Goal: Contribute content: Contribute content

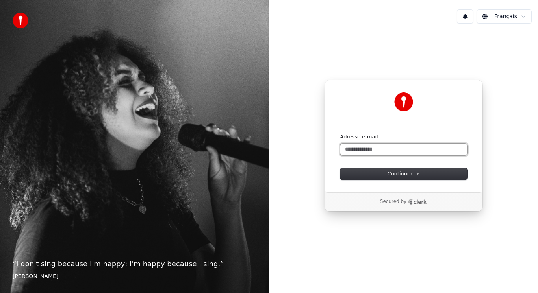
click at [358, 150] on input "Adresse e-mail" at bounding box center [403, 150] width 127 height 12
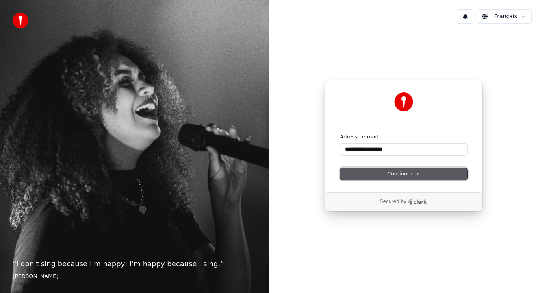
click at [398, 176] on span "Continuer" at bounding box center [404, 174] width 32 height 7
type input "**********"
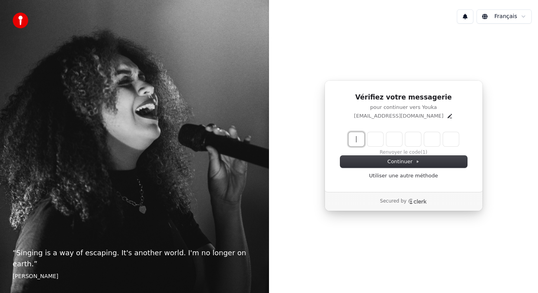
click at [358, 139] on input "Enter verification code" at bounding box center [412, 139] width 126 height 14
type input "******"
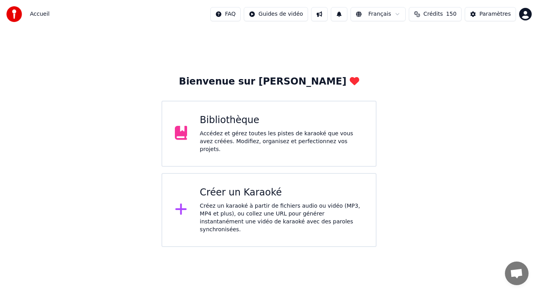
click at [281, 206] on div "Créez un karaoké à partir de fichiers audio ou vidéo (MP3, MP4 et plus), ou col…" at bounding box center [281, 218] width 163 height 32
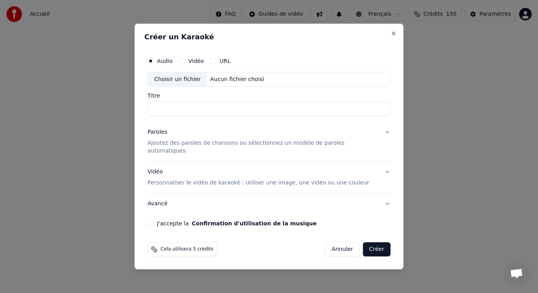
click at [190, 85] on div "Choisir un fichier" at bounding box center [177, 79] width 59 height 14
type input "**********"
click at [209, 147] on p "Ajoutez des paroles de chansons ou sélectionnez un modèle de paroles automatiqu…" at bounding box center [263, 148] width 230 height 16
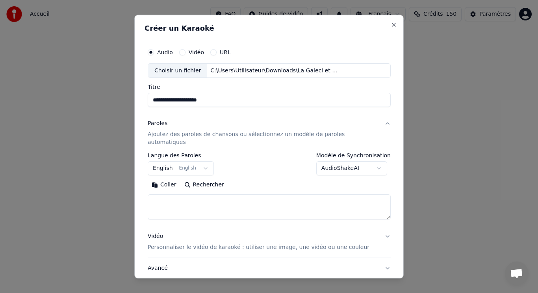
click at [185, 161] on button "English English" at bounding box center [181, 168] width 66 height 14
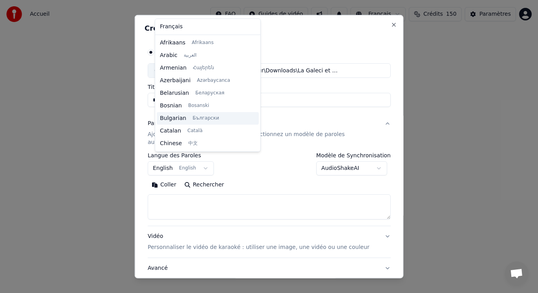
scroll to position [63, 0]
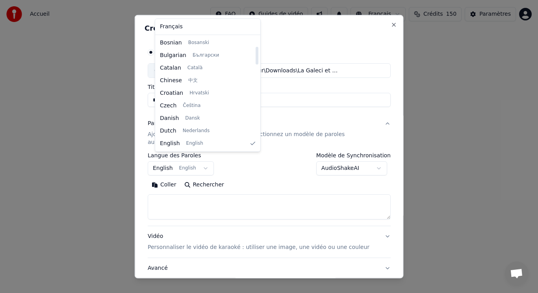
select select "**"
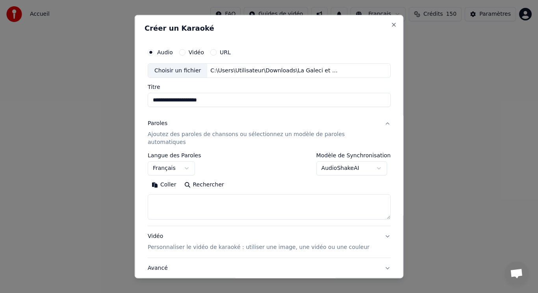
click at [175, 179] on button "Coller" at bounding box center [164, 185] width 33 height 13
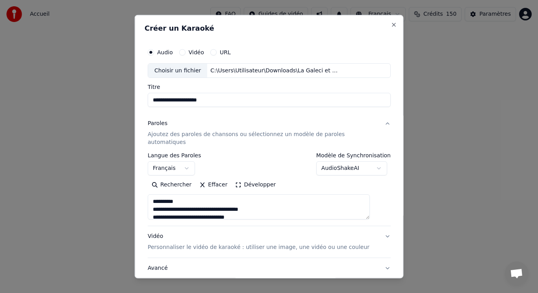
click at [246, 180] on button "Développer" at bounding box center [255, 185] width 48 height 13
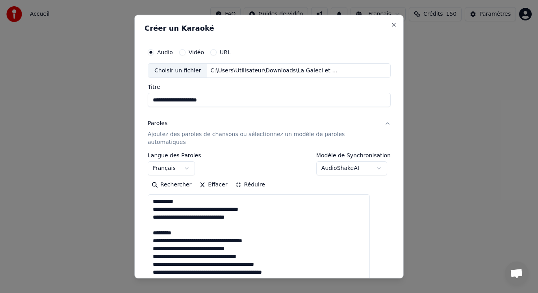
click at [194, 68] on div "Choisir un fichier" at bounding box center [177, 70] width 59 height 14
drag, startPoint x: 195, startPoint y: 193, endPoint x: 111, endPoint y: 197, distance: 84.0
click at [125, 198] on body "**********" at bounding box center [269, 123] width 538 height 247
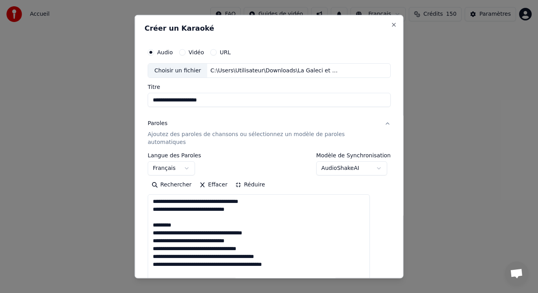
drag, startPoint x: 246, startPoint y: 192, endPoint x: 252, endPoint y: 192, distance: 5.5
drag, startPoint x: 235, startPoint y: 202, endPoint x: 249, endPoint y: 202, distance: 13.4
drag, startPoint x: 160, startPoint y: 206, endPoint x: 192, endPoint y: 218, distance: 34.6
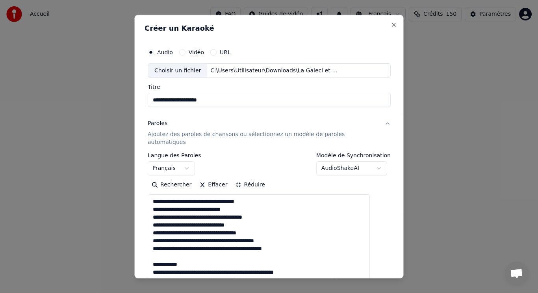
drag, startPoint x: 159, startPoint y: 211, endPoint x: 284, endPoint y: 210, distance: 125.2
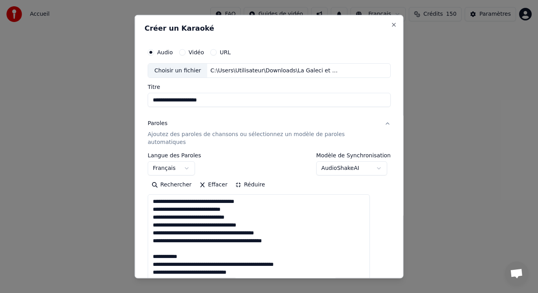
drag, startPoint x: 159, startPoint y: 239, endPoint x: 314, endPoint y: 255, distance: 156.4
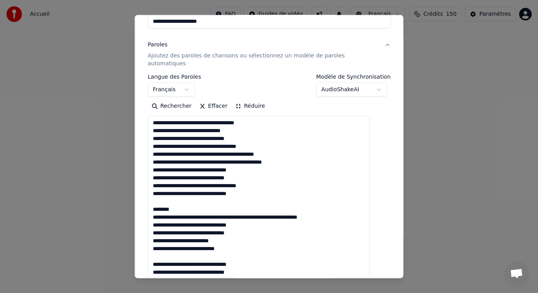
scroll to position [118, 0]
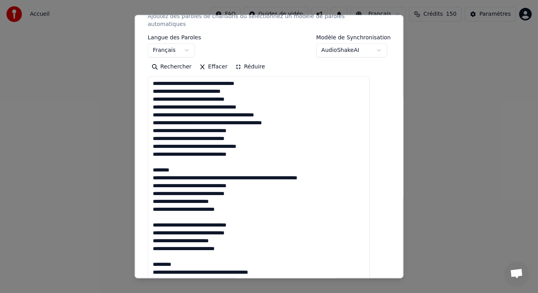
drag, startPoint x: 161, startPoint y: 153, endPoint x: 357, endPoint y: 170, distance: 197.3
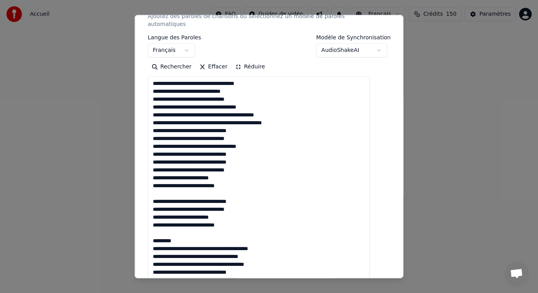
drag, startPoint x: 161, startPoint y: 184, endPoint x: 186, endPoint y: 188, distance: 25.1
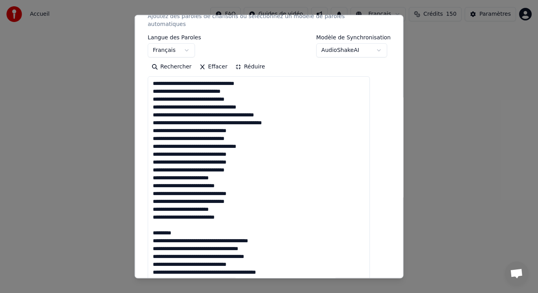
drag, startPoint x: 162, startPoint y: 217, endPoint x: 294, endPoint y: 234, distance: 133.0
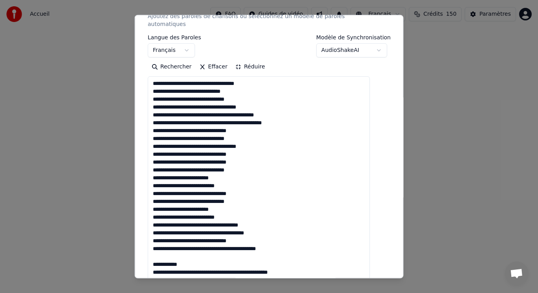
drag, startPoint x: 163, startPoint y: 248, endPoint x: 315, endPoint y: 265, distance: 153.4
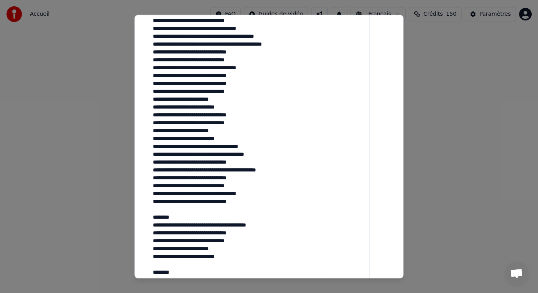
scroll to position [236, 0]
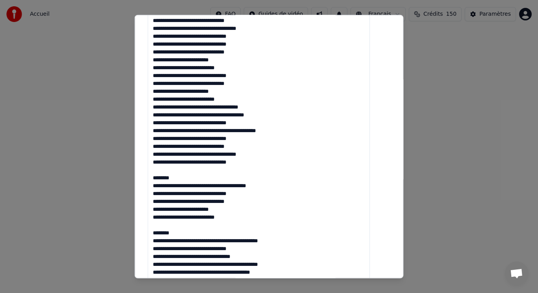
drag, startPoint x: 160, startPoint y: 160, endPoint x: 206, endPoint y: 173, distance: 47.8
click at [206, 173] on textarea at bounding box center [259, 236] width 222 height 557
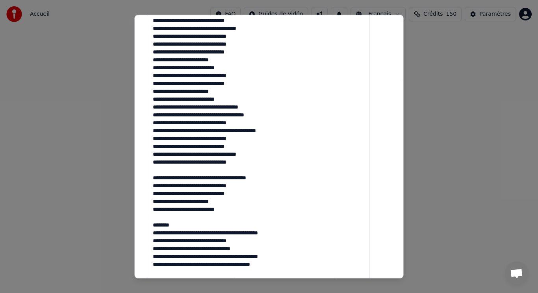
drag, startPoint x: 161, startPoint y: 164, endPoint x: 288, endPoint y: 173, distance: 127.1
click at [288, 173] on textarea at bounding box center [259, 236] width 222 height 557
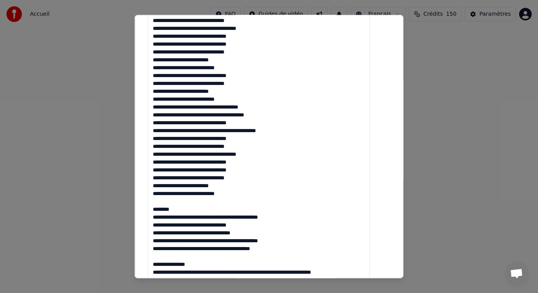
drag, startPoint x: 161, startPoint y: 193, endPoint x: 305, endPoint y: 210, distance: 145.5
click at [305, 210] on textarea at bounding box center [259, 236] width 222 height 557
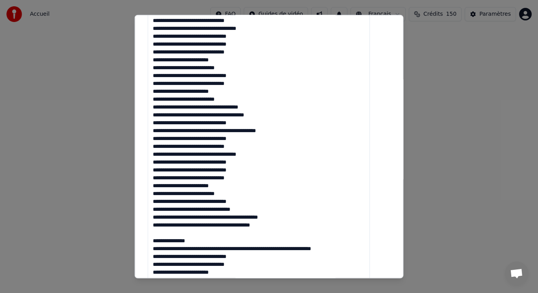
drag, startPoint x: 160, startPoint y: 226, endPoint x: 369, endPoint y: 241, distance: 209.7
click at [369, 241] on textarea at bounding box center [259, 236] width 222 height 557
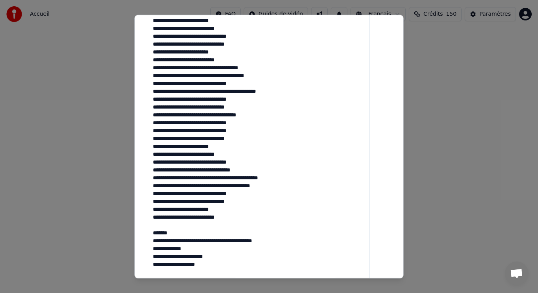
scroll to position [315, 0]
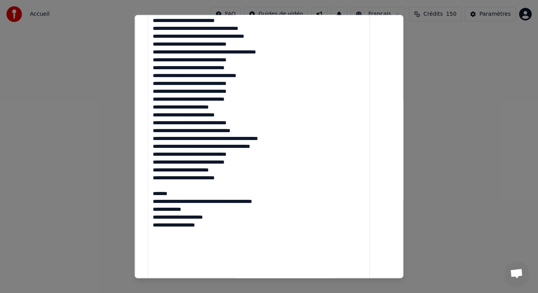
drag, startPoint x: 160, startPoint y: 176, endPoint x: 286, endPoint y: 195, distance: 127.9
click at [286, 195] on textarea at bounding box center [259, 157] width 222 height 557
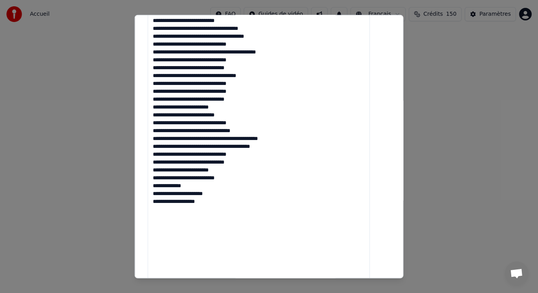
drag, startPoint x: 165, startPoint y: 206, endPoint x: 212, endPoint y: 207, distance: 46.9
click at [212, 207] on textarea at bounding box center [259, 157] width 222 height 557
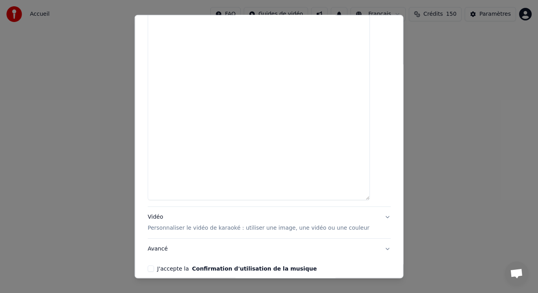
scroll to position [580, 0]
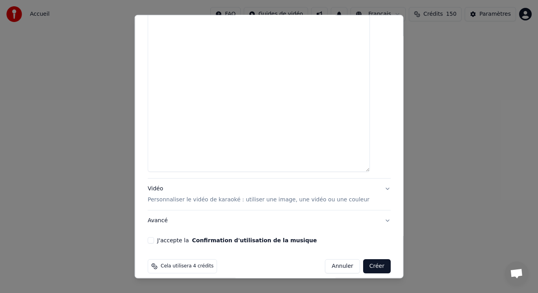
type textarea "**********"
click at [163, 185] on div "Vidéo Personnaliser le vidéo de karaoké : utiliser une image, une vidéo ou une …" at bounding box center [259, 194] width 222 height 19
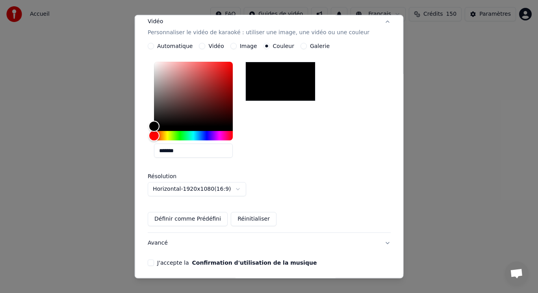
scroll to position [134, 0]
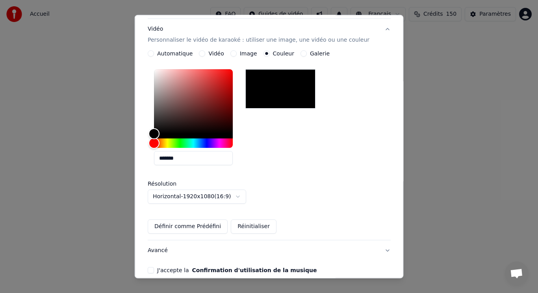
click at [236, 50] on button "Image" at bounding box center [233, 53] width 6 height 6
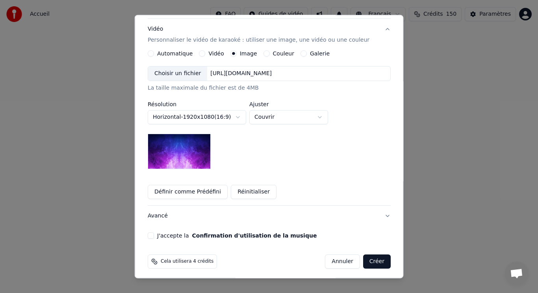
scroll to position [130, 0]
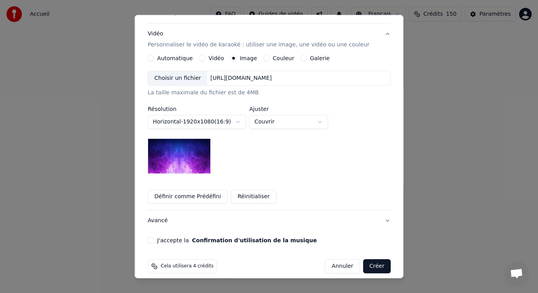
click at [190, 73] on div "Choisir un fichier" at bounding box center [177, 78] width 59 height 14
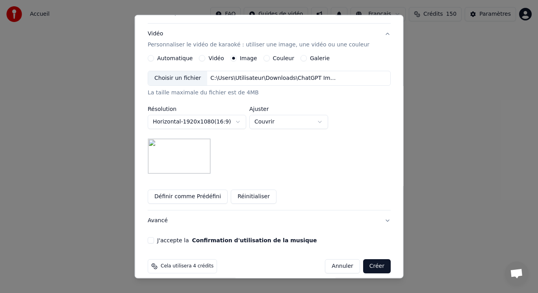
click at [278, 114] on body "**********" at bounding box center [269, 123] width 538 height 247
select select "****"
click at [154, 237] on button "J'accepte la Confirmation d'utilisation de la musique" at bounding box center [151, 240] width 6 height 6
click at [367, 262] on button "Créer" at bounding box center [377, 267] width 28 height 14
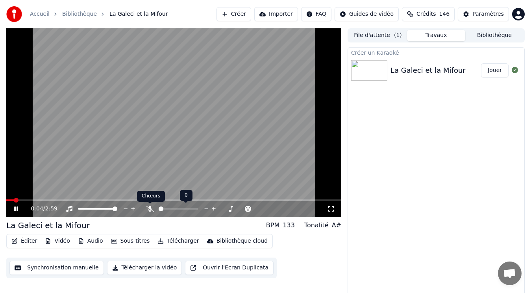
click at [151, 208] on icon at bounding box center [150, 209] width 8 height 6
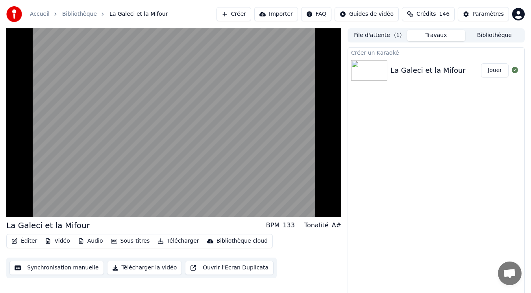
click at [490, 37] on button "Bibliothèque" at bounding box center [495, 35] width 58 height 11
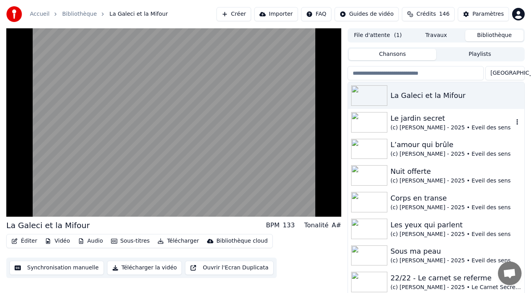
click at [442, 125] on div "(c) [PERSON_NAME] - 2025 • Eveil des sens" at bounding box center [452, 128] width 123 height 8
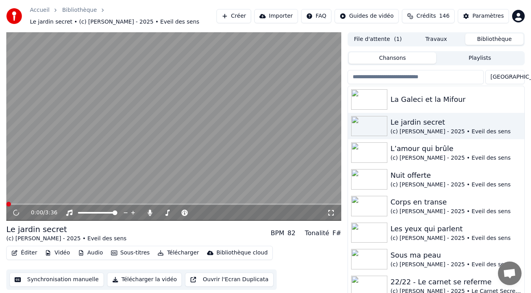
click at [27, 254] on button "Éditer" at bounding box center [24, 253] width 32 height 11
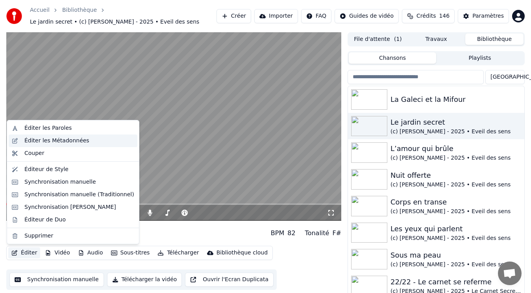
click at [48, 141] on div "Éditer les Métadonnées" at bounding box center [56, 141] width 65 height 8
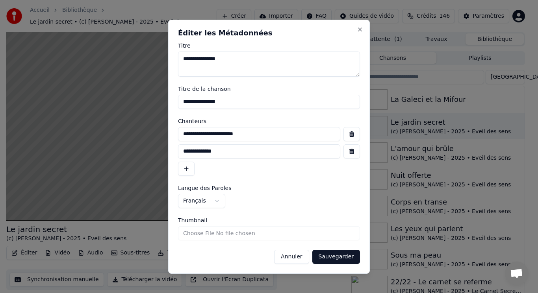
drag, startPoint x: 260, startPoint y: 132, endPoint x: 144, endPoint y: 134, distance: 115.8
click at [150, 136] on body "Accueil Bibliothèque Le jardin secret • (c) [PERSON_NAME] - 2025 • Eveil des se…" at bounding box center [265, 146] width 531 height 293
click at [292, 258] on button "Annuler" at bounding box center [291, 257] width 35 height 14
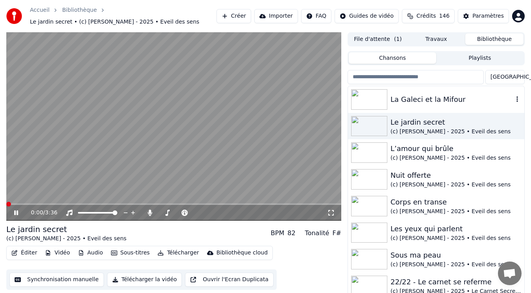
click at [412, 103] on div "La Galeci et la Mifour" at bounding box center [452, 99] width 123 height 11
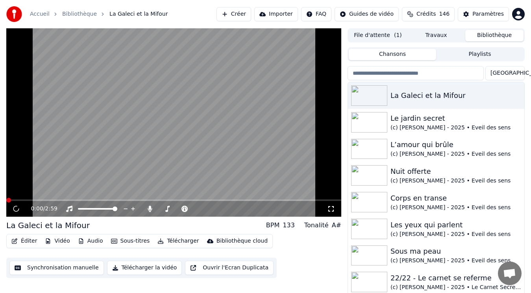
click at [21, 241] on button "Éditer" at bounding box center [24, 241] width 32 height 11
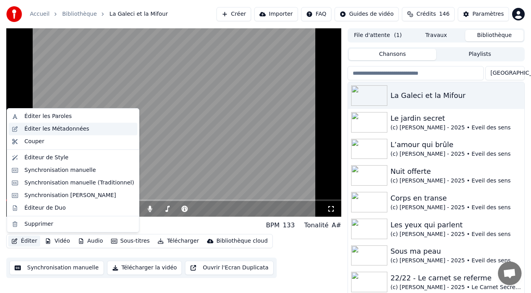
click at [65, 130] on div "Éditer les Métadonnées" at bounding box center [56, 129] width 65 height 8
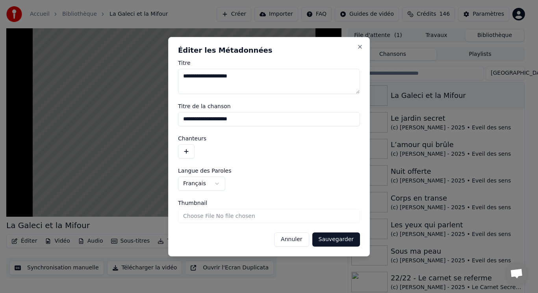
click at [181, 150] on button "button" at bounding box center [186, 152] width 17 height 14
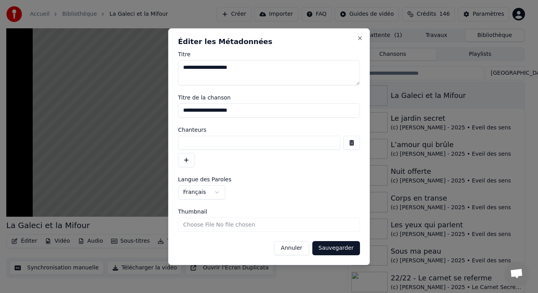
paste input "**********"
type input "**********"
click at [329, 252] on button "Sauvegarder" at bounding box center [336, 248] width 48 height 14
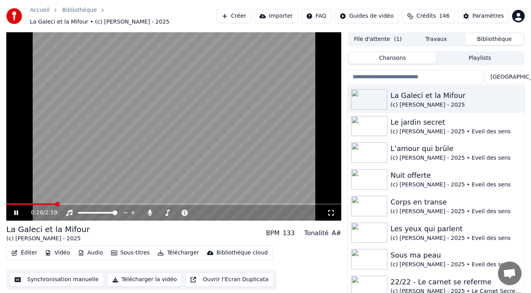
click at [33, 251] on button "Éditer" at bounding box center [24, 253] width 32 height 11
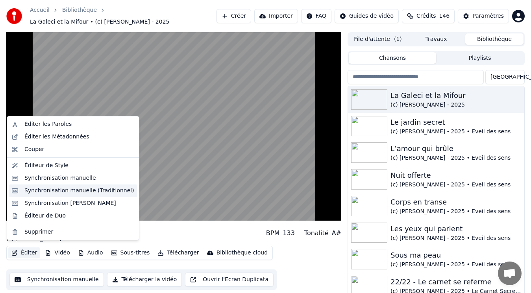
click at [60, 189] on div "Synchronisation manuelle (Traditionnel)" at bounding box center [79, 191] width 110 height 8
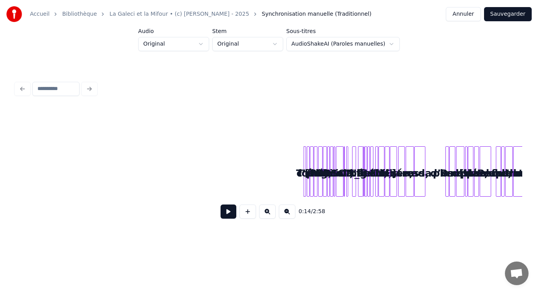
click at [267, 215] on button at bounding box center [267, 212] width 17 height 14
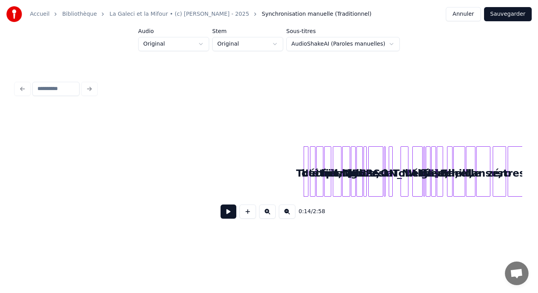
click at [231, 215] on button at bounding box center [229, 212] width 16 height 14
click at [269, 214] on button at bounding box center [267, 212] width 17 height 14
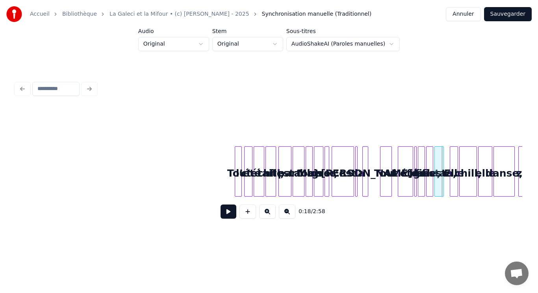
click at [269, 214] on button at bounding box center [267, 212] width 17 height 14
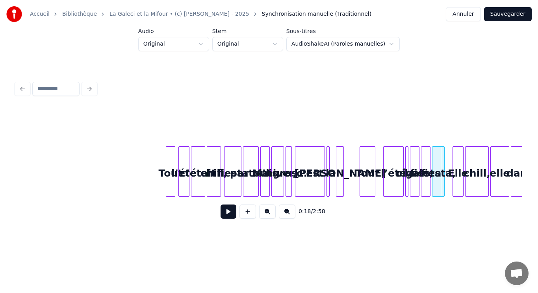
click at [269, 214] on button at bounding box center [267, 212] width 17 height 14
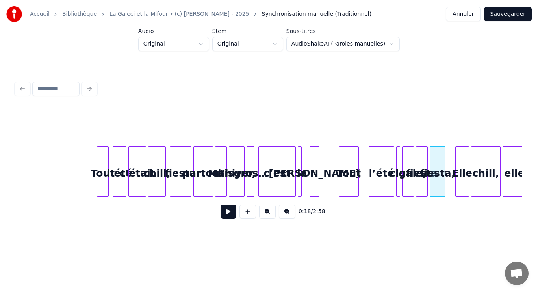
click at [269, 214] on button at bounding box center [267, 212] width 17 height 14
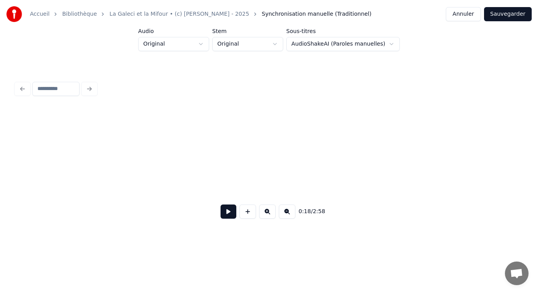
scroll to position [0, 152]
click at [226, 216] on button at bounding box center [229, 212] width 16 height 14
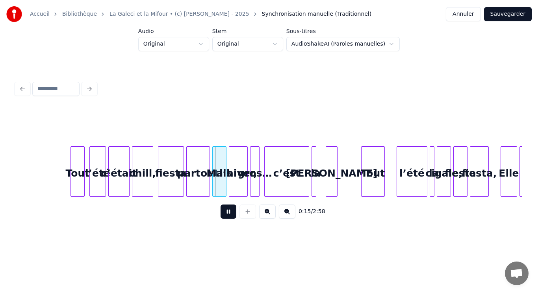
click at [229, 215] on button at bounding box center [229, 212] width 16 height 14
click at [121, 186] on div "c’était" at bounding box center [119, 174] width 20 height 54
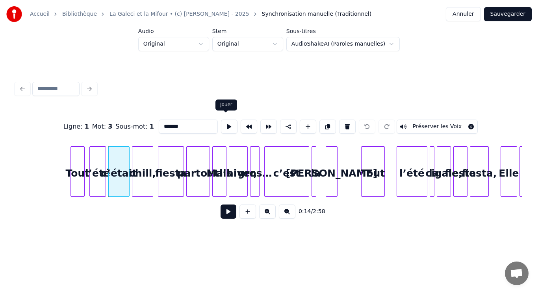
click at [228, 126] on button at bounding box center [229, 127] width 17 height 14
click at [143, 178] on div "chill," at bounding box center [142, 174] width 20 height 54
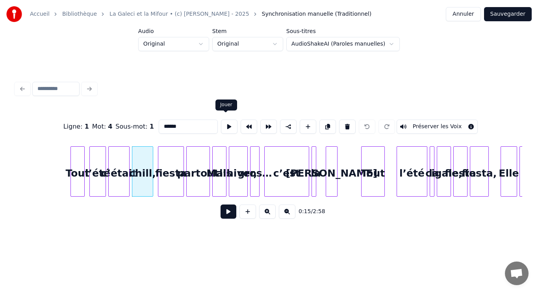
click at [222, 124] on button at bounding box center [229, 127] width 17 height 14
click at [249, 215] on button at bounding box center [247, 212] width 17 height 14
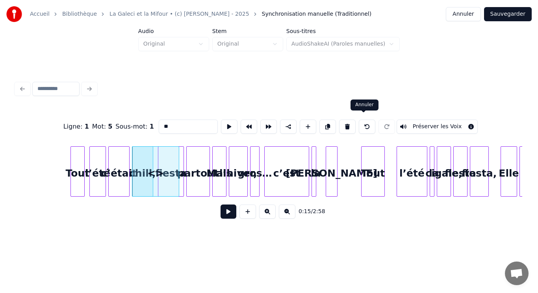
click at [363, 122] on button at bounding box center [367, 127] width 17 height 14
type input "******"
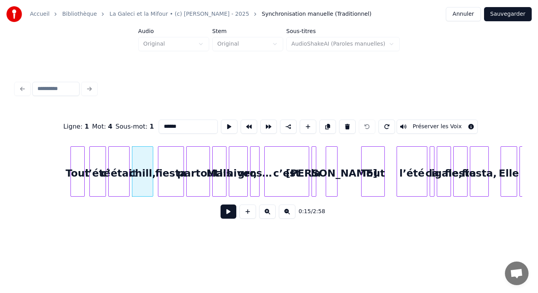
click at [268, 218] on button at bounding box center [267, 212] width 17 height 14
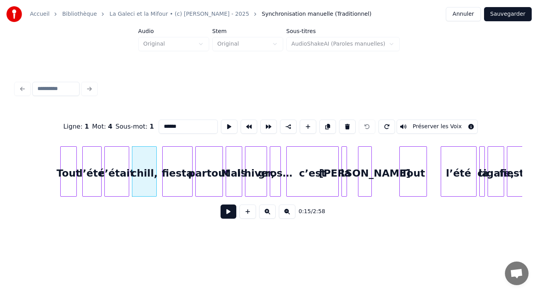
click at [268, 218] on button at bounding box center [267, 212] width 17 height 14
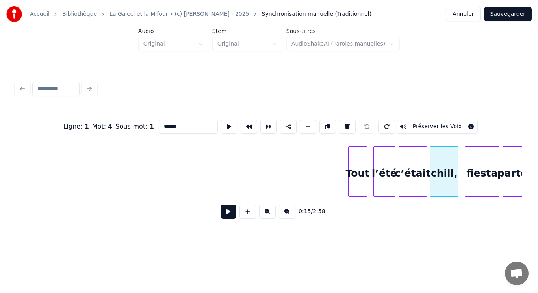
scroll to position [0, 2269]
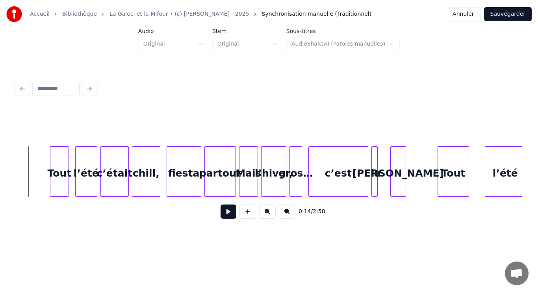
click at [227, 217] on button at bounding box center [229, 212] width 16 height 14
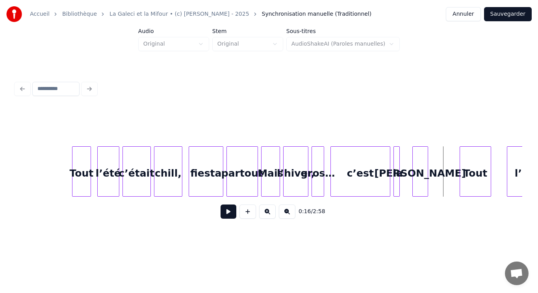
click at [134, 173] on div "c’était" at bounding box center [137, 174] width 28 height 54
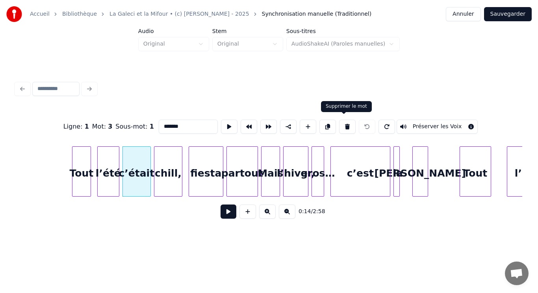
click at [341, 124] on button at bounding box center [347, 127] width 17 height 14
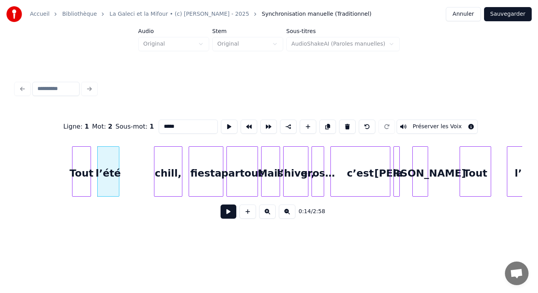
click at [170, 180] on div "chill," at bounding box center [168, 174] width 28 height 54
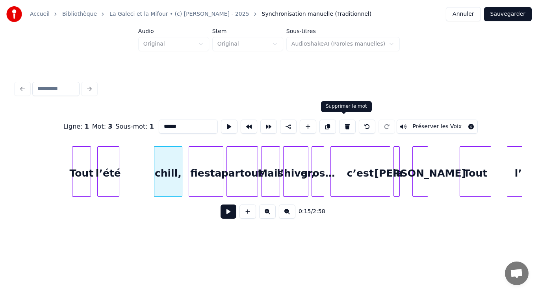
click at [341, 123] on button at bounding box center [347, 127] width 17 height 14
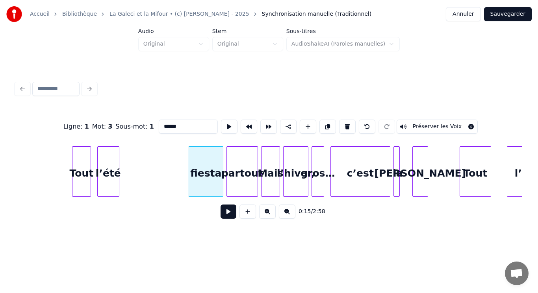
click at [83, 180] on div "Tout" at bounding box center [81, 174] width 18 height 54
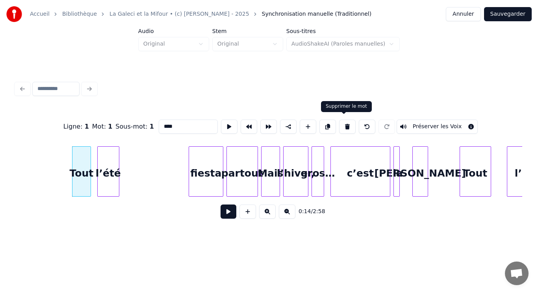
click at [343, 124] on button at bounding box center [347, 127] width 17 height 14
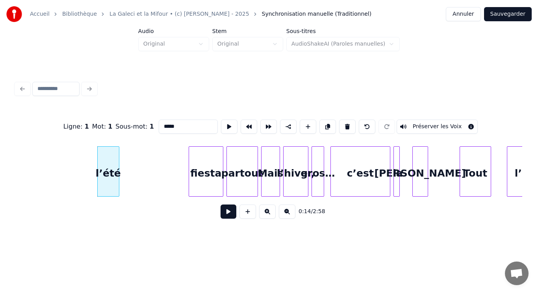
click at [111, 172] on div "l’été" at bounding box center [108, 174] width 21 height 54
click at [77, 191] on div "Tout" at bounding box center [80, 174] width 31 height 54
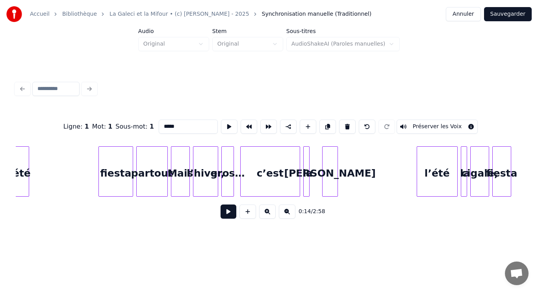
scroll to position [0, 2315]
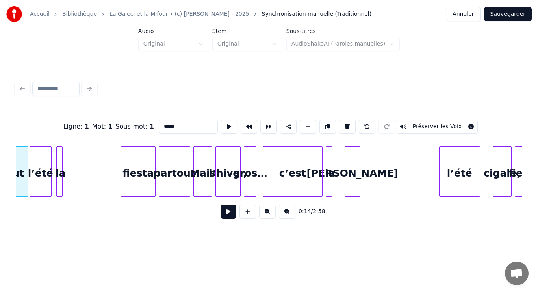
click at [59, 188] on div "la" at bounding box center [61, 174] width 8 height 54
click at [59, 152] on div "la" at bounding box center [61, 174] width 8 height 54
click at [226, 125] on button at bounding box center [229, 127] width 17 height 14
click at [55, 179] on div at bounding box center [56, 172] width 2 height 50
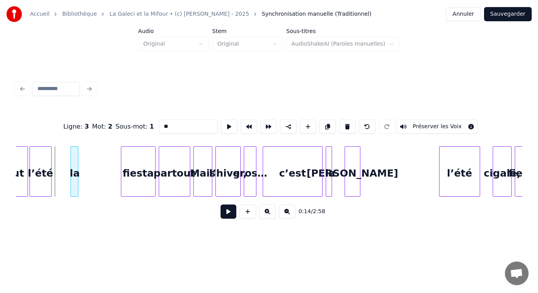
click at [74, 177] on div "la" at bounding box center [75, 174] width 8 height 54
click at [227, 125] on button at bounding box center [229, 127] width 17 height 14
click at [81, 180] on div "la" at bounding box center [82, 174] width 8 height 54
click at [224, 123] on button at bounding box center [229, 127] width 17 height 14
click at [71, 171] on div at bounding box center [72, 172] width 2 height 50
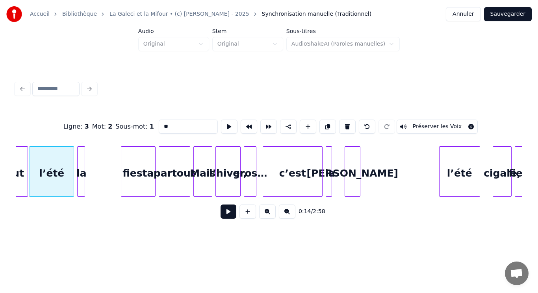
click at [55, 172] on div "l’été" at bounding box center [52, 174] width 44 height 54
click at [225, 123] on button at bounding box center [229, 127] width 17 height 14
click at [505, 185] on div "cigale," at bounding box center [502, 174] width 18 height 54
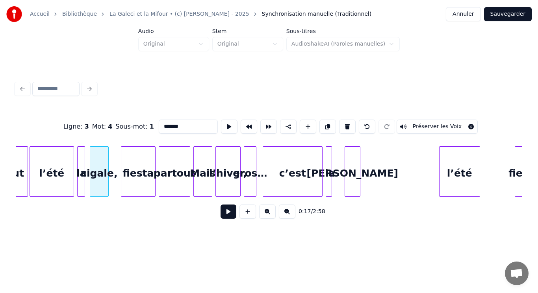
click at [102, 183] on div "cigale," at bounding box center [99, 174] width 18 height 54
click at [229, 124] on button at bounding box center [229, 127] width 17 height 14
click at [106, 177] on div "cigale," at bounding box center [107, 174] width 18 height 54
click at [227, 124] on button at bounding box center [229, 127] width 17 height 14
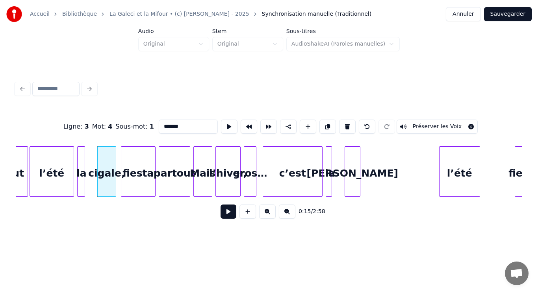
click at [171, 170] on div "partout" at bounding box center [174, 174] width 31 height 54
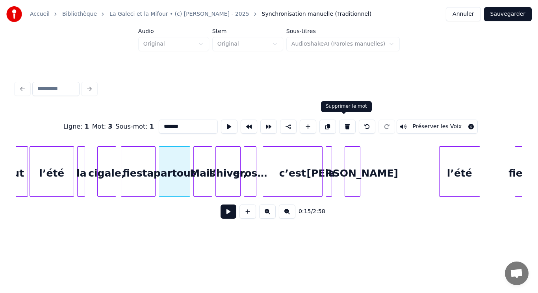
click at [343, 123] on button at bounding box center [347, 127] width 17 height 14
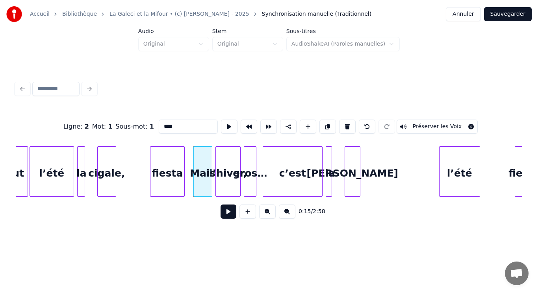
click at [174, 177] on div "fiesta" at bounding box center [167, 174] width 34 height 54
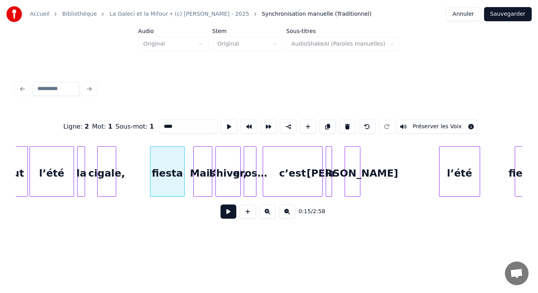
click at [174, 177] on div "fiesta" at bounding box center [167, 174] width 34 height 54
click at [225, 125] on button at bounding box center [229, 127] width 17 height 14
click at [89, 169] on div at bounding box center [89, 172] width 2 height 50
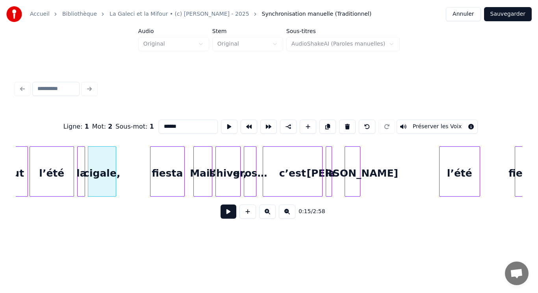
click at [99, 171] on div "cigale," at bounding box center [102, 174] width 28 height 54
click at [224, 123] on button at bounding box center [229, 127] width 17 height 14
click at [127, 169] on div at bounding box center [127, 172] width 2 height 50
click at [118, 169] on div "cigale," at bounding box center [113, 174] width 41 height 54
click at [226, 124] on button at bounding box center [229, 127] width 17 height 14
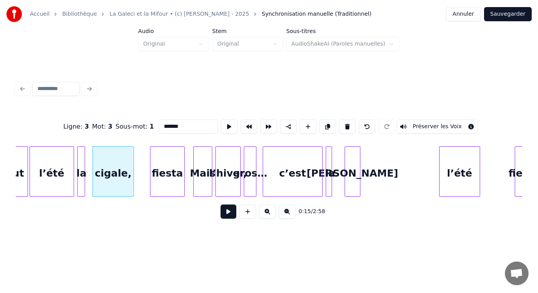
click at [226, 124] on button at bounding box center [229, 127] width 17 height 14
click at [176, 169] on div "fiesta" at bounding box center [177, 174] width 34 height 54
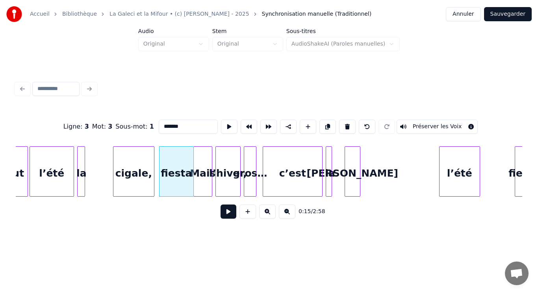
click at [139, 171] on div "cigale," at bounding box center [133, 174] width 41 height 54
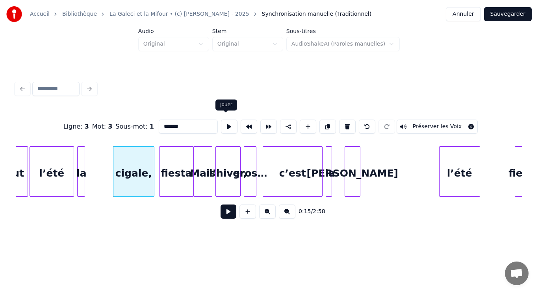
click at [222, 122] on button at bounding box center [229, 127] width 17 height 14
click at [97, 177] on div at bounding box center [98, 172] width 2 height 50
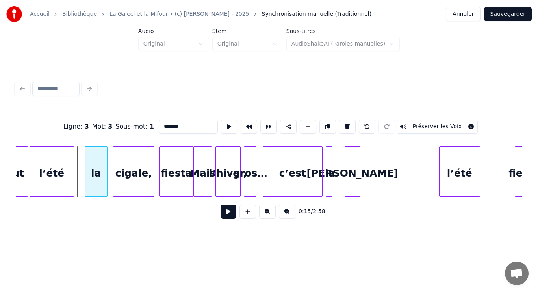
click at [97, 176] on div "la" at bounding box center [96, 174] width 22 height 54
click at [81, 173] on div at bounding box center [80, 172] width 2 height 50
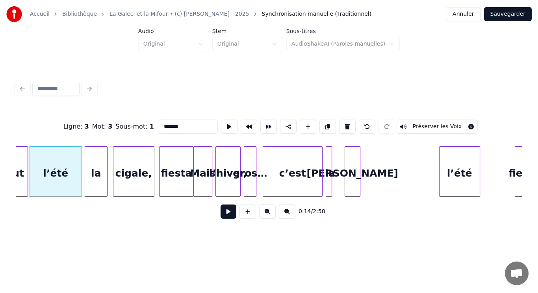
click at [131, 162] on div "cigale," at bounding box center [133, 174] width 41 height 54
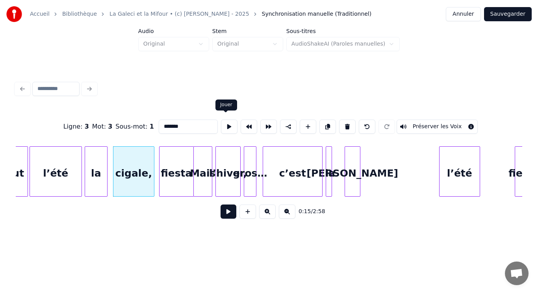
click at [224, 122] on button at bounding box center [229, 127] width 17 height 14
click at [170, 172] on div "fiesta" at bounding box center [177, 174] width 34 height 54
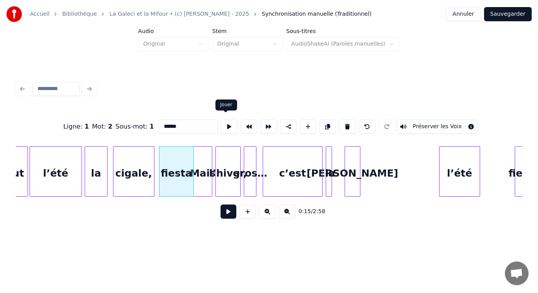
click at [227, 125] on button at bounding box center [229, 127] width 17 height 14
click at [207, 171] on div "Mais" at bounding box center [203, 174] width 18 height 54
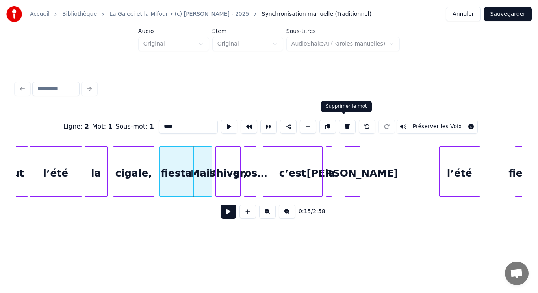
click at [342, 125] on button at bounding box center [347, 127] width 17 height 14
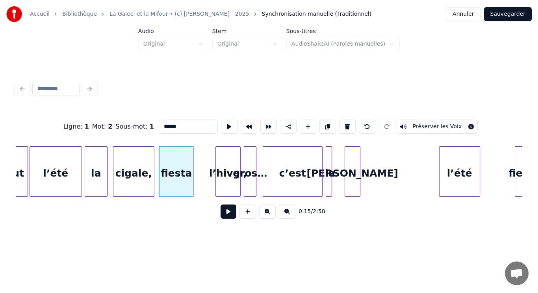
click at [221, 171] on div "l’hiver," at bounding box center [228, 174] width 24 height 54
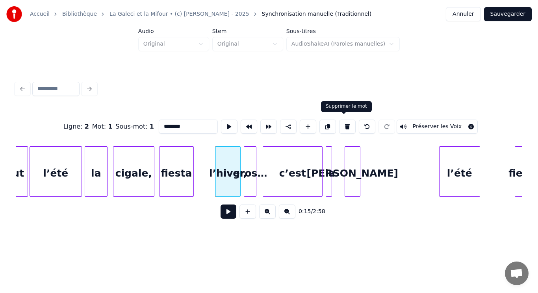
click at [342, 123] on button at bounding box center [347, 127] width 17 height 14
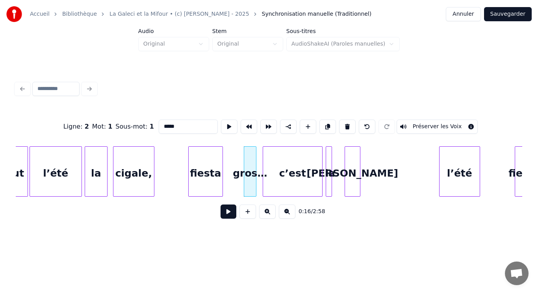
click at [209, 178] on div "fiesta" at bounding box center [206, 174] width 34 height 54
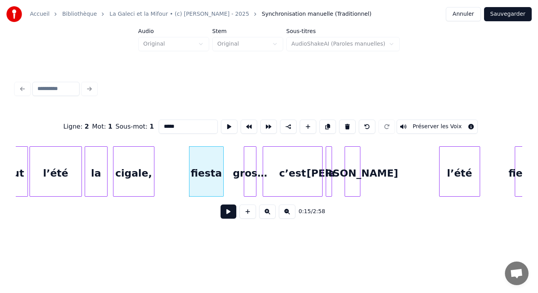
click at [209, 178] on div "fiesta" at bounding box center [206, 174] width 34 height 54
type input "******"
click at [226, 124] on button at bounding box center [229, 127] width 17 height 14
click at [234, 167] on div at bounding box center [233, 172] width 2 height 50
click at [227, 124] on button at bounding box center [229, 127] width 17 height 14
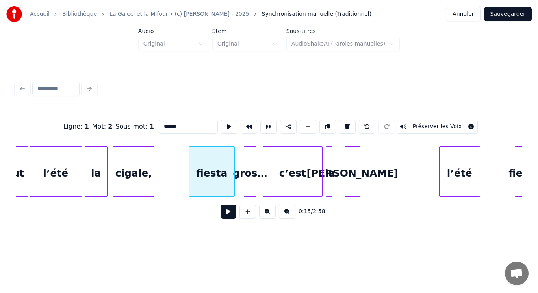
scroll to position [0, 2324]
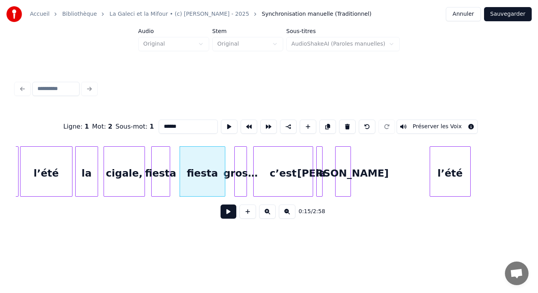
click at [165, 197] on div "[PERSON_NAME] c’est la gros… fiesta l’été l’été la cigale, fiesta Tout" at bounding box center [269, 172] width 506 height 50
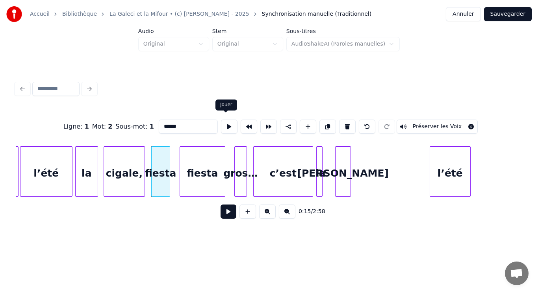
click at [228, 125] on button at bounding box center [229, 127] width 17 height 14
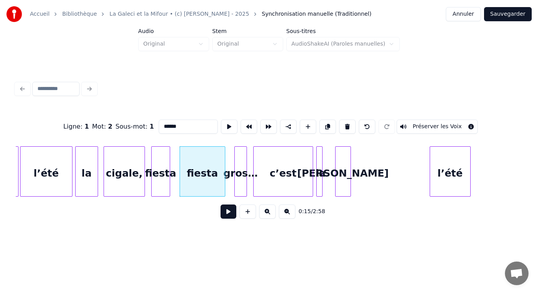
click at [228, 125] on button at bounding box center [229, 127] width 17 height 14
click at [380, 168] on div "fiesta" at bounding box center [378, 174] width 18 height 54
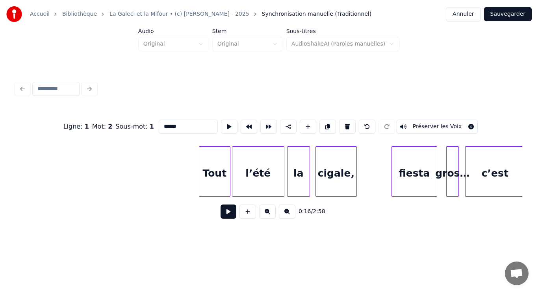
scroll to position [0, 2135]
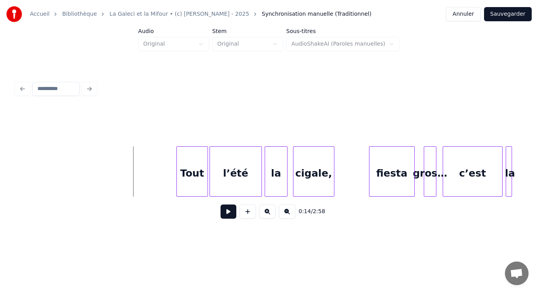
click at [228, 214] on button at bounding box center [229, 212] width 16 height 14
click at [360, 179] on div at bounding box center [359, 172] width 2 height 50
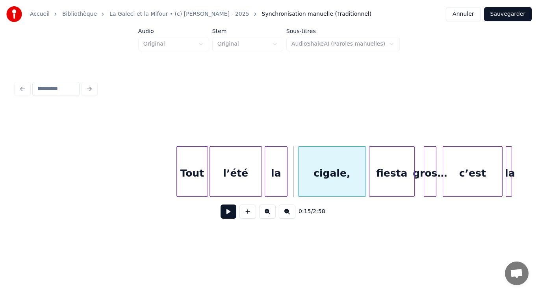
click at [333, 180] on div "cigale," at bounding box center [332, 174] width 67 height 54
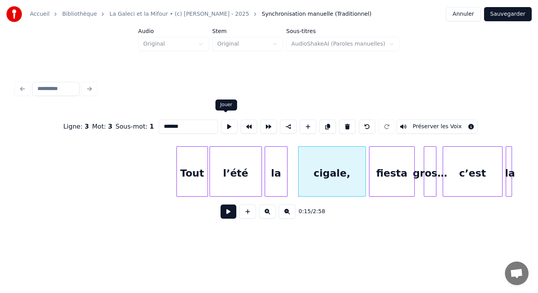
click at [227, 125] on button at bounding box center [229, 127] width 17 height 14
click at [375, 175] on div "fiesta" at bounding box center [391, 174] width 45 height 54
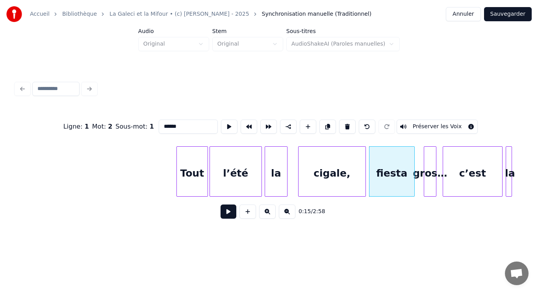
click at [414, 183] on div at bounding box center [413, 172] width 2 height 50
click at [228, 125] on button at bounding box center [229, 127] width 17 height 14
click at [429, 186] on div "gros…" at bounding box center [430, 174] width 12 height 54
type input "*****"
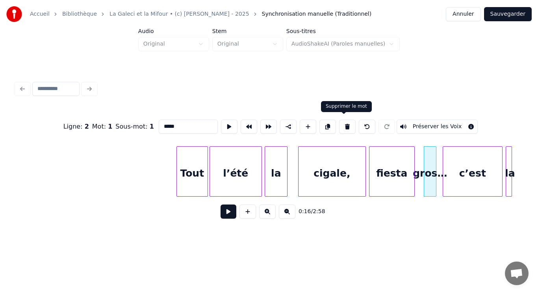
click at [341, 124] on button at bounding box center [347, 127] width 17 height 14
type input "*****"
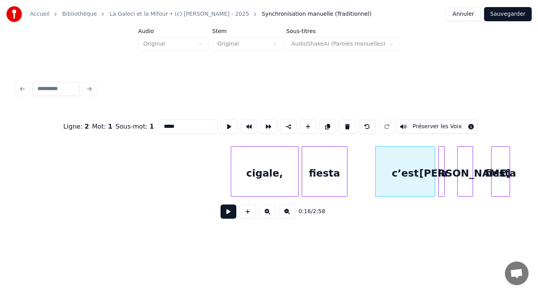
scroll to position [0, 2472]
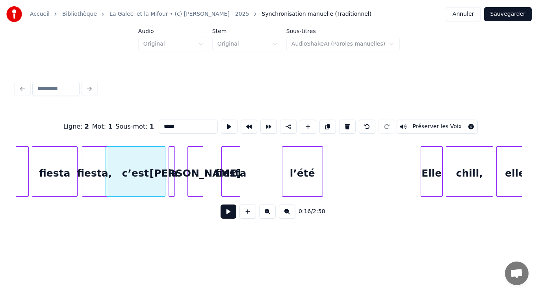
click at [99, 189] on div "fiesta," at bounding box center [94, 174] width 24 height 54
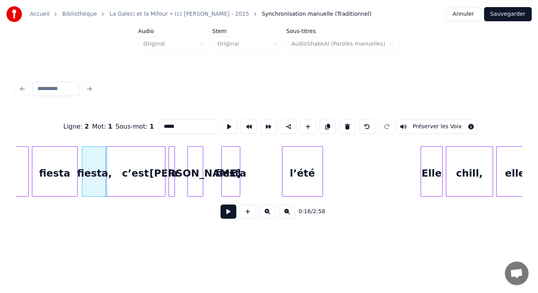
click at [145, 186] on div "c’est" at bounding box center [135, 174] width 59 height 54
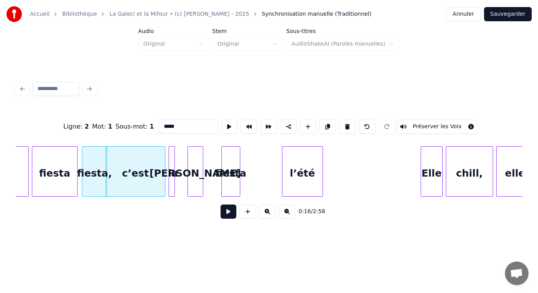
click at [152, 186] on div "c’est" at bounding box center [135, 174] width 59 height 54
click at [343, 126] on button at bounding box center [347, 127] width 17 height 14
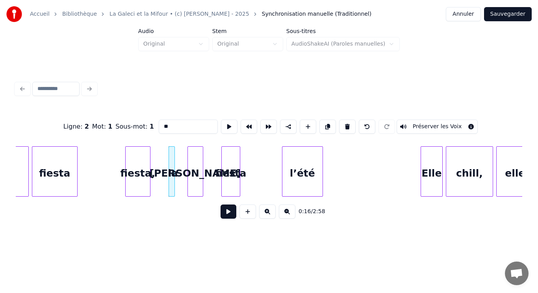
click at [143, 177] on div "fiesta," at bounding box center [138, 174] width 24 height 54
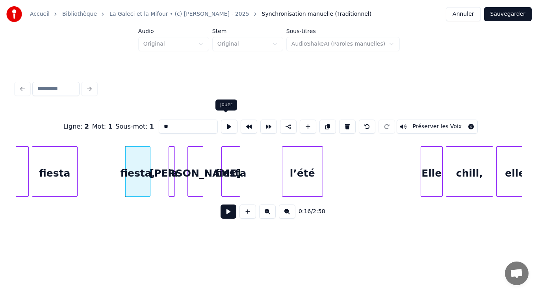
click at [225, 124] on button at bounding box center [229, 127] width 17 height 14
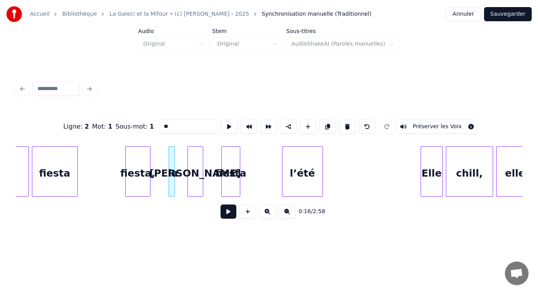
click at [145, 170] on div "fiesta," at bounding box center [138, 174] width 24 height 54
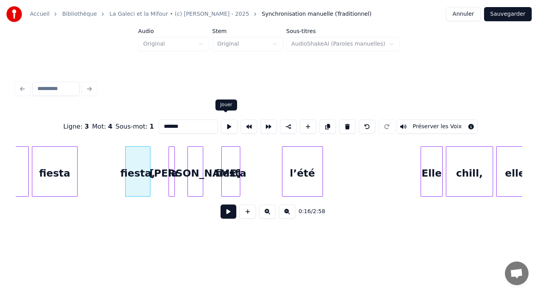
click at [226, 124] on button at bounding box center [229, 127] width 17 height 14
click at [166, 162] on div at bounding box center [166, 172] width 2 height 50
click at [171, 157] on div "la" at bounding box center [173, 174] width 8 height 54
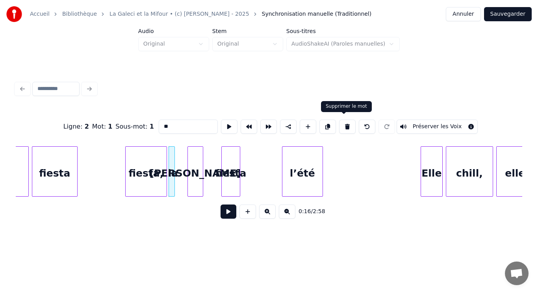
click at [341, 123] on button at bounding box center [347, 127] width 17 height 14
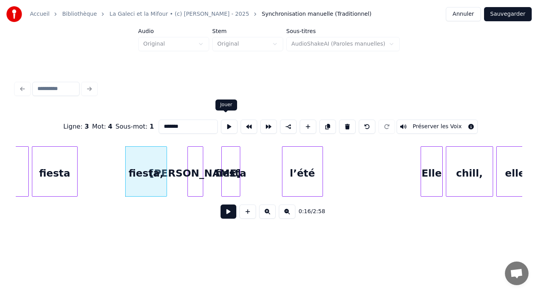
click at [226, 123] on button at bounding box center [229, 127] width 17 height 14
click at [59, 176] on div "fiesta" at bounding box center [54, 174] width 45 height 54
type input "******"
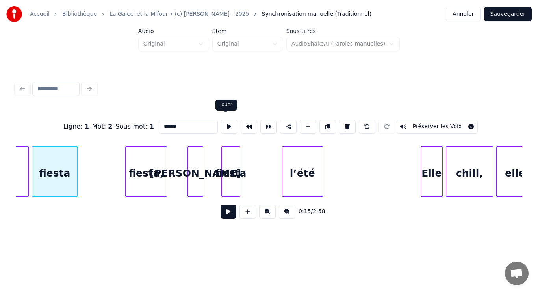
click at [225, 126] on button at bounding box center [229, 127] width 17 height 14
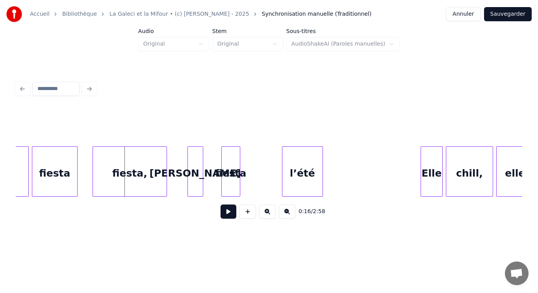
click at [94, 171] on div at bounding box center [94, 172] width 2 height 50
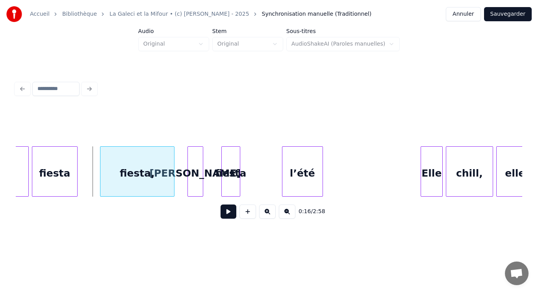
click at [129, 173] on div "fiesta," at bounding box center [137, 174] width 74 height 54
click at [94, 170] on div at bounding box center [94, 172] width 2 height 50
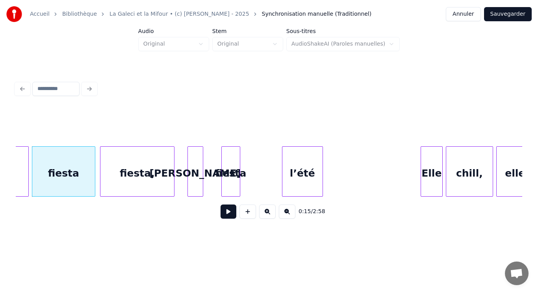
click at [83, 171] on div "fiesta" at bounding box center [63, 174] width 63 height 54
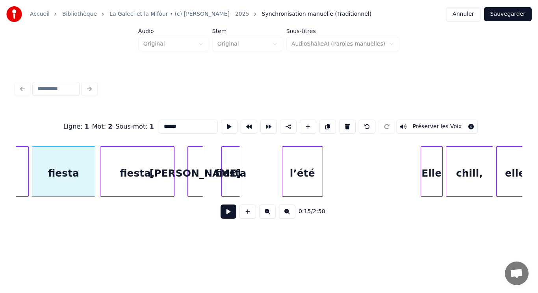
click at [227, 215] on button at bounding box center [229, 212] width 16 height 14
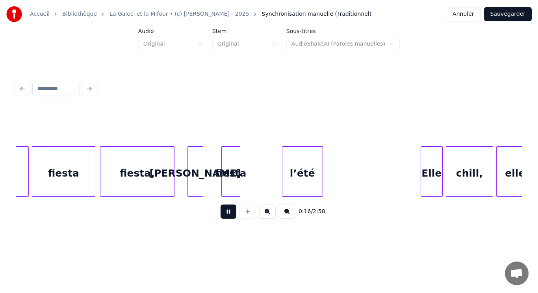
click at [227, 215] on button at bounding box center [229, 212] width 16 height 14
click at [193, 178] on div "[PERSON_NAME]" at bounding box center [195, 174] width 15 height 54
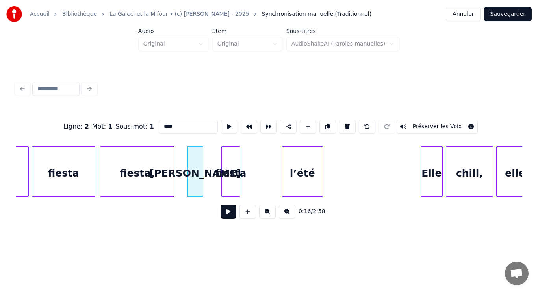
click at [342, 123] on button at bounding box center [347, 127] width 17 height 14
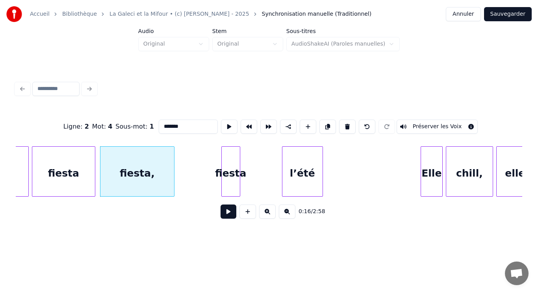
click at [229, 179] on div "fiesta" at bounding box center [231, 174] width 18 height 54
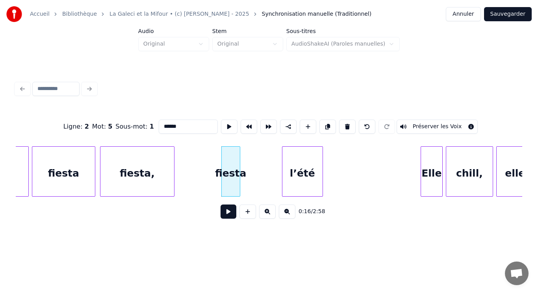
click at [174, 176] on div "fiesta," at bounding box center [137, 172] width 74 height 50
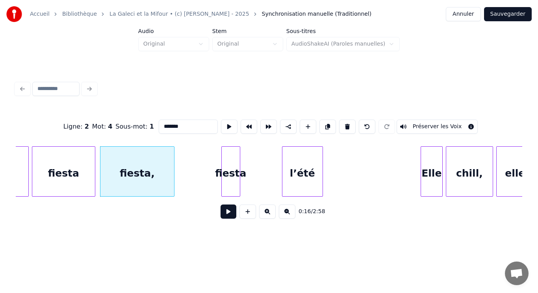
click at [235, 171] on div "fiesta" at bounding box center [231, 174] width 18 height 54
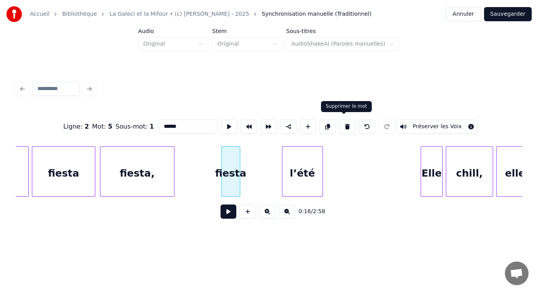
click at [343, 124] on button at bounding box center [347, 127] width 17 height 14
type input "*******"
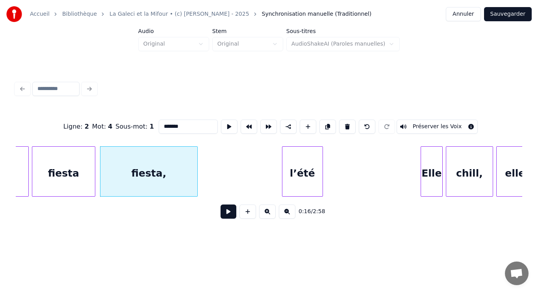
click at [196, 174] on div at bounding box center [196, 172] width 2 height 50
click at [134, 174] on div "fiesta," at bounding box center [148, 174] width 97 height 54
click at [229, 216] on button at bounding box center [229, 212] width 16 height 14
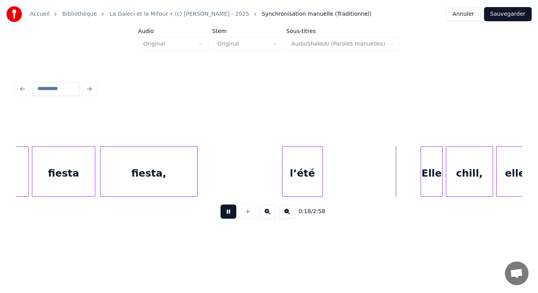
click at [229, 215] on button at bounding box center [229, 212] width 16 height 14
click at [311, 176] on div "l’été" at bounding box center [302, 174] width 40 height 54
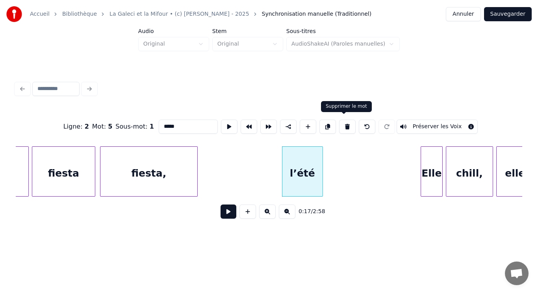
click at [344, 123] on button at bounding box center [347, 127] width 17 height 14
type input "*******"
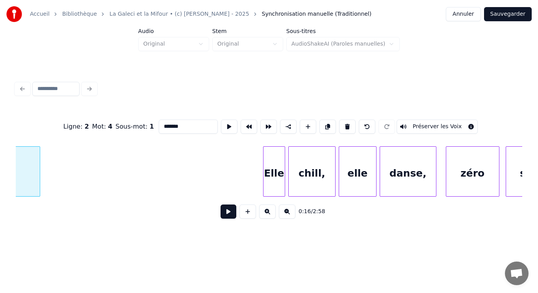
scroll to position [0, 2661]
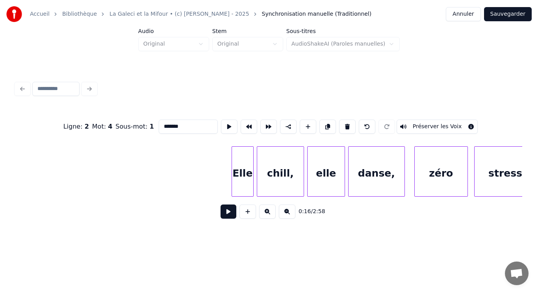
click at [227, 215] on button at bounding box center [229, 212] width 16 height 14
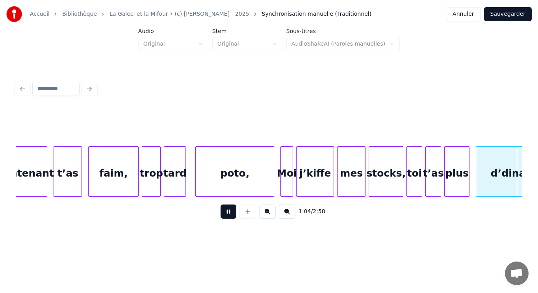
scroll to position [0, 10178]
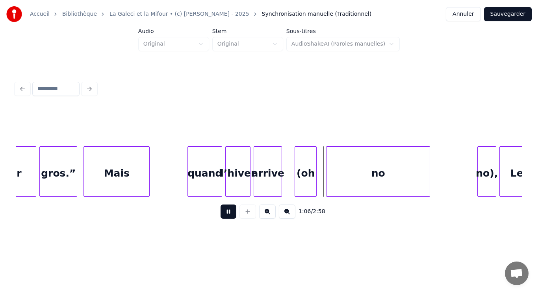
click at [227, 215] on button at bounding box center [229, 212] width 16 height 14
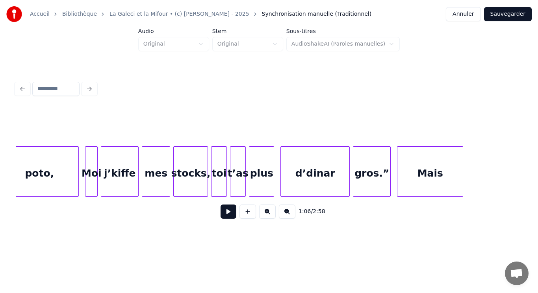
scroll to position [0, 9820]
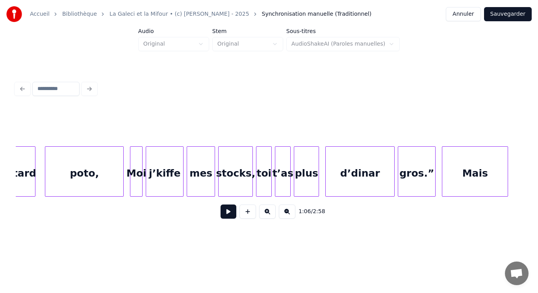
click at [226, 213] on button at bounding box center [229, 212] width 16 height 14
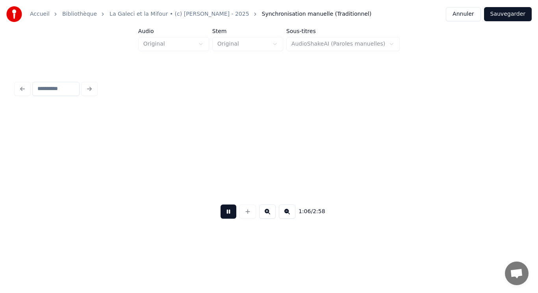
scroll to position [0, 10540]
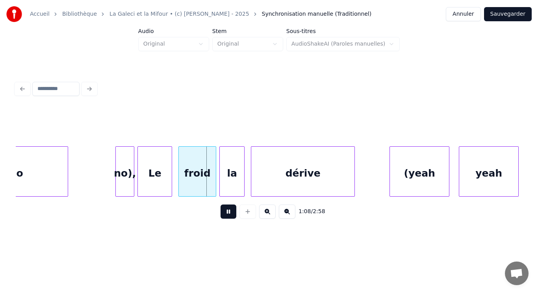
click at [226, 213] on button at bounding box center [229, 212] width 16 height 14
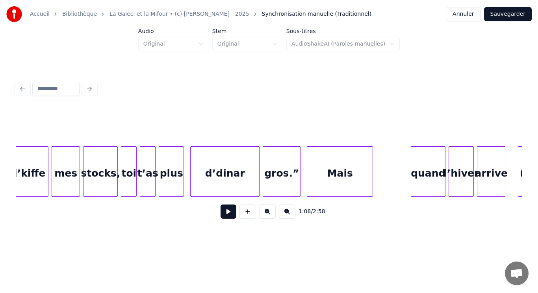
scroll to position [0, 9932]
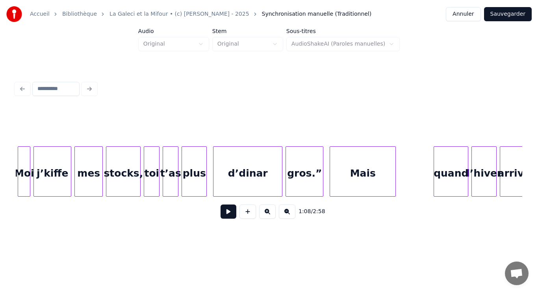
click at [77, 182] on div at bounding box center [76, 172] width 2 height 50
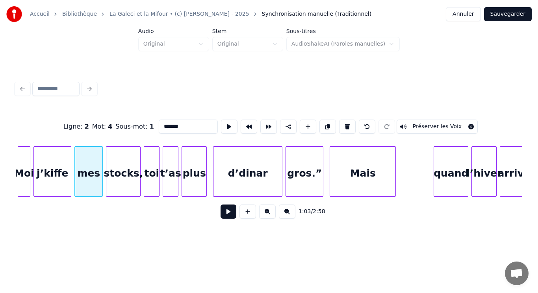
type input "***"
click at [226, 215] on button at bounding box center [229, 212] width 16 height 14
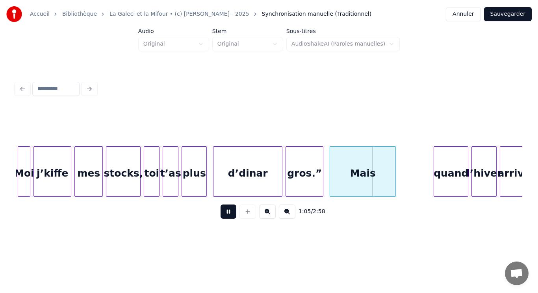
click at [226, 215] on button at bounding box center [229, 212] width 16 height 14
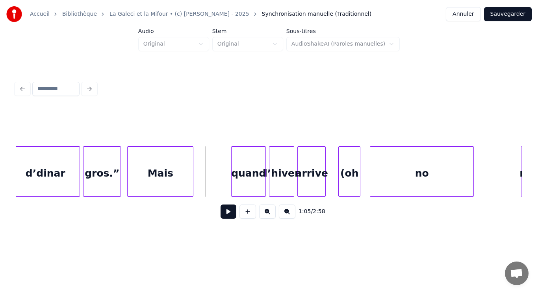
scroll to position [0, 10157]
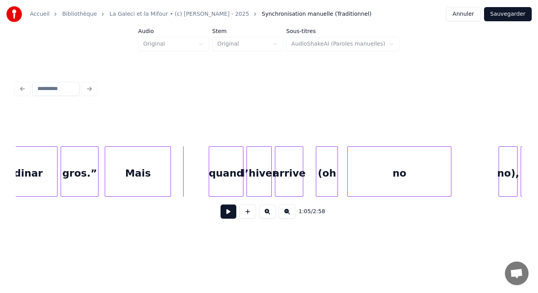
click at [161, 188] on div "Mais" at bounding box center [137, 174] width 65 height 54
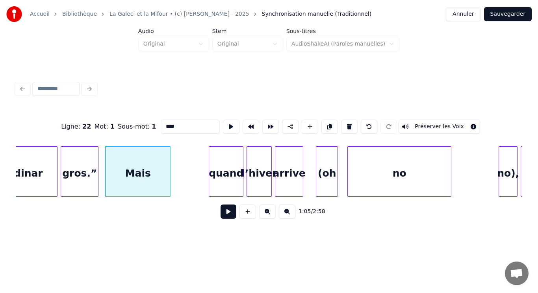
click at [345, 123] on button at bounding box center [349, 127] width 17 height 14
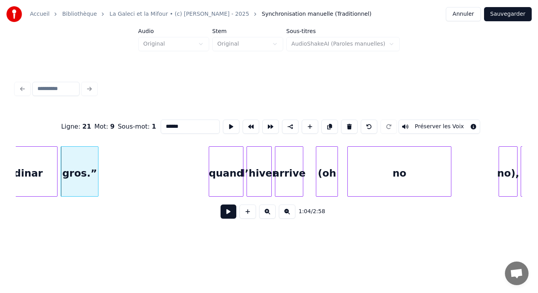
click at [230, 182] on div "quand" at bounding box center [226, 174] width 34 height 54
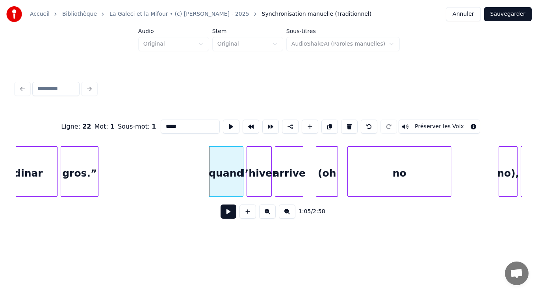
click at [345, 126] on button at bounding box center [349, 127] width 17 height 14
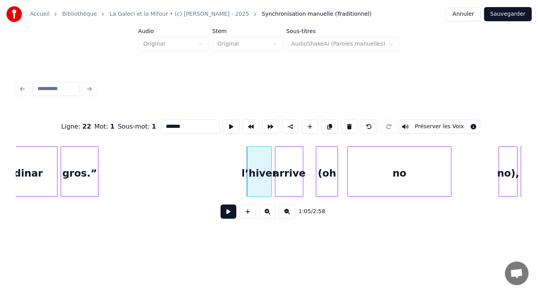
click at [346, 123] on button at bounding box center [349, 127] width 17 height 14
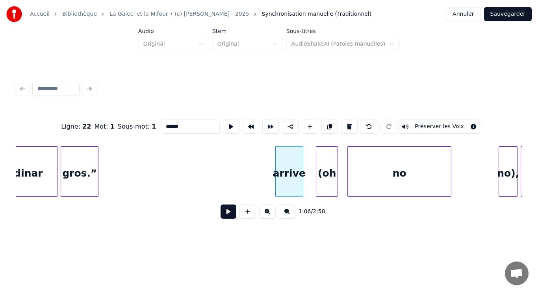
click at [346, 123] on button at bounding box center [349, 127] width 17 height 14
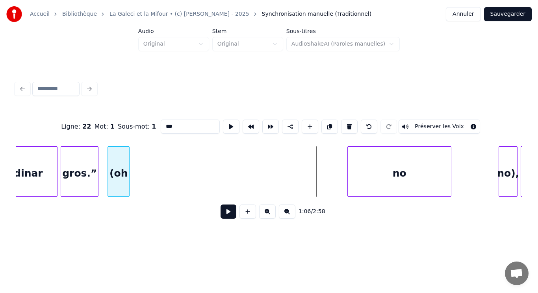
click at [118, 197] on div "gros.” d’dinar (oh no no), Le" at bounding box center [269, 172] width 506 height 50
click at [226, 124] on button at bounding box center [231, 127] width 17 height 14
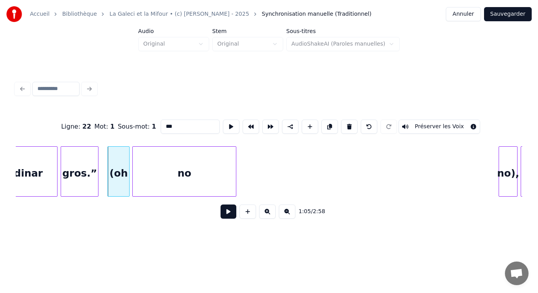
click at [187, 188] on div "no" at bounding box center [184, 174] width 103 height 54
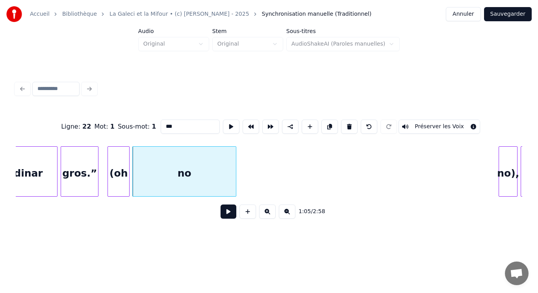
click at [187, 188] on div "no" at bounding box center [184, 174] width 103 height 54
click at [227, 126] on button at bounding box center [231, 127] width 17 height 14
click at [219, 178] on div at bounding box center [220, 172] width 2 height 50
click at [123, 181] on div "(oh" at bounding box center [118, 174] width 21 height 54
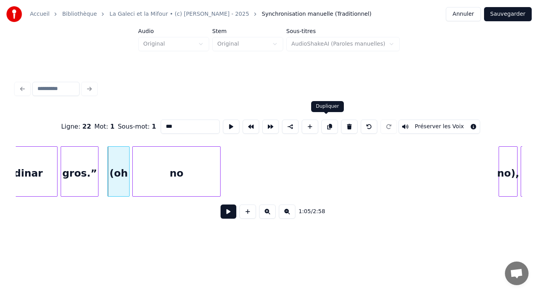
click at [325, 122] on button at bounding box center [329, 127] width 17 height 14
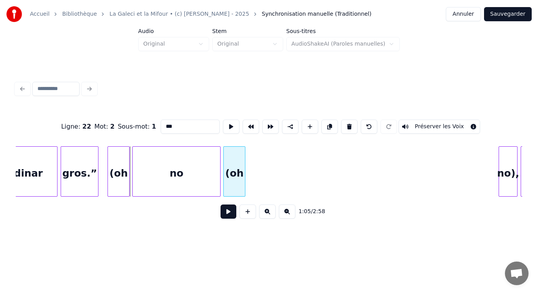
click at [233, 167] on div "(oh" at bounding box center [234, 174] width 21 height 54
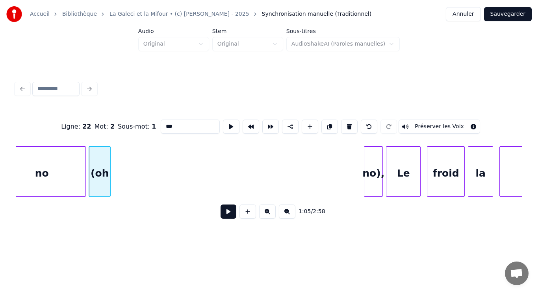
scroll to position [0, 10224]
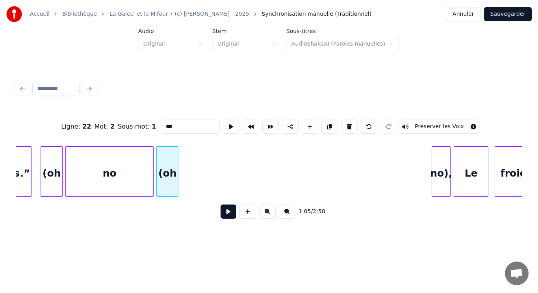
click at [123, 171] on div "no" at bounding box center [109, 174] width 87 height 54
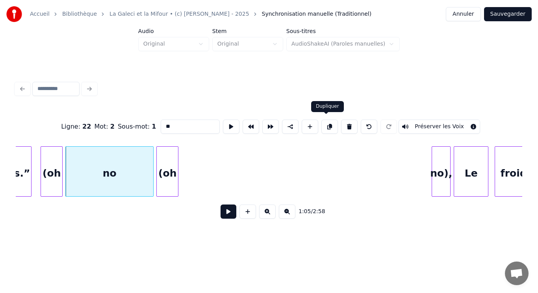
click at [326, 123] on button at bounding box center [329, 127] width 17 height 14
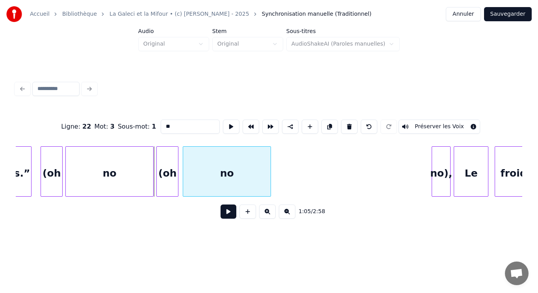
click at [229, 172] on div "no" at bounding box center [226, 174] width 87 height 54
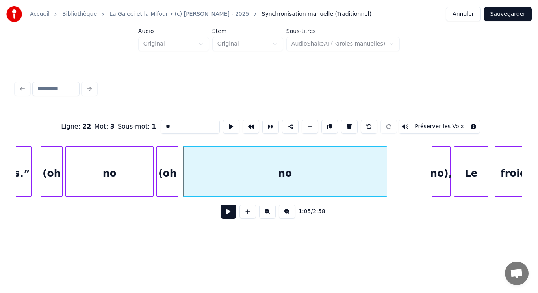
click at [387, 168] on div at bounding box center [385, 172] width 2 height 50
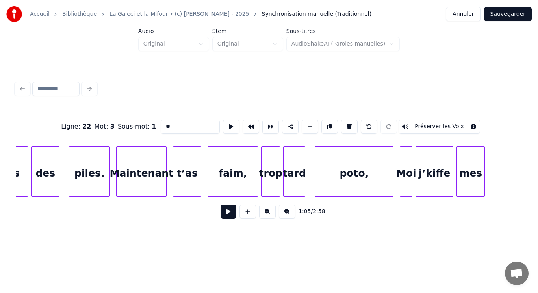
scroll to position [0, 9505]
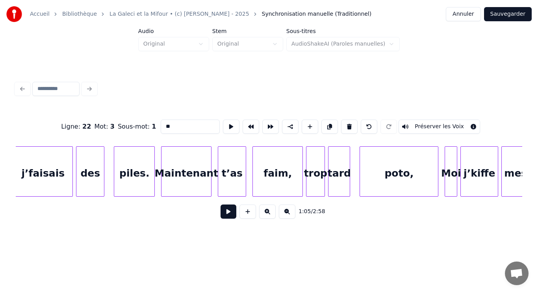
click at [194, 177] on div "Maintenant" at bounding box center [186, 174] width 50 height 54
type input "**********"
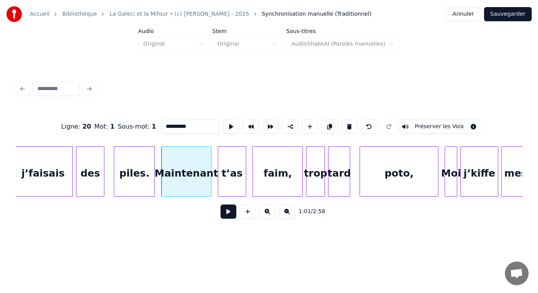
click at [228, 213] on button at bounding box center [229, 212] width 16 height 14
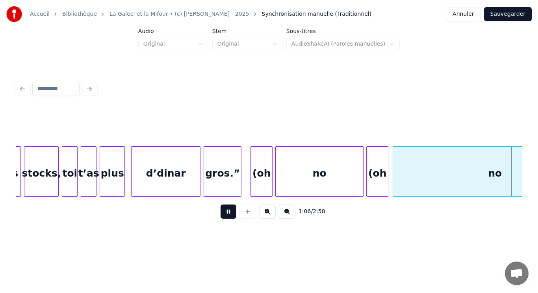
scroll to position [0, 10522]
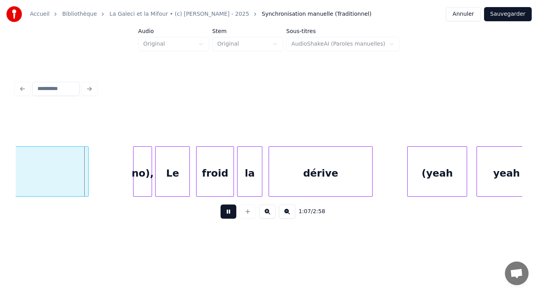
click at [227, 214] on button at bounding box center [229, 212] width 16 height 14
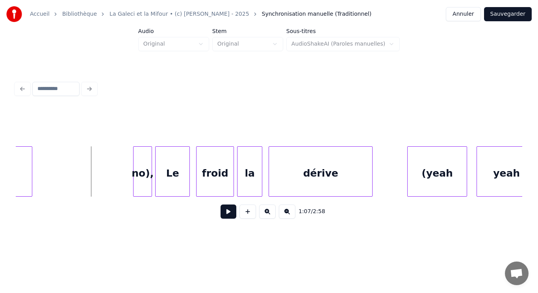
click at [31, 185] on div at bounding box center [31, 172] width 2 height 50
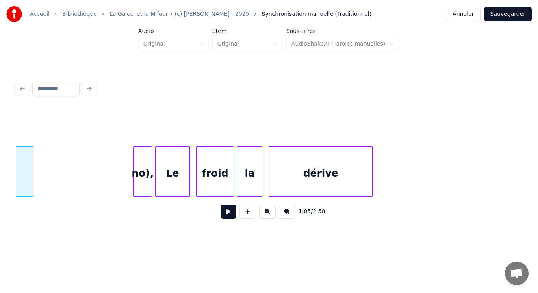
scroll to position [0, 10391]
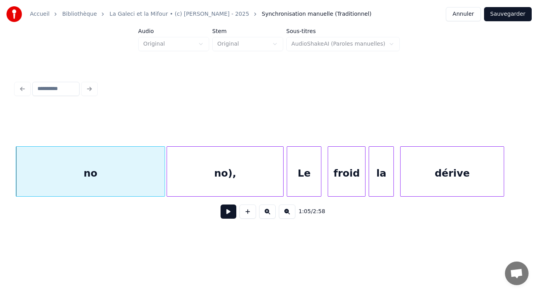
click at [168, 189] on div at bounding box center [168, 172] width 2 height 50
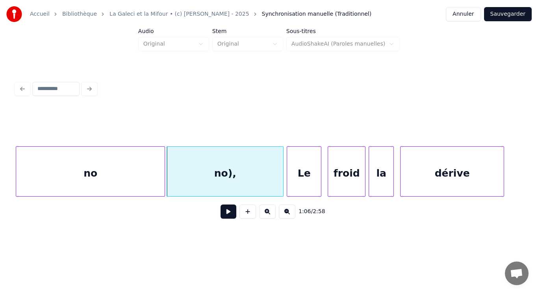
click at [201, 182] on div "no)," at bounding box center [225, 174] width 116 height 54
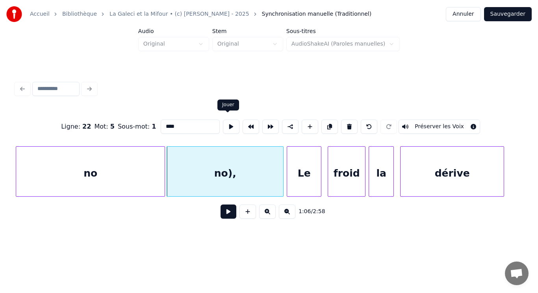
click at [225, 124] on button at bounding box center [231, 127] width 17 height 14
click at [120, 180] on div at bounding box center [120, 172] width 2 height 50
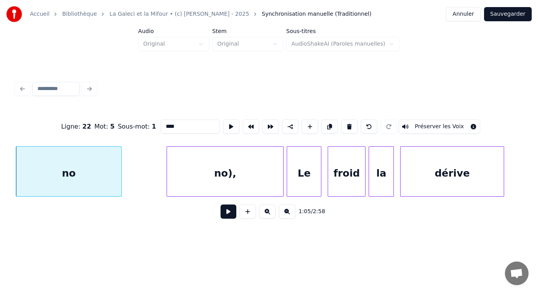
click at [102, 178] on div "no" at bounding box center [68, 174] width 105 height 54
type input "**"
click at [223, 123] on button at bounding box center [231, 127] width 17 height 14
click at [120, 178] on div at bounding box center [120, 172] width 2 height 50
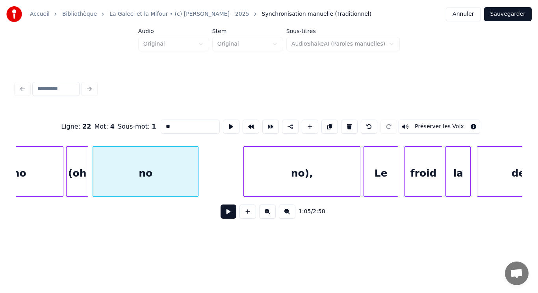
scroll to position [0, 10269]
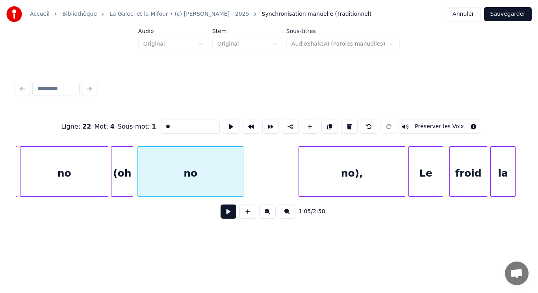
click at [299, 174] on div at bounding box center [300, 172] width 2 height 50
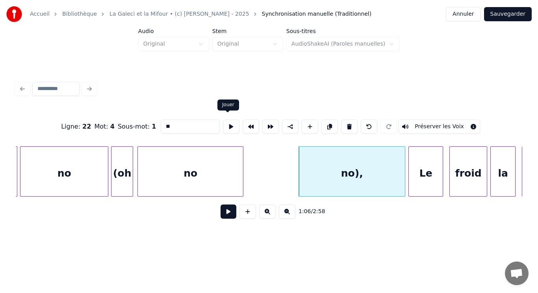
click at [230, 123] on button at bounding box center [231, 127] width 17 height 14
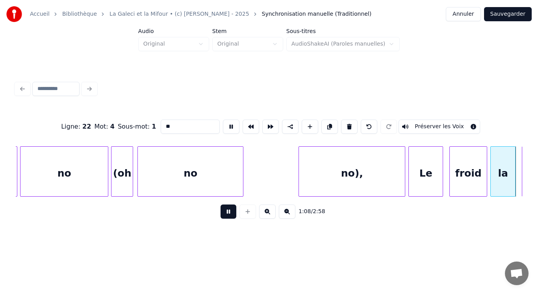
scroll to position [0, 10781]
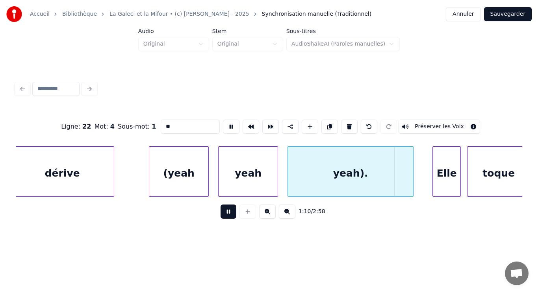
click at [236, 217] on button at bounding box center [229, 212] width 16 height 14
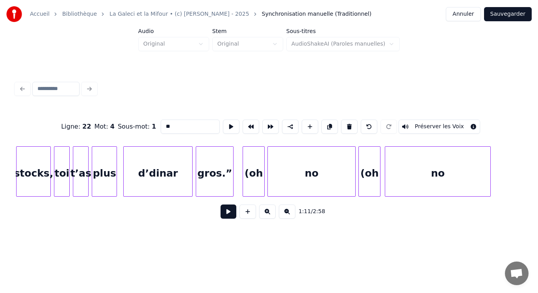
scroll to position [0, 10090]
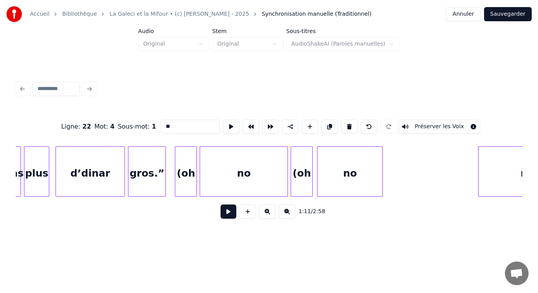
click at [382, 182] on div at bounding box center [381, 172] width 2 height 50
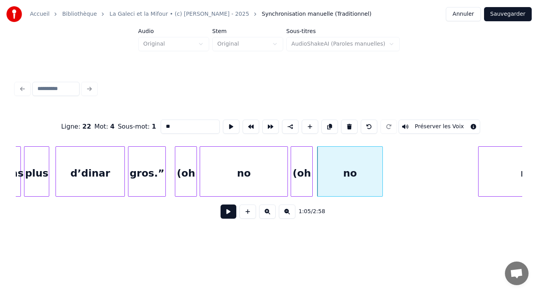
click at [363, 180] on div "no" at bounding box center [349, 174] width 65 height 54
click at [229, 124] on button at bounding box center [231, 127] width 17 height 14
click at [340, 181] on div "no" at bounding box center [349, 174] width 65 height 54
click at [324, 124] on button at bounding box center [329, 127] width 17 height 14
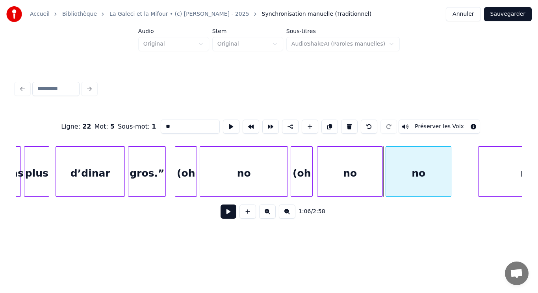
click at [412, 166] on div "no" at bounding box center [418, 174] width 65 height 54
click at [227, 122] on button at bounding box center [231, 127] width 17 height 14
click at [233, 177] on div "no" at bounding box center [243, 174] width 87 height 54
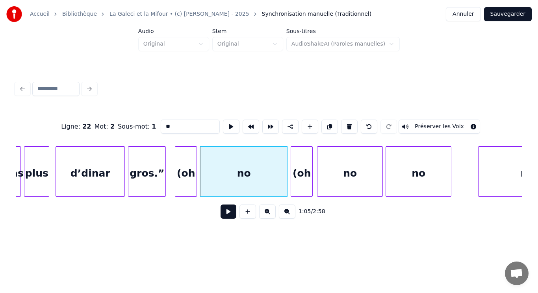
click at [225, 124] on button at bounding box center [231, 127] width 17 height 14
click at [225, 123] on button at bounding box center [231, 127] width 17 height 14
click at [233, 215] on button at bounding box center [229, 212] width 16 height 14
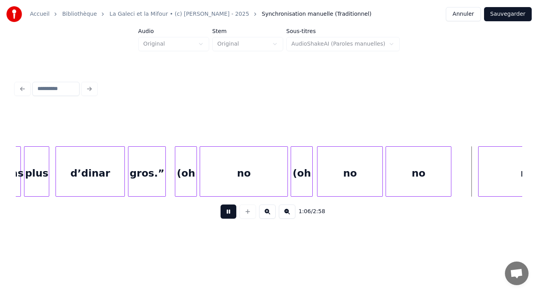
click at [230, 217] on button at bounding box center [229, 212] width 16 height 14
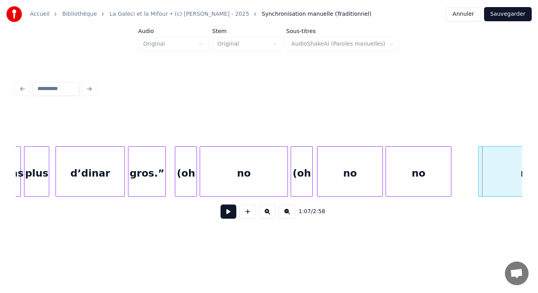
click at [135, 175] on div "gros.”" at bounding box center [146, 174] width 37 height 54
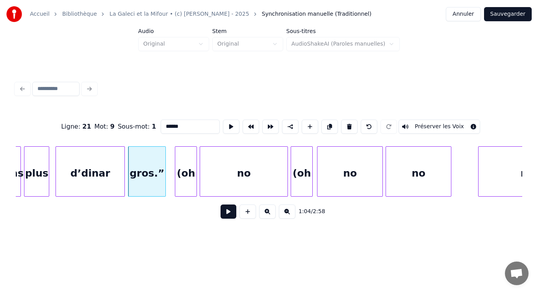
click at [227, 214] on button at bounding box center [229, 212] width 16 height 14
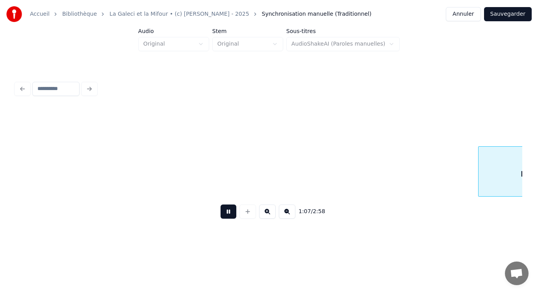
scroll to position [0, 10597]
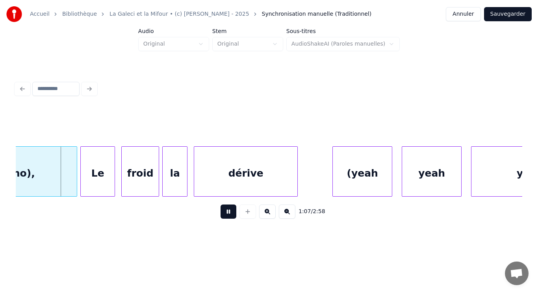
click at [227, 214] on button at bounding box center [229, 212] width 16 height 14
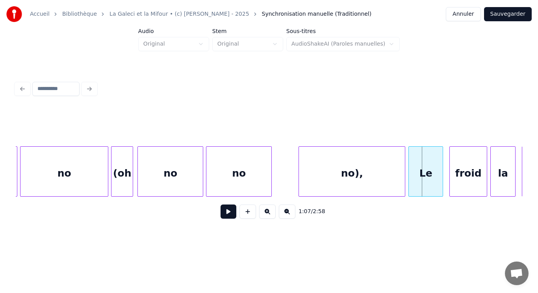
scroll to position [0, 10179]
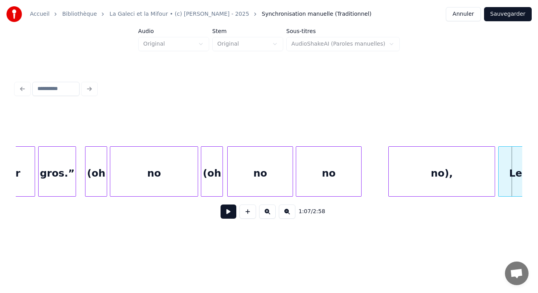
click at [346, 182] on div "no" at bounding box center [328, 174] width 65 height 54
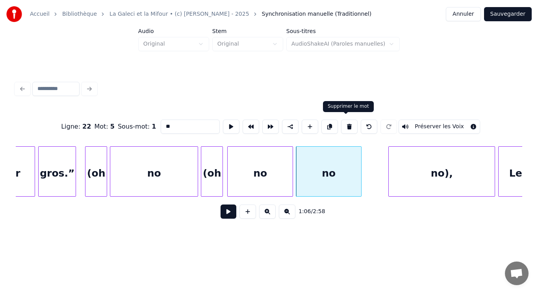
click at [346, 125] on button at bounding box center [349, 127] width 17 height 14
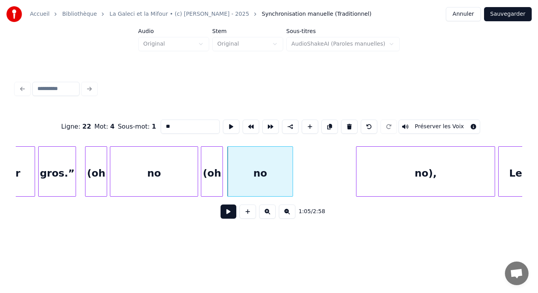
click at [357, 172] on div at bounding box center [357, 172] width 2 height 50
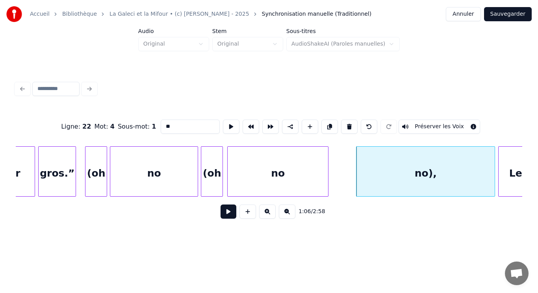
click at [327, 174] on div at bounding box center [327, 172] width 2 height 50
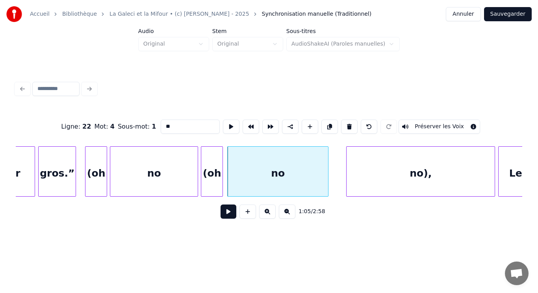
click at [347, 180] on div at bounding box center [348, 172] width 2 height 50
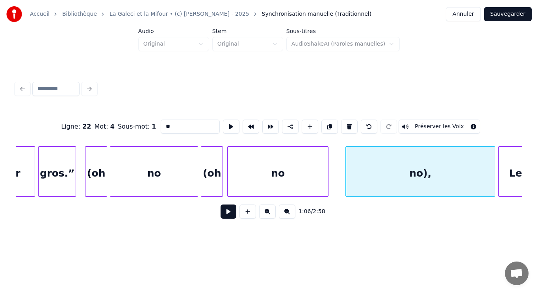
click at [231, 214] on button at bounding box center [229, 212] width 16 height 14
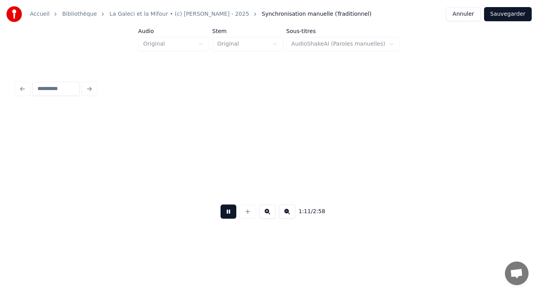
scroll to position [0, 11195]
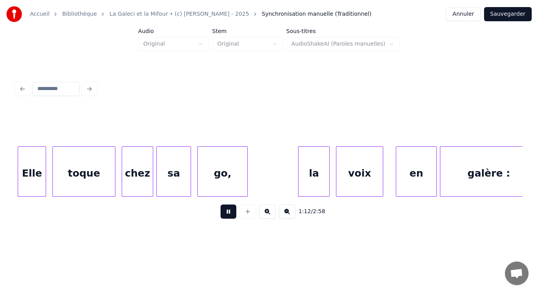
click at [227, 214] on button at bounding box center [229, 212] width 16 height 14
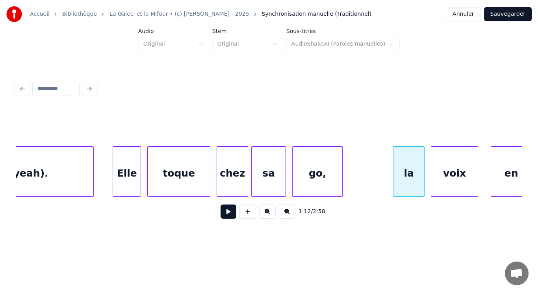
scroll to position [0, 11168]
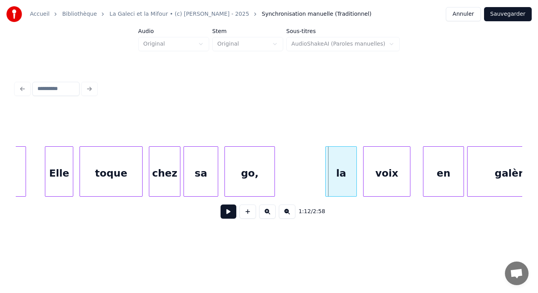
click at [231, 214] on button at bounding box center [229, 212] width 16 height 14
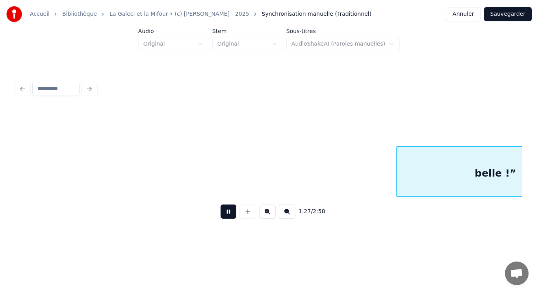
scroll to position [0, 13711]
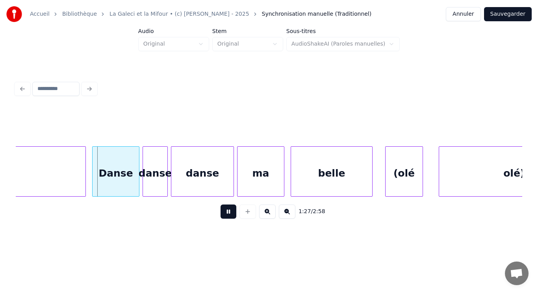
click at [231, 213] on button at bounding box center [229, 212] width 16 height 14
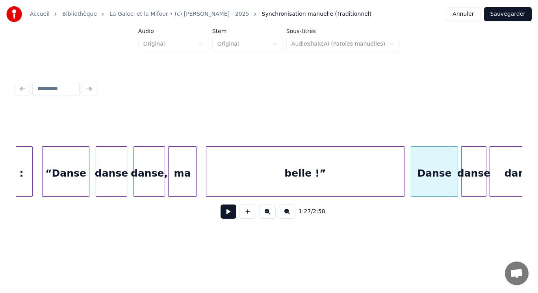
scroll to position [0, 13393]
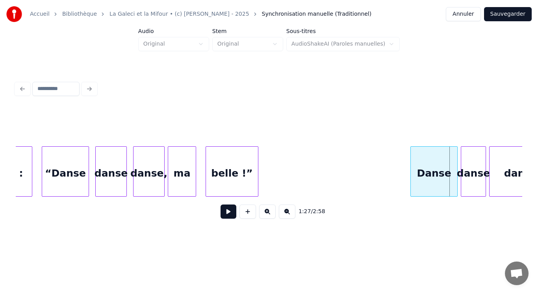
click at [258, 183] on div at bounding box center [257, 172] width 2 height 50
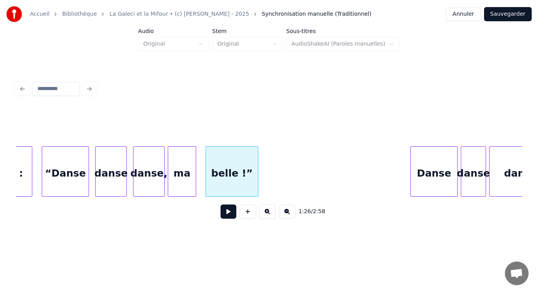
click at [236, 182] on div "belle !”" at bounding box center [232, 174] width 52 height 54
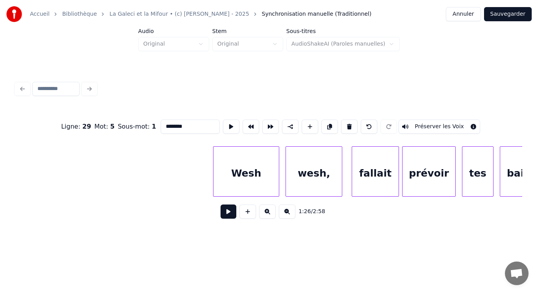
scroll to position [0, 12292]
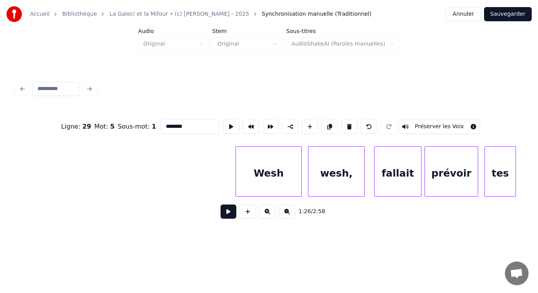
click at [275, 179] on div "Wesh" at bounding box center [268, 174] width 65 height 54
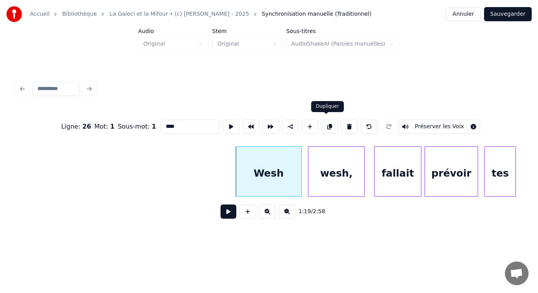
click at [324, 125] on button at bounding box center [329, 127] width 17 height 14
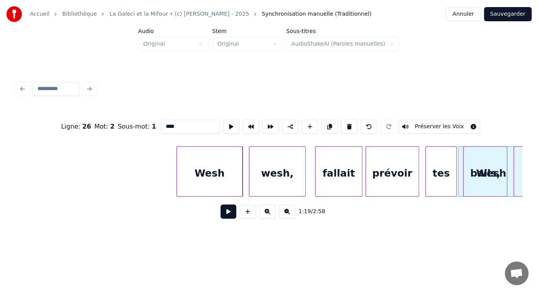
scroll to position [0, 12353]
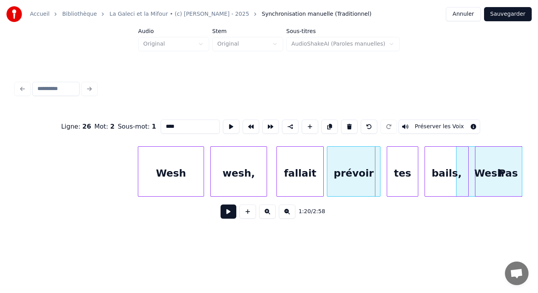
scroll to position [0, 12390]
click at [534, 190] on div "Accueil Bibliothèque La Galeci et la Mifour • (c) [PERSON_NAME] - 2025 Synchron…" at bounding box center [269, 120] width 538 height 240
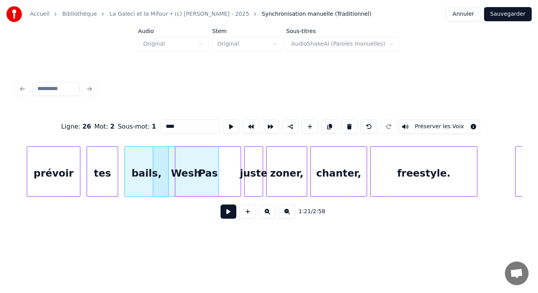
scroll to position [0, 12705]
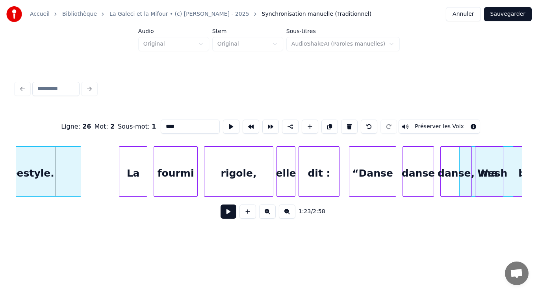
scroll to position [0, 13089]
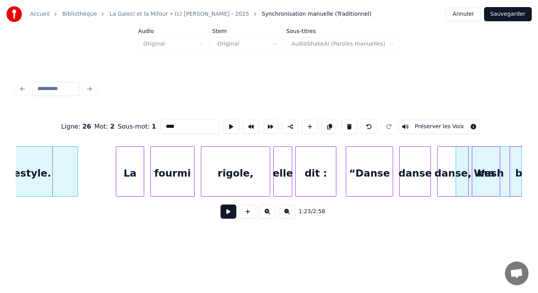
click at [505, 186] on div "Wesh" at bounding box center [488, 174] width 65 height 54
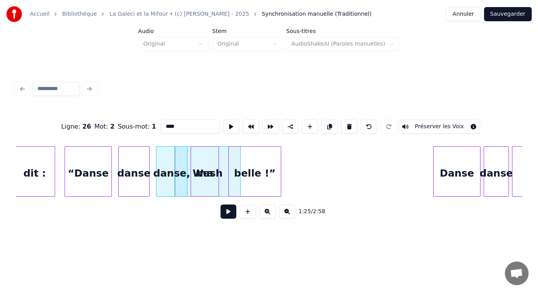
scroll to position [0, 13392]
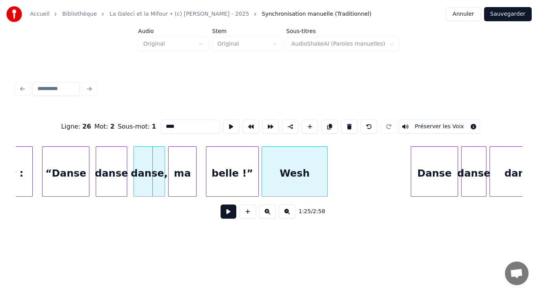
click at [312, 183] on div "Wesh" at bounding box center [294, 174] width 65 height 54
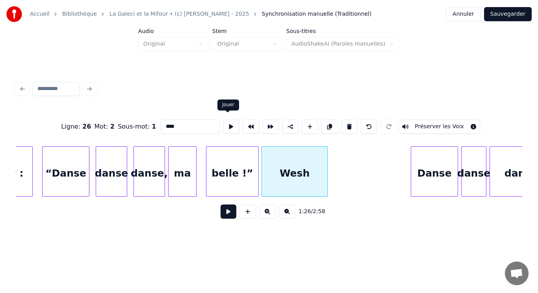
click at [225, 125] on button at bounding box center [231, 127] width 17 height 14
click at [325, 125] on button at bounding box center [329, 127] width 17 height 14
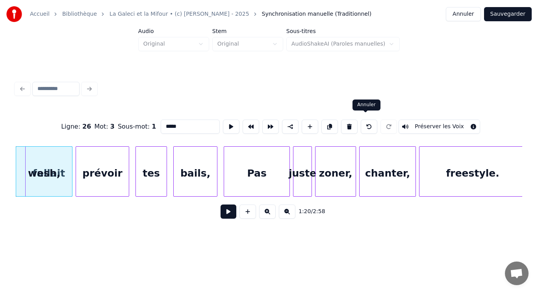
click at [364, 125] on button at bounding box center [369, 127] width 17 height 14
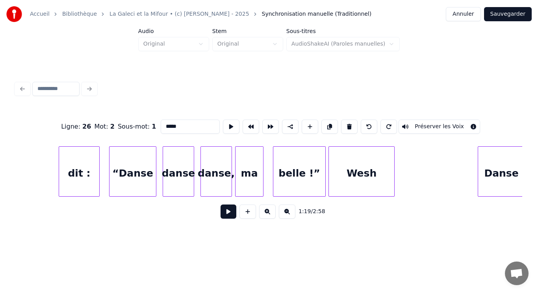
scroll to position [0, 13370]
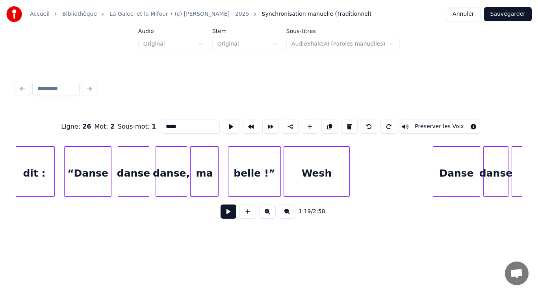
click at [306, 184] on div "Wesh" at bounding box center [316, 174] width 65 height 54
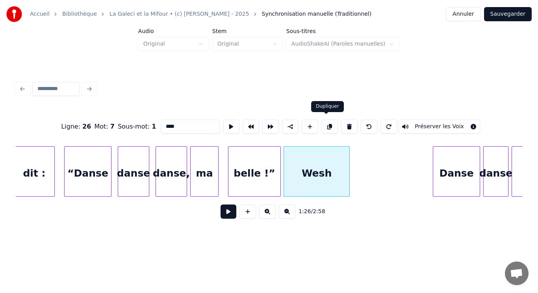
click at [326, 123] on button at bounding box center [329, 127] width 17 height 14
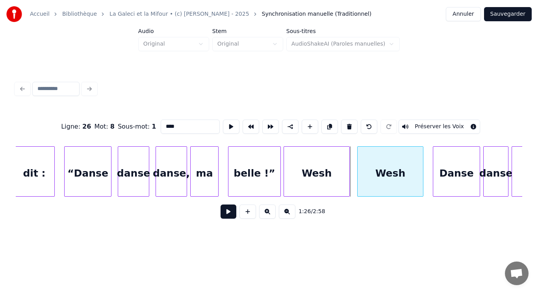
click at [388, 163] on div "Wesh" at bounding box center [390, 174] width 65 height 54
click at [167, 181] on div "danse," at bounding box center [171, 174] width 31 height 54
type input "******"
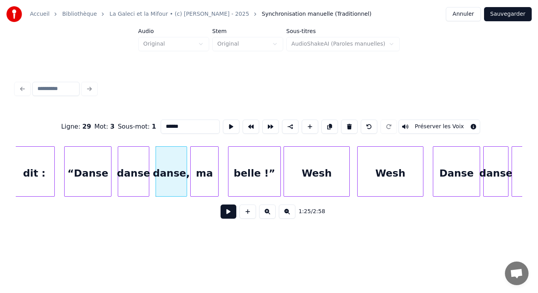
click at [229, 215] on button at bounding box center [229, 212] width 16 height 14
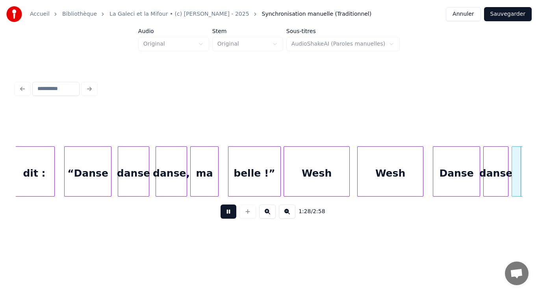
scroll to position [0, 13878]
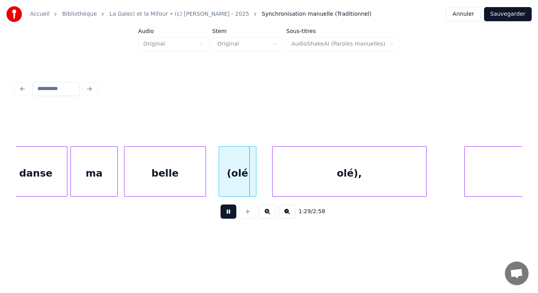
click at [230, 215] on button at bounding box center [229, 212] width 16 height 14
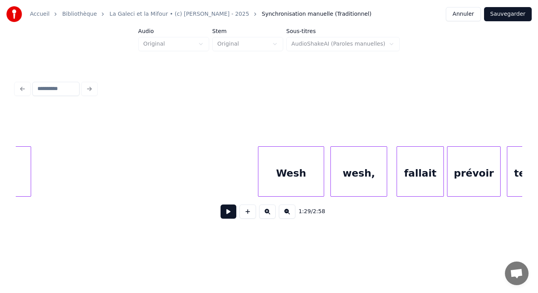
scroll to position [0, 12381]
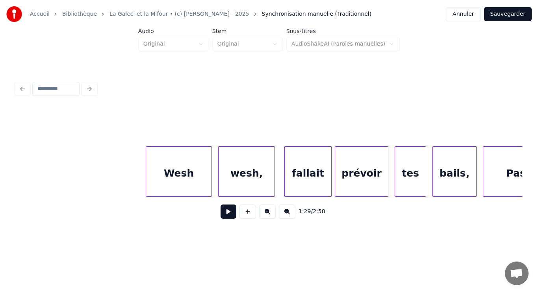
click at [297, 181] on div "fallait" at bounding box center [308, 174] width 46 height 54
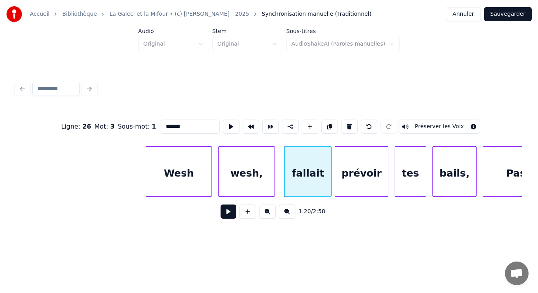
click at [368, 182] on div "prévoir" at bounding box center [361, 174] width 53 height 54
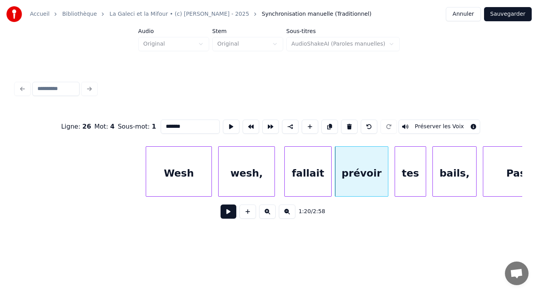
click at [305, 182] on div "fallait" at bounding box center [308, 174] width 46 height 54
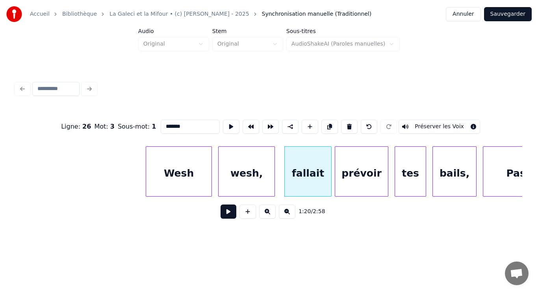
drag, startPoint x: 464, startPoint y: 210, endPoint x: 416, endPoint y: 181, distance: 55.3
click at [416, 181] on div "Ligne : 26 Mot : 3 Sous-mot : 1 ******* Préserver les Voix 1:20 / 2:58" at bounding box center [269, 167] width 506 height 120
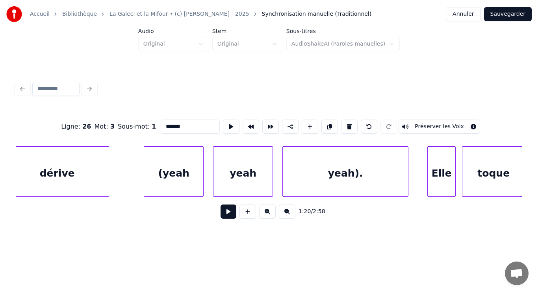
scroll to position [0, 10786]
click at [254, 179] on div "yeah" at bounding box center [242, 174] width 59 height 54
type input "****"
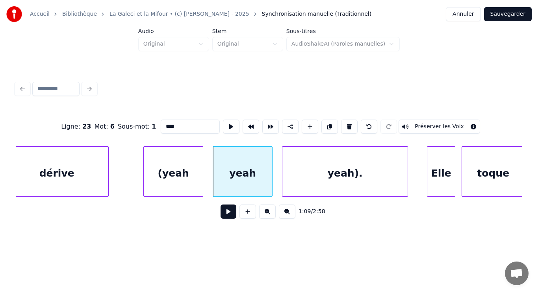
click at [224, 211] on button at bounding box center [229, 212] width 16 height 14
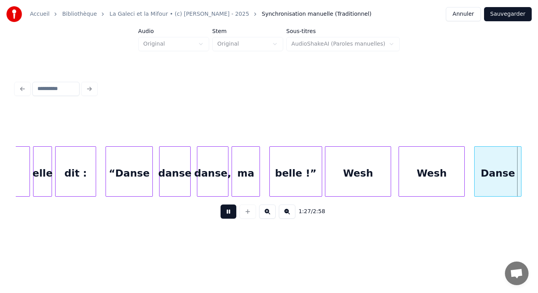
scroll to position [0, 13835]
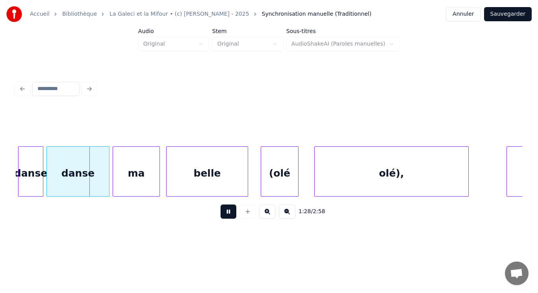
click at [230, 216] on button at bounding box center [229, 212] width 16 height 14
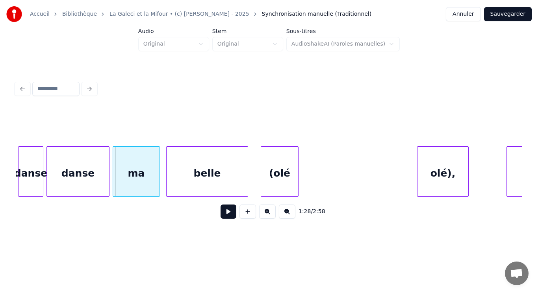
click at [417, 178] on div at bounding box center [418, 172] width 2 height 50
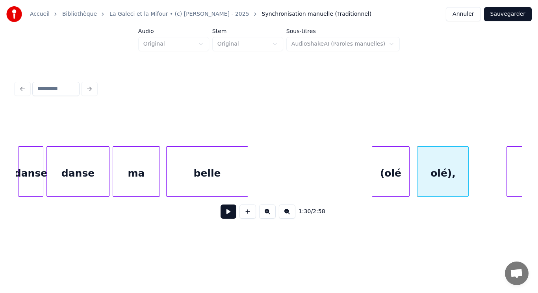
click at [391, 174] on div "(olé" at bounding box center [390, 174] width 37 height 54
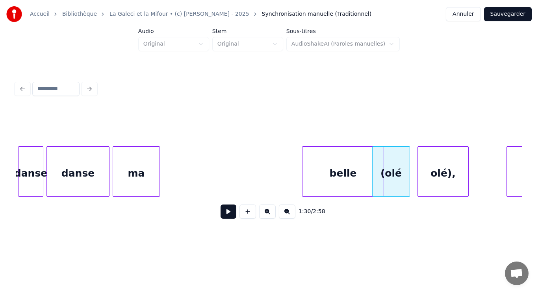
click at [341, 175] on div "belle" at bounding box center [342, 174] width 81 height 54
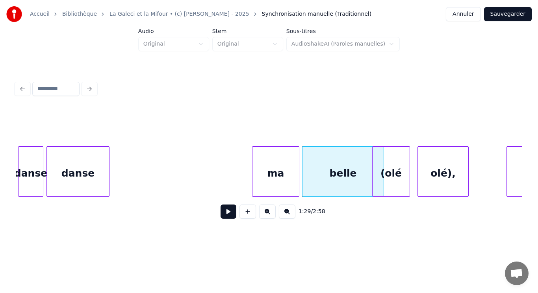
click at [271, 174] on div "ma" at bounding box center [275, 174] width 46 height 54
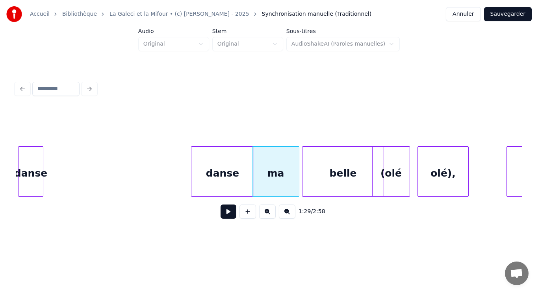
click at [223, 176] on div "danse" at bounding box center [222, 174] width 62 height 54
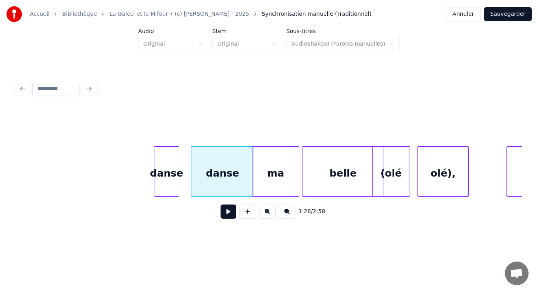
click at [165, 178] on div "danse" at bounding box center [166, 174] width 24 height 54
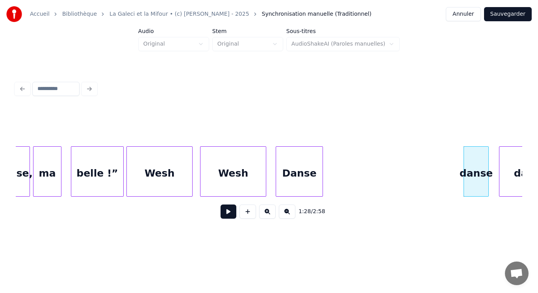
scroll to position [0, 13595]
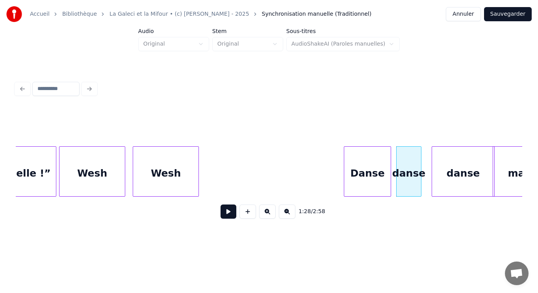
click at [375, 190] on div "Danse" at bounding box center [367, 174] width 46 height 54
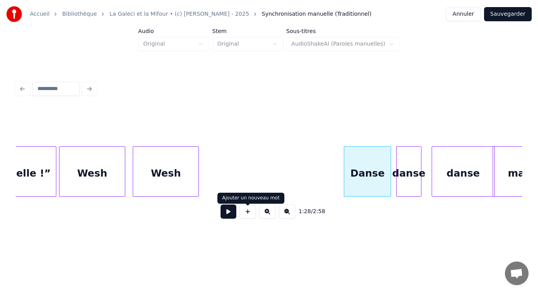
click at [249, 214] on button at bounding box center [247, 212] width 17 height 14
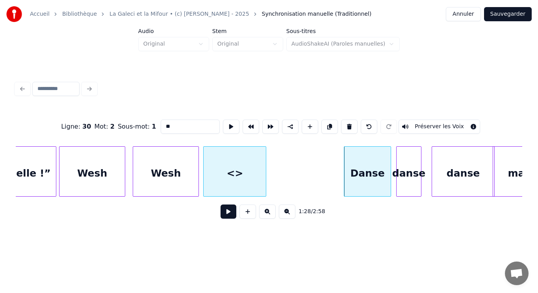
click at [223, 183] on div "<>" at bounding box center [235, 174] width 62 height 54
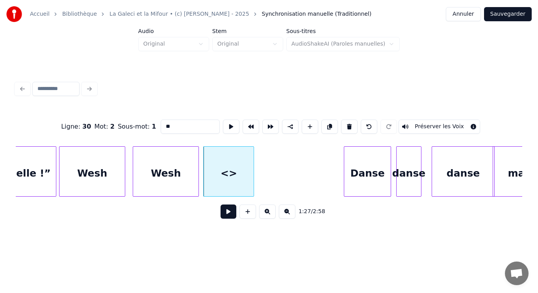
click at [253, 178] on div at bounding box center [252, 172] width 2 height 50
click at [176, 123] on input "**" at bounding box center [190, 127] width 59 height 14
drag, startPoint x: 163, startPoint y: 124, endPoint x: 189, endPoint y: 121, distance: 25.5
click at [182, 122] on input "**" at bounding box center [190, 127] width 59 height 14
click at [228, 174] on div "<>t" at bounding box center [229, 174] width 50 height 54
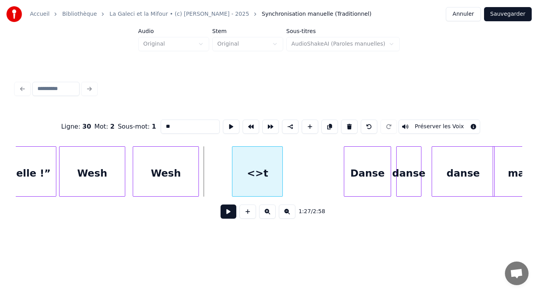
click at [269, 171] on div "<>t" at bounding box center [257, 174] width 50 height 54
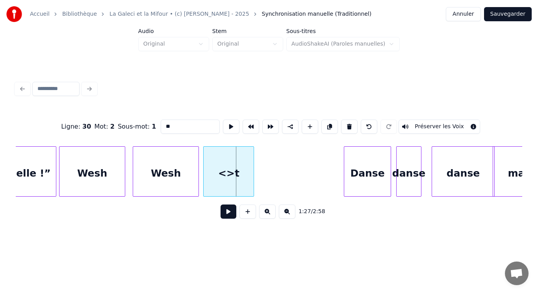
click at [229, 178] on div "<>t" at bounding box center [229, 174] width 50 height 54
click at [166, 124] on input "**" at bounding box center [190, 127] width 59 height 14
click at [176, 157] on div "Wesh" at bounding box center [165, 174] width 65 height 54
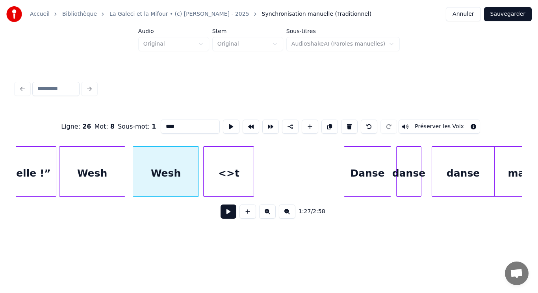
click at [228, 158] on div "<>t" at bounding box center [229, 174] width 50 height 54
type input "**"
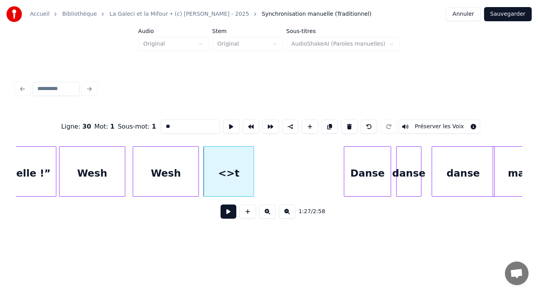
drag, startPoint x: 161, startPoint y: 123, endPoint x: 195, endPoint y: 117, distance: 34.0
click at [195, 120] on input "**" at bounding box center [190, 127] width 59 height 14
click at [243, 167] on div "Fallait" at bounding box center [229, 174] width 50 height 54
click at [327, 124] on button at bounding box center [329, 127] width 17 height 14
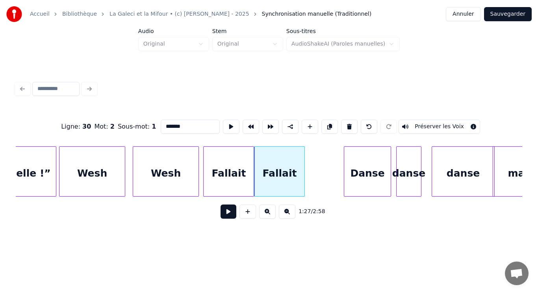
drag, startPoint x: 178, startPoint y: 123, endPoint x: 158, endPoint y: 126, distance: 20.3
click at [161, 126] on input "*******" at bounding box center [190, 127] width 59 height 14
type input "*******"
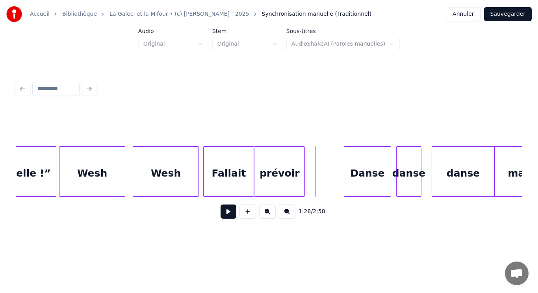
click at [293, 167] on div "prévoir" at bounding box center [279, 174] width 50 height 54
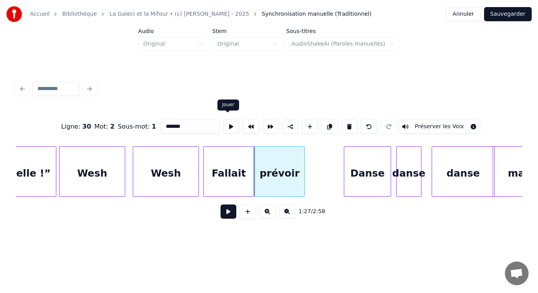
click at [224, 122] on button at bounding box center [231, 127] width 17 height 14
click at [326, 127] on button at bounding box center [329, 127] width 17 height 14
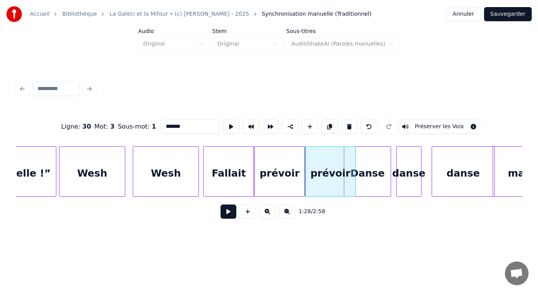
drag, startPoint x: 191, startPoint y: 125, endPoint x: 141, endPoint y: 124, distance: 50.0
click at [141, 124] on div "Ligne : 30 Mot : 3 Sous-mot : 1 ******* Préserver les Voix" at bounding box center [269, 126] width 506 height 39
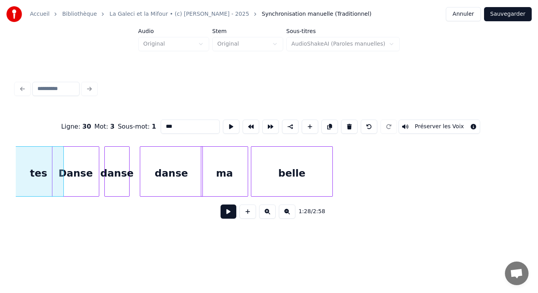
scroll to position [0, 13887]
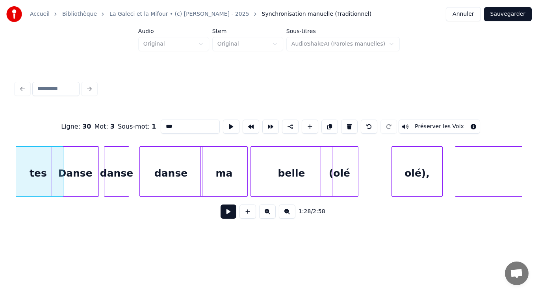
click at [416, 175] on div "olé)," at bounding box center [417, 174] width 50 height 54
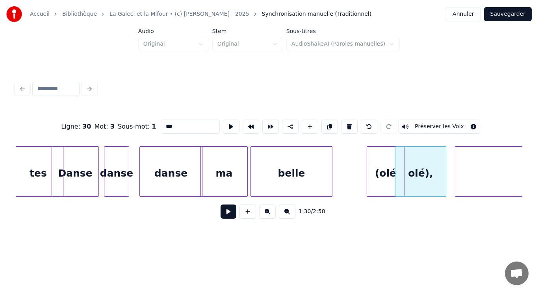
click at [388, 170] on div "(olé" at bounding box center [385, 174] width 37 height 54
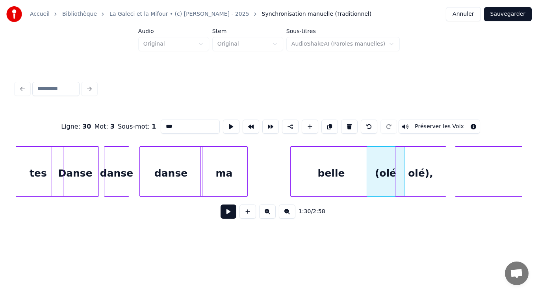
click at [351, 175] on div "belle" at bounding box center [331, 174] width 81 height 54
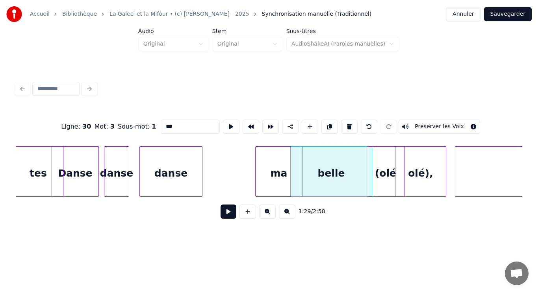
click at [276, 173] on div "ma" at bounding box center [279, 174] width 46 height 54
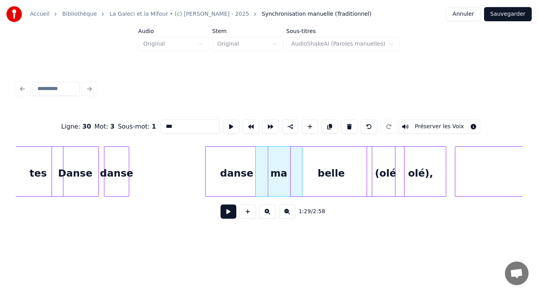
click at [237, 169] on div "danse" at bounding box center [237, 174] width 62 height 54
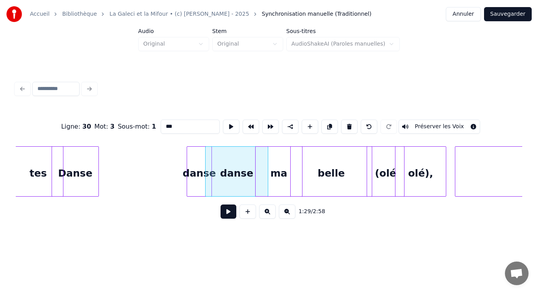
click at [198, 166] on div "danse" at bounding box center [199, 174] width 24 height 54
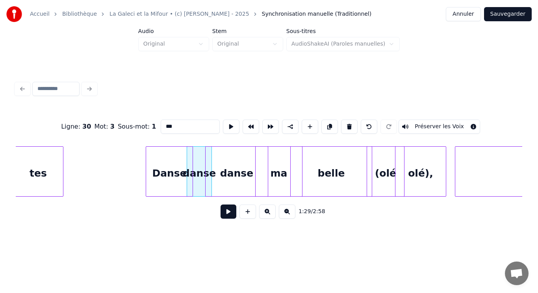
click at [176, 168] on div "Danse" at bounding box center [169, 174] width 46 height 54
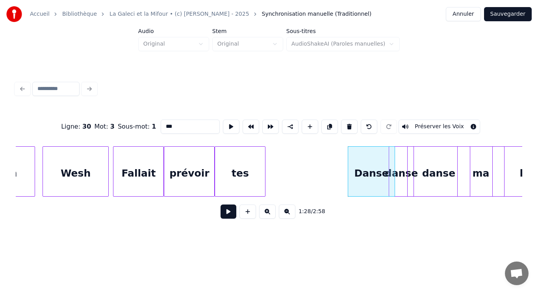
scroll to position [0, 13662]
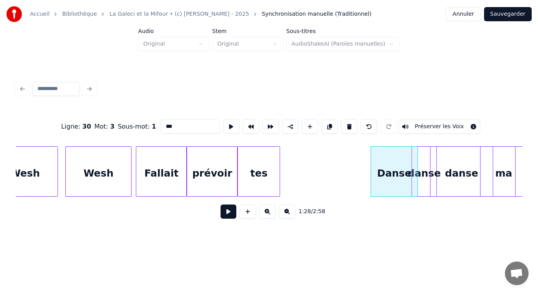
click at [279, 184] on div at bounding box center [278, 172] width 2 height 50
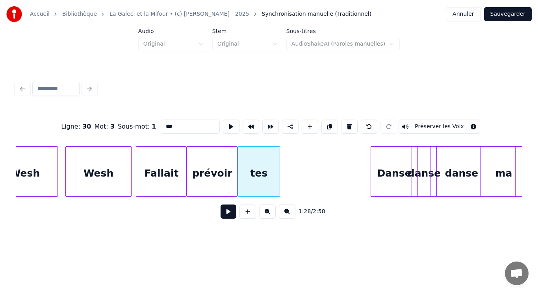
click at [324, 123] on button at bounding box center [329, 127] width 17 height 14
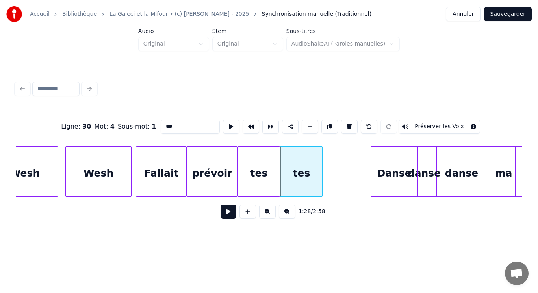
drag, startPoint x: 179, startPoint y: 126, endPoint x: 156, endPoint y: 127, distance: 22.9
click at [156, 127] on div "Ligne : 30 Mot : 4 Sous-mot : 1 *** Préserver les Voix" at bounding box center [269, 126] width 506 height 39
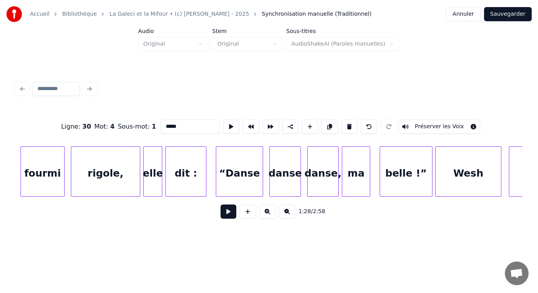
click at [105, 173] on div "rigole," at bounding box center [105, 174] width 69 height 54
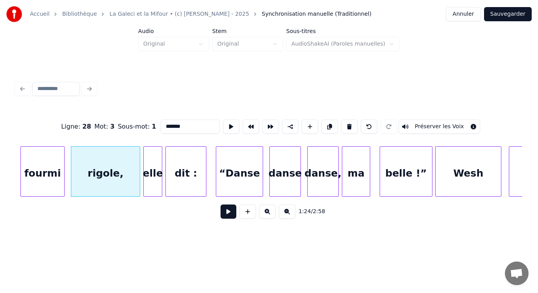
type input "*******"
click at [230, 215] on button at bounding box center [229, 212] width 16 height 14
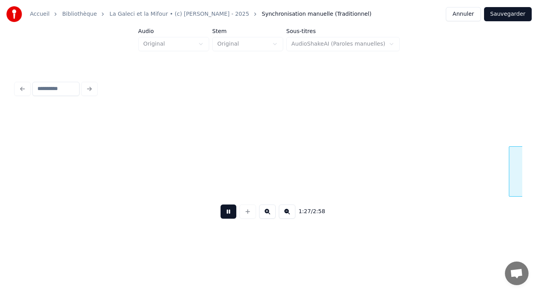
scroll to position [0, 13727]
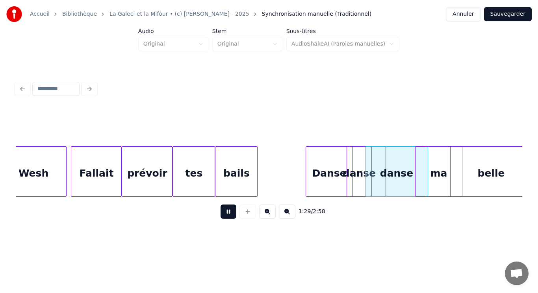
click at [231, 217] on button at bounding box center [229, 212] width 16 height 14
click at [241, 182] on div "bails" at bounding box center [236, 174] width 42 height 54
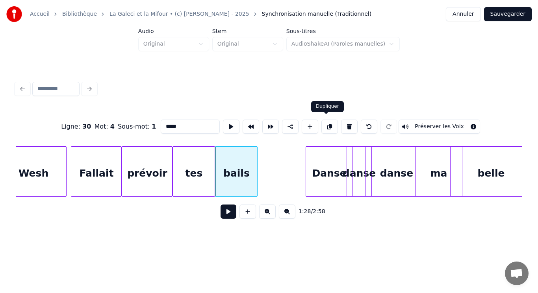
click at [327, 125] on button at bounding box center [329, 127] width 17 height 14
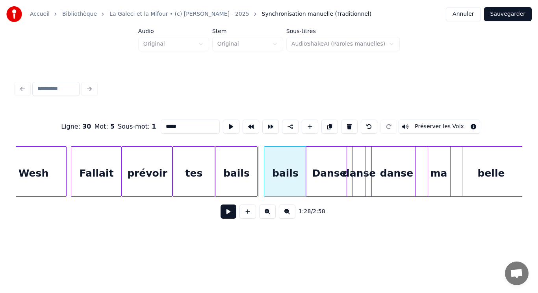
click at [289, 185] on div "bails" at bounding box center [285, 174] width 42 height 54
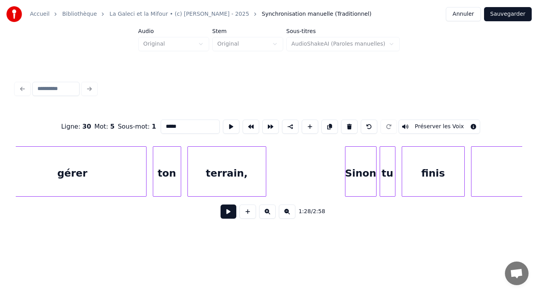
scroll to position [0, 18785]
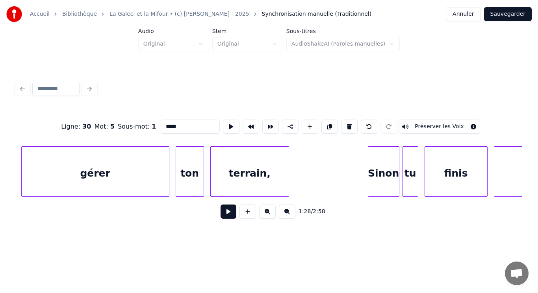
click at [285, 216] on button at bounding box center [287, 212] width 17 height 14
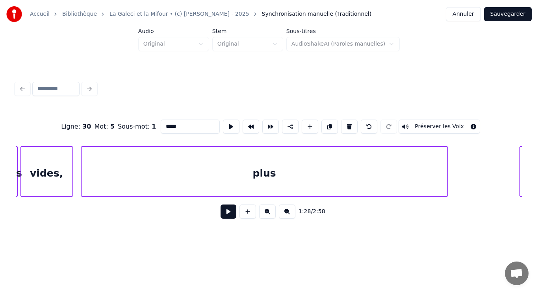
click at [285, 216] on button at bounding box center [287, 212] width 17 height 14
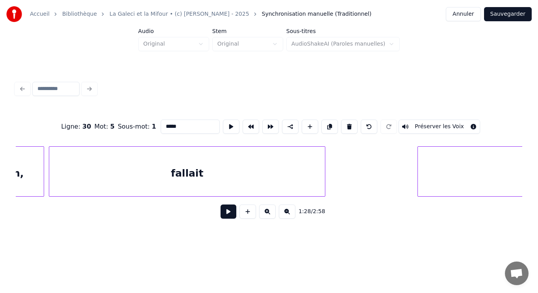
click at [285, 216] on button at bounding box center [287, 212] width 17 height 14
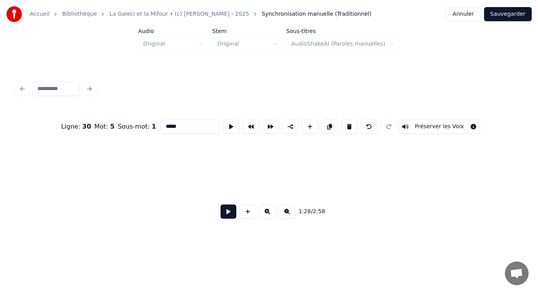
scroll to position [0, 13544]
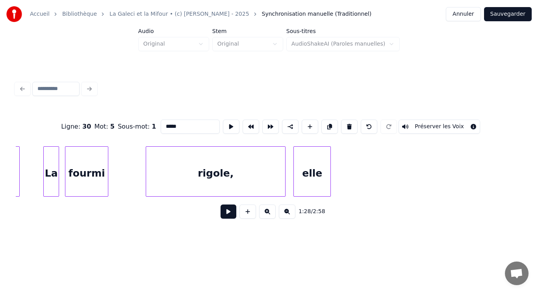
click at [284, 216] on button at bounding box center [287, 212] width 17 height 14
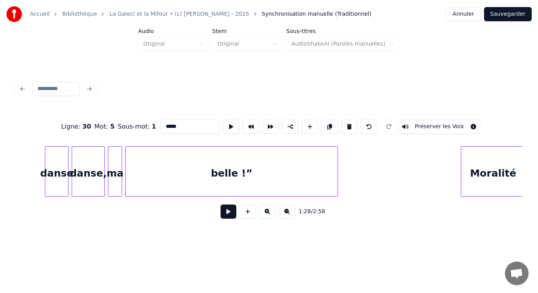
click at [284, 216] on button at bounding box center [287, 212] width 17 height 14
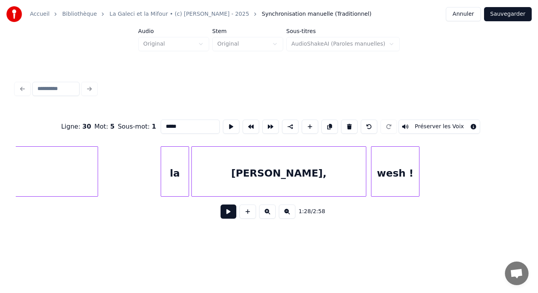
scroll to position [0, 10040]
click at [440, 175] on div "wesh !" at bounding box center [441, 174] width 48 height 54
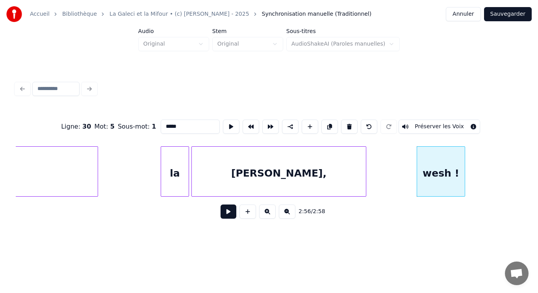
click at [440, 175] on div "wesh !" at bounding box center [441, 174] width 48 height 54
click at [226, 125] on button at bounding box center [231, 127] width 17 height 14
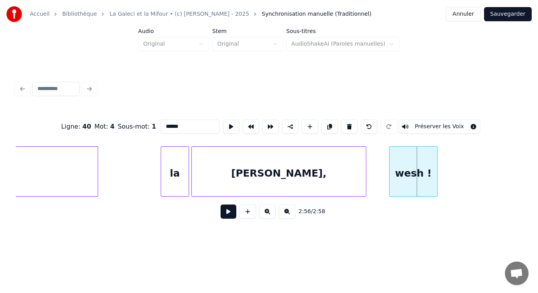
click at [403, 176] on div "wesh !" at bounding box center [414, 174] width 48 height 54
click at [223, 123] on button at bounding box center [231, 127] width 17 height 14
type input "*****"
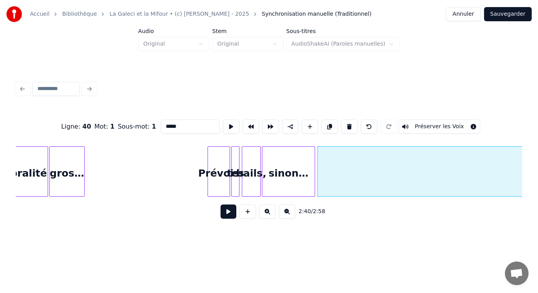
scroll to position [0, 9172]
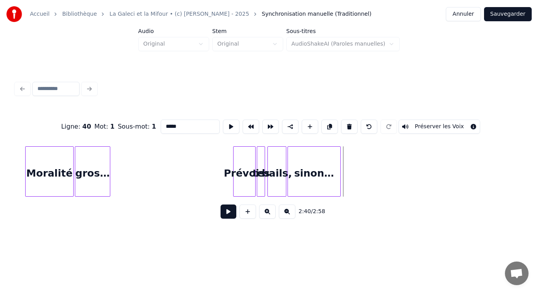
click at [534, 174] on div "Accueil Bibliothèque La Galeci et la Mifour • (c) [PERSON_NAME] - 2025 Synchron…" at bounding box center [269, 120] width 538 height 240
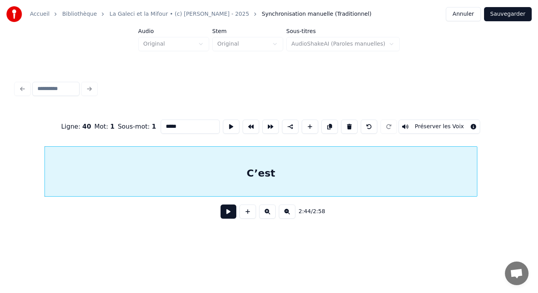
scroll to position [0, 9644]
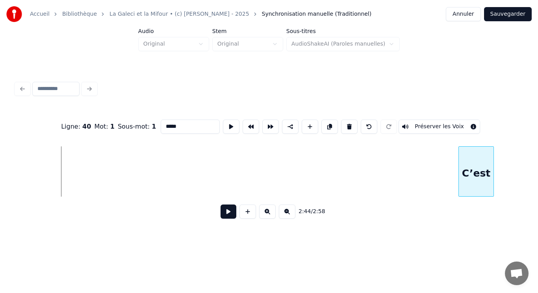
click at [460, 182] on div at bounding box center [460, 172] width 2 height 50
click at [227, 123] on button at bounding box center [231, 127] width 17 height 14
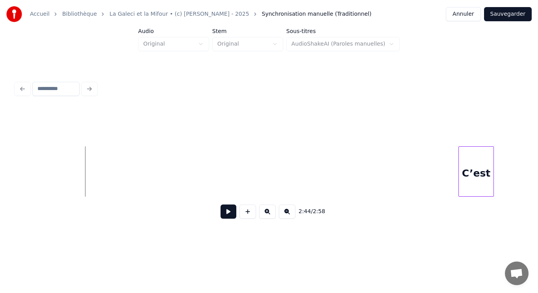
click at [228, 215] on button at bounding box center [229, 212] width 16 height 14
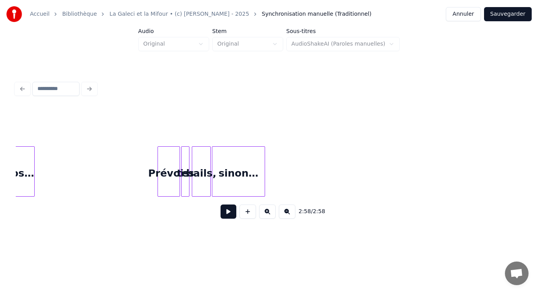
scroll to position [0, 9105]
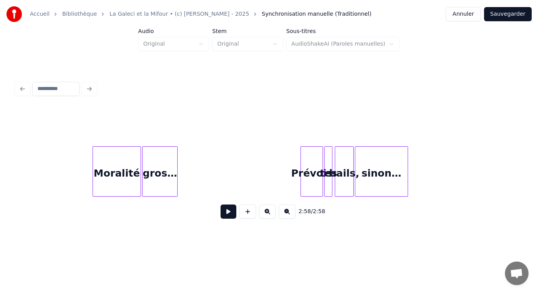
click at [303, 176] on div "Prévois" at bounding box center [312, 174] width 22 height 54
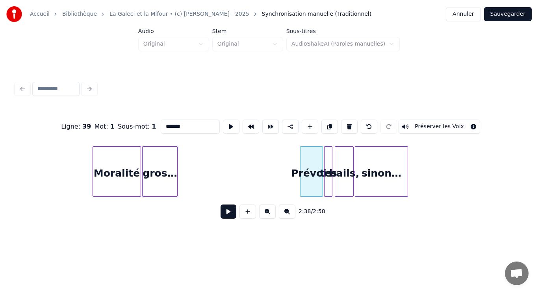
click at [227, 214] on button at bounding box center [229, 212] width 16 height 14
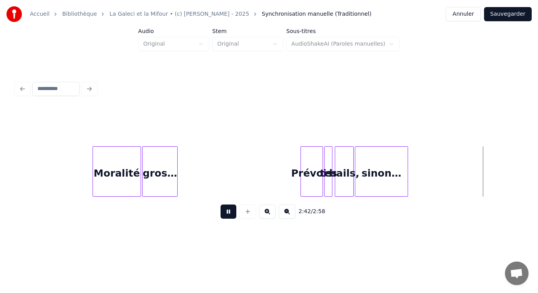
click at [231, 215] on button at bounding box center [229, 212] width 16 height 14
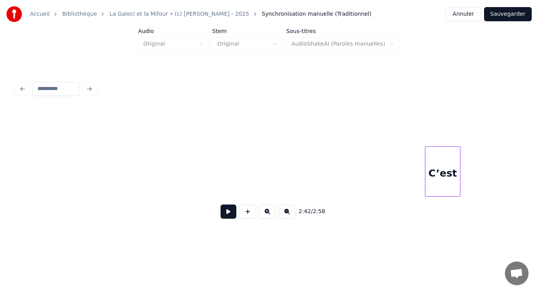
scroll to position [0, 9619]
click at [65, 175] on div "C’est" at bounding box center [75, 174] width 35 height 54
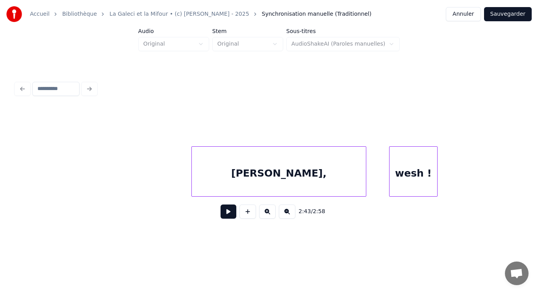
scroll to position [0, 10010]
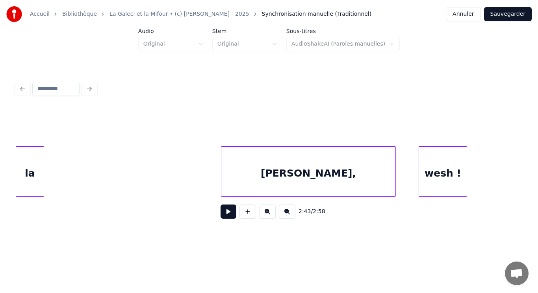
click at [0, 179] on div "Accueil Bibliothèque La Galeci et la Mifour • (c) [PERSON_NAME] - 2025 Synchron…" at bounding box center [269, 120] width 538 height 240
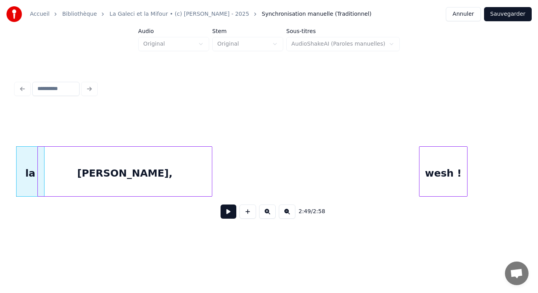
click at [174, 179] on div "[PERSON_NAME]," at bounding box center [125, 174] width 174 height 54
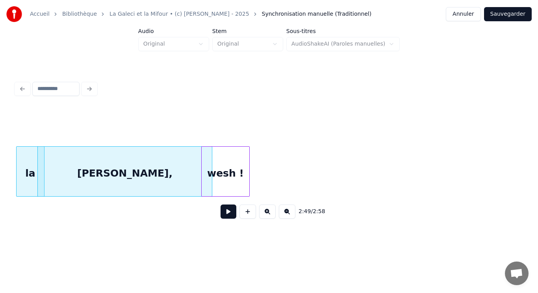
click at [225, 178] on div "wesh !" at bounding box center [226, 174] width 48 height 54
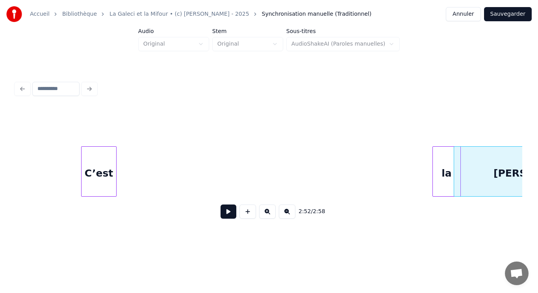
scroll to position [0, 9628]
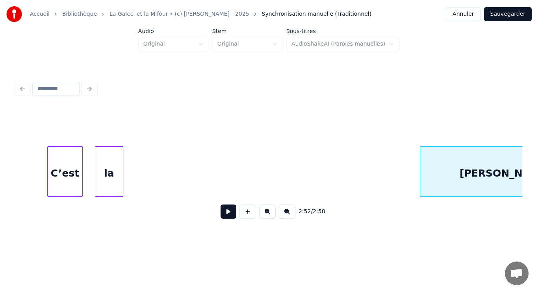
click at [108, 178] on div "la" at bounding box center [109, 174] width 28 height 54
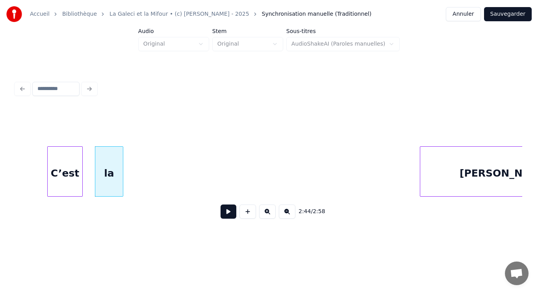
scroll to position [0, 9696]
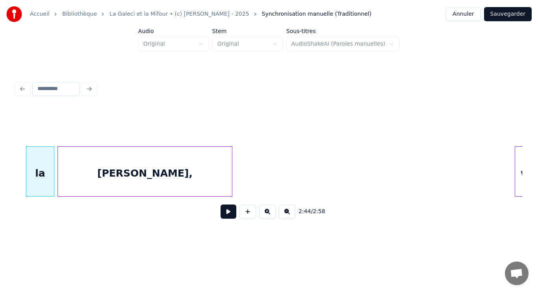
click at [172, 178] on div "[PERSON_NAME]," at bounding box center [145, 174] width 174 height 54
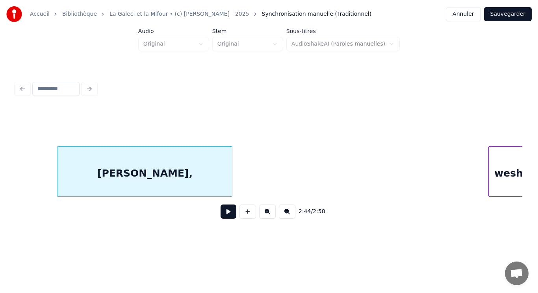
scroll to position [0, 9736]
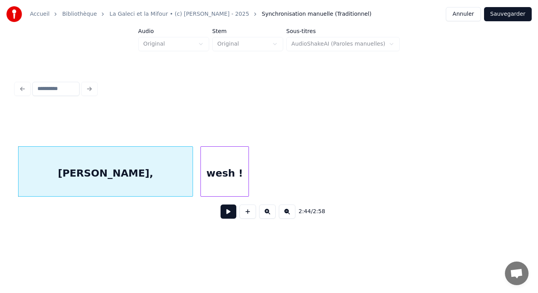
click at [244, 183] on div "wesh !" at bounding box center [225, 174] width 48 height 54
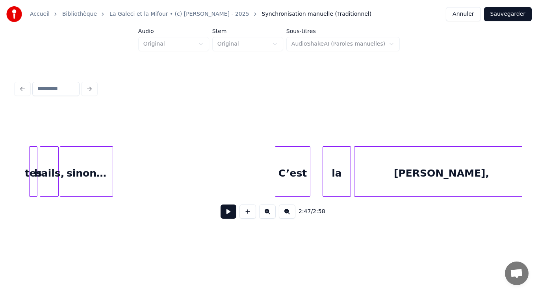
scroll to position [0, 9349]
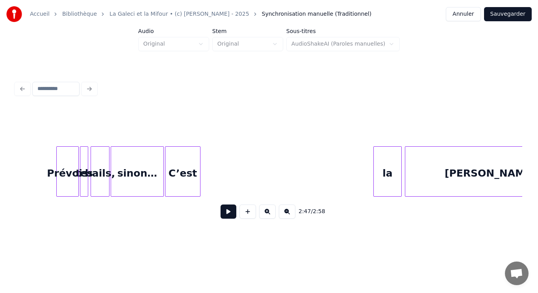
click at [185, 179] on div "C’est" at bounding box center [182, 174] width 35 height 54
click at [181, 172] on div at bounding box center [180, 172] width 2 height 50
click at [174, 172] on div "C’est" at bounding box center [173, 174] width 16 height 54
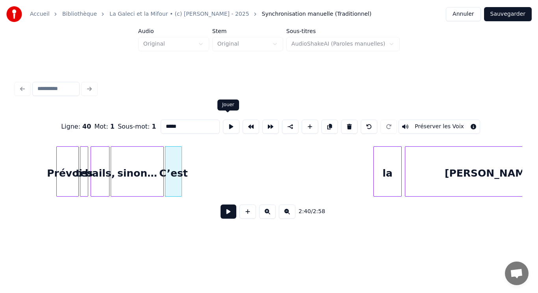
click at [226, 124] on button at bounding box center [231, 127] width 17 height 14
click at [176, 163] on div at bounding box center [175, 172] width 2 height 50
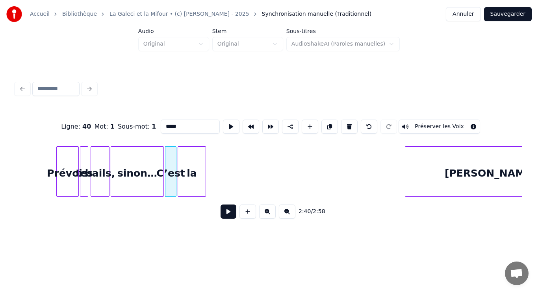
click at [196, 173] on div "la" at bounding box center [192, 174] width 28 height 54
click at [185, 173] on div at bounding box center [185, 172] width 2 height 50
click at [225, 123] on button at bounding box center [231, 127] width 17 height 14
click at [228, 213] on button at bounding box center [229, 212] width 16 height 14
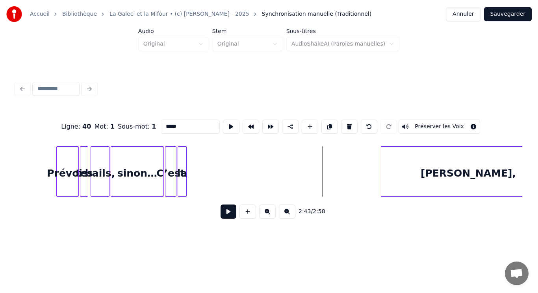
scroll to position [0, 9405]
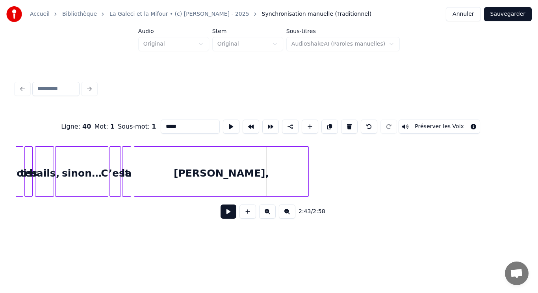
click at [258, 177] on div "[PERSON_NAME]," at bounding box center [221, 174] width 174 height 54
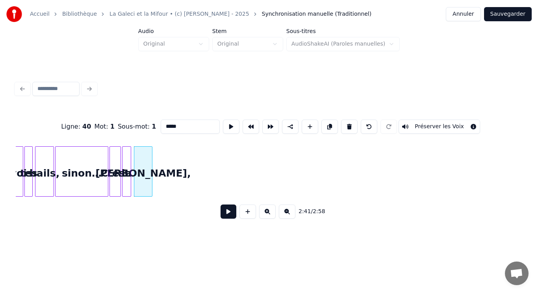
click at [151, 182] on div at bounding box center [151, 172] width 2 height 50
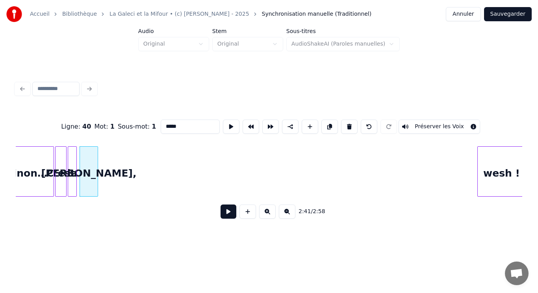
scroll to position [0, 9467]
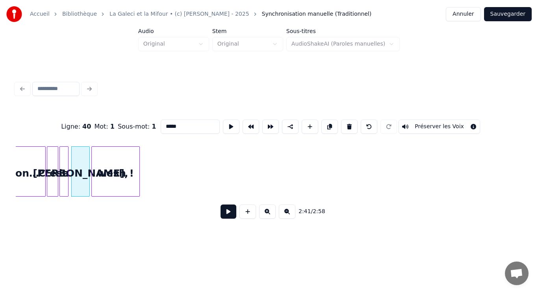
click at [111, 188] on div "wesh !" at bounding box center [116, 174] width 48 height 54
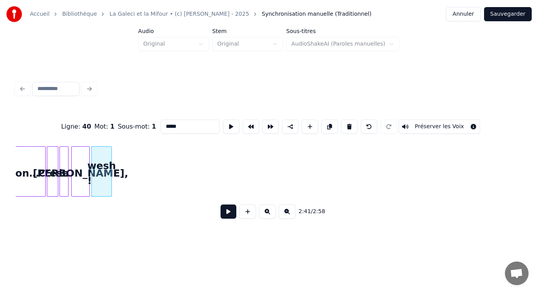
click at [110, 181] on div at bounding box center [110, 172] width 2 height 50
click at [191, 154] on div "Ligne : 40 Mot : 1 Sous-mot : 1 ***** Préserver les Voix 2:41 / 2:58" at bounding box center [269, 167] width 506 height 120
click at [103, 177] on div "wesh !" at bounding box center [102, 174] width 20 height 54
type input "******"
click at [229, 124] on button at bounding box center [231, 127] width 17 height 14
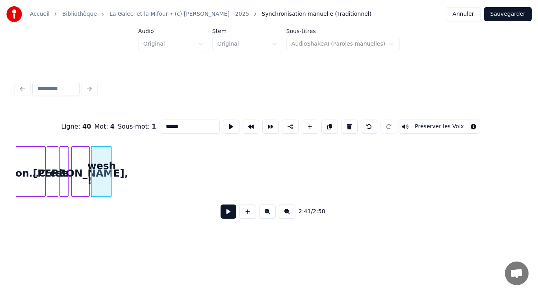
click at [226, 214] on button at bounding box center [229, 212] width 16 height 14
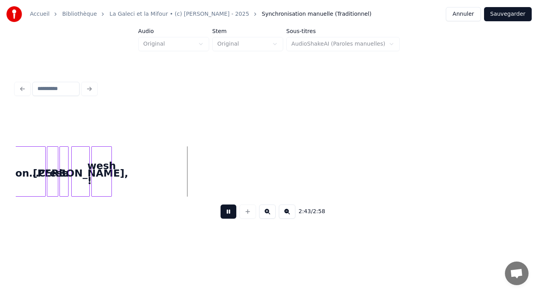
click at [225, 213] on button at bounding box center [229, 212] width 16 height 14
click at [106, 167] on div "wesh !" at bounding box center [102, 174] width 20 height 54
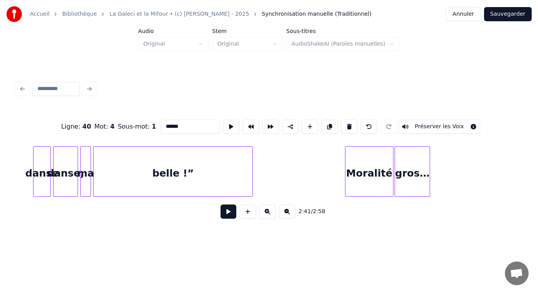
scroll to position [0, 8886]
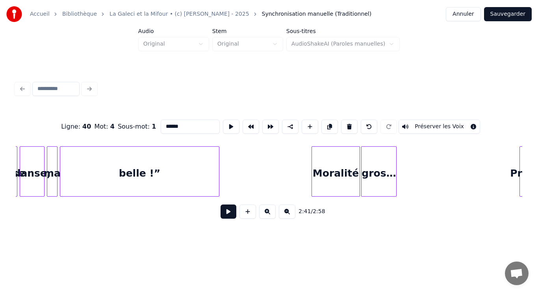
click at [112, 187] on div "belle !”" at bounding box center [139, 174] width 159 height 54
type input "********"
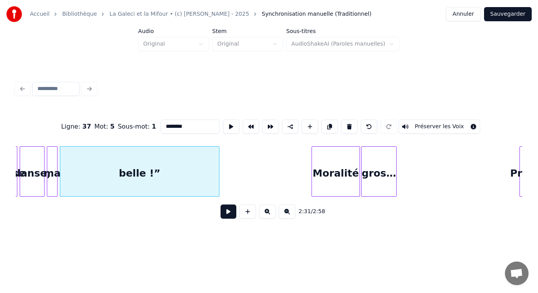
click at [224, 214] on button at bounding box center [229, 212] width 16 height 14
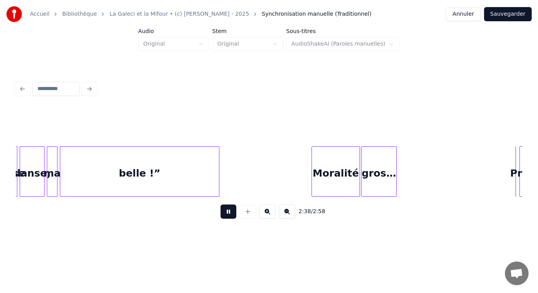
scroll to position [0, 9392]
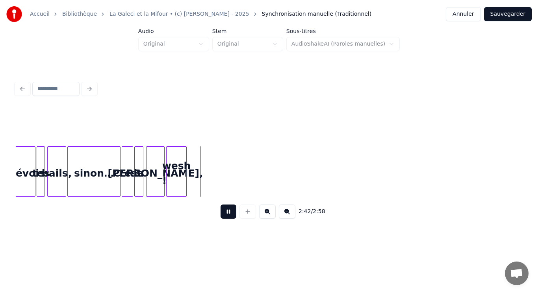
click at [232, 216] on button at bounding box center [229, 212] width 16 height 14
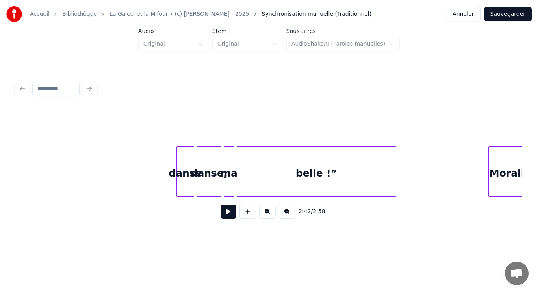
scroll to position [0, 8676]
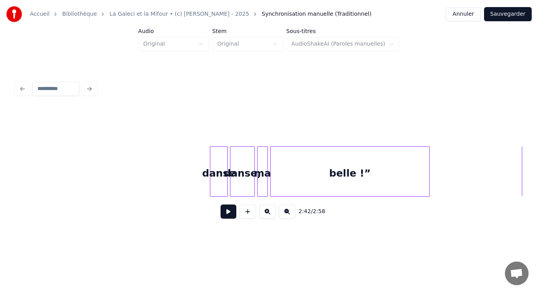
click at [219, 178] on div "danse" at bounding box center [218, 174] width 17 height 54
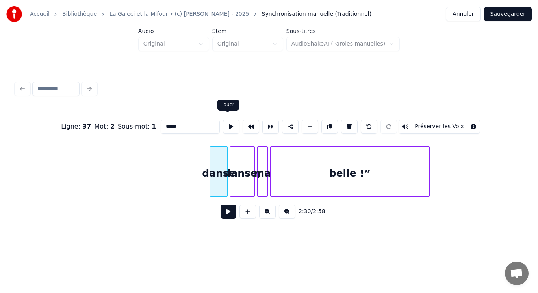
click at [224, 125] on button at bounding box center [231, 127] width 17 height 14
click at [227, 213] on button at bounding box center [229, 212] width 16 height 14
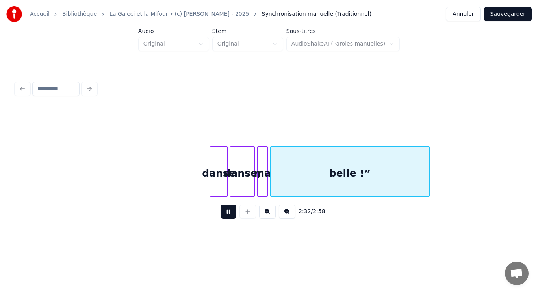
click at [227, 213] on button at bounding box center [229, 212] width 16 height 14
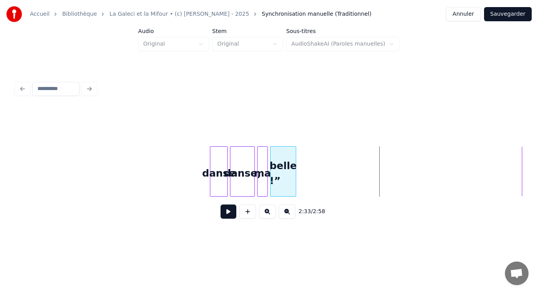
click at [295, 179] on div at bounding box center [294, 172] width 2 height 50
click at [282, 176] on div "belle !”" at bounding box center [283, 174] width 25 height 54
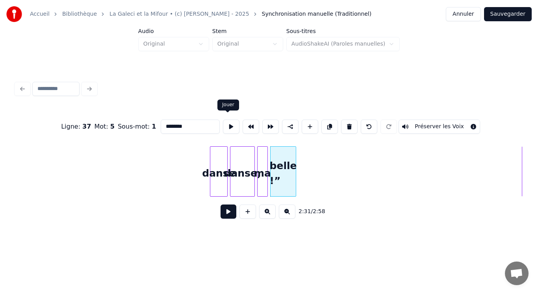
click at [227, 126] on button at bounding box center [231, 127] width 17 height 14
click at [284, 166] on div at bounding box center [283, 172] width 2 height 50
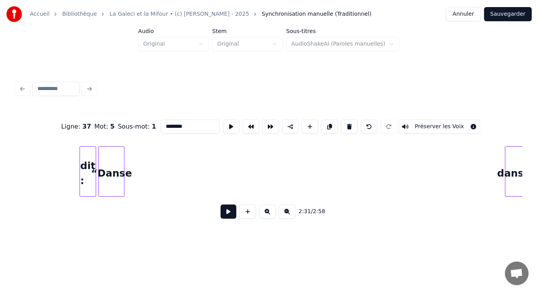
scroll to position [0, 8372]
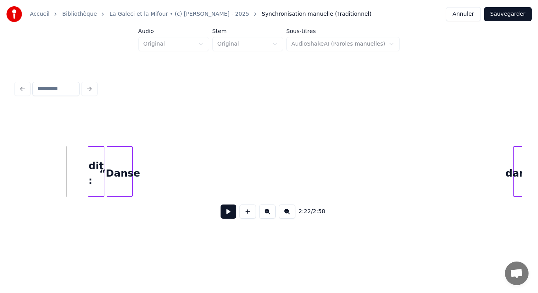
click at [230, 215] on button at bounding box center [229, 212] width 16 height 14
click at [228, 214] on button at bounding box center [229, 212] width 16 height 14
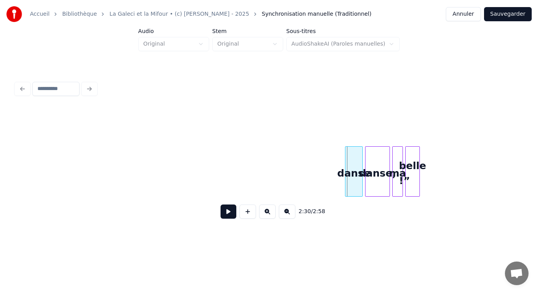
scroll to position [0, 8524]
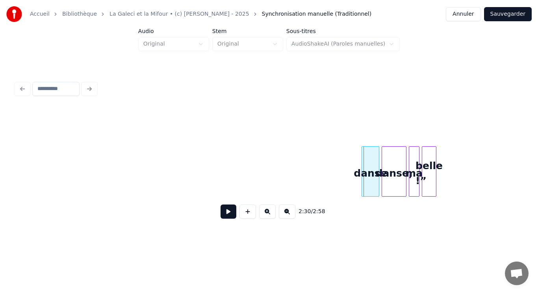
click at [416, 182] on div "ma" at bounding box center [414, 174] width 10 height 54
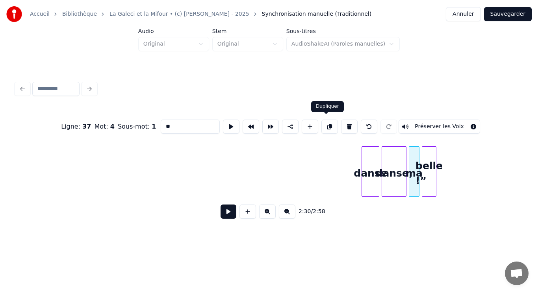
click at [327, 123] on button at bounding box center [329, 127] width 17 height 14
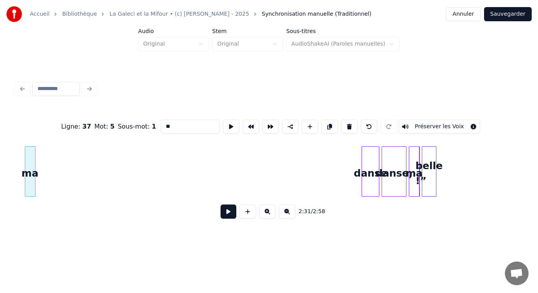
click at [32, 171] on div "ma" at bounding box center [30, 174] width 10 height 54
click at [430, 167] on div "belle !”" at bounding box center [429, 174] width 14 height 54
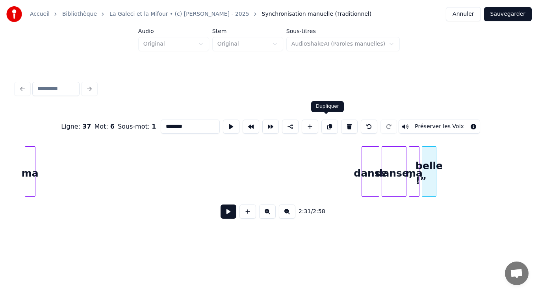
click at [325, 123] on button at bounding box center [329, 127] width 17 height 14
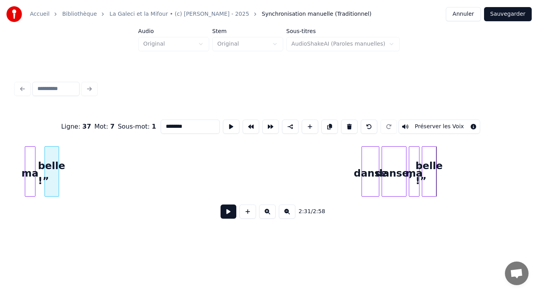
click at [54, 173] on div "belle !”" at bounding box center [52, 174] width 14 height 54
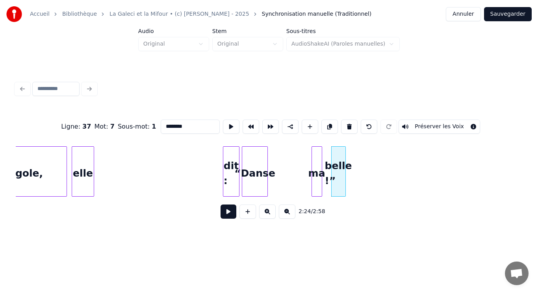
scroll to position [0, 8170]
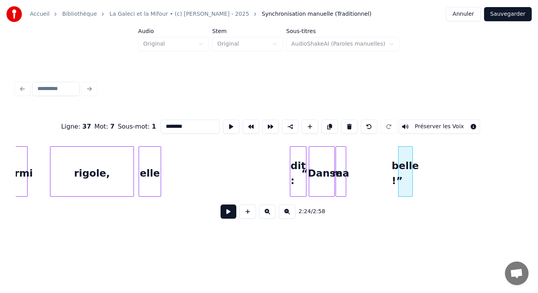
click at [341, 179] on div "ma" at bounding box center [341, 174] width 10 height 54
click at [342, 173] on div "ma" at bounding box center [341, 174] width 10 height 54
click at [232, 122] on button at bounding box center [231, 127] width 17 height 14
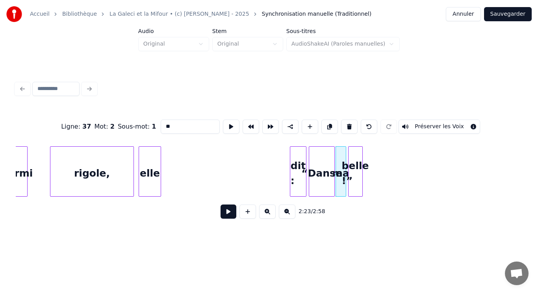
click at [356, 167] on div "belle !”" at bounding box center [356, 174] width 14 height 54
click at [370, 174] on div at bounding box center [370, 172] width 2 height 50
click at [364, 174] on div "belle !”" at bounding box center [360, 174] width 22 height 54
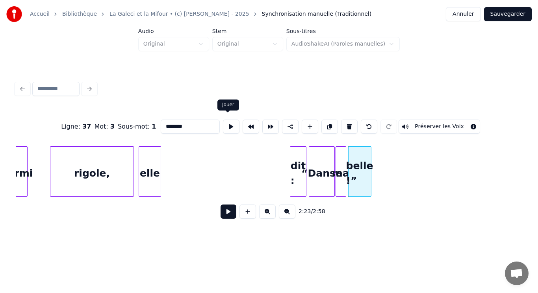
click at [231, 123] on button at bounding box center [231, 127] width 17 height 14
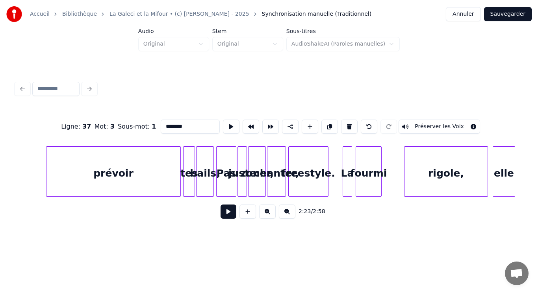
scroll to position [0, 7875]
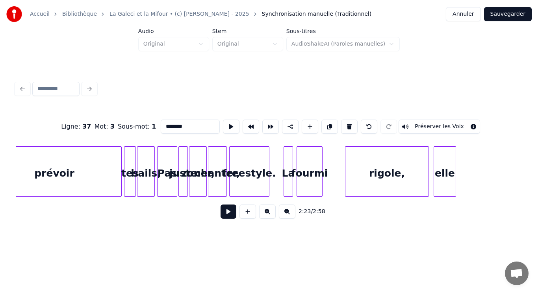
click at [86, 175] on div "prévoir" at bounding box center [54, 174] width 134 height 54
type input "*******"
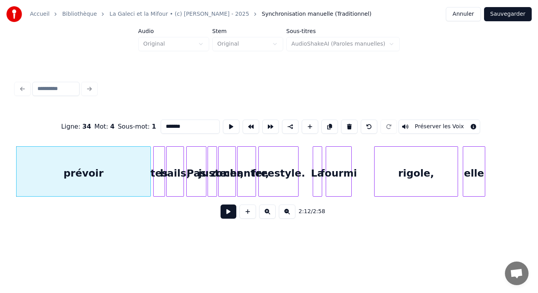
click at [226, 213] on button at bounding box center [229, 212] width 16 height 14
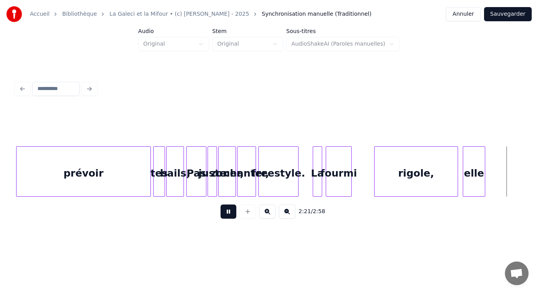
click at [229, 216] on button at bounding box center [229, 212] width 16 height 14
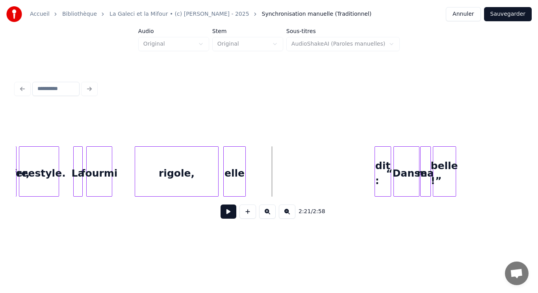
scroll to position [0, 8086]
click at [230, 215] on button at bounding box center [229, 212] width 16 height 14
click at [169, 184] on div "rigole," at bounding box center [156, 174] width 83 height 54
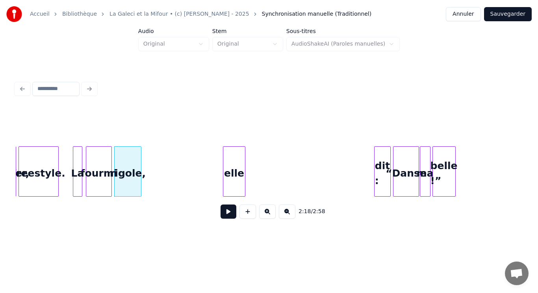
click at [141, 182] on div at bounding box center [140, 172] width 2 height 50
click at [124, 179] on div "rigole," at bounding box center [128, 174] width 26 height 54
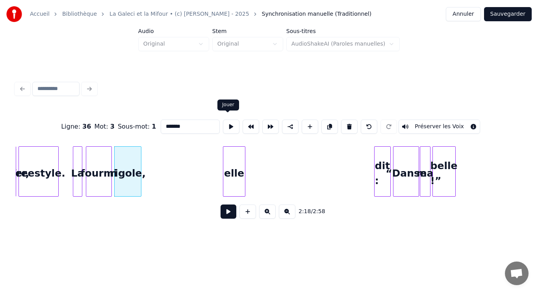
click at [228, 125] on button at bounding box center [231, 127] width 17 height 14
click at [104, 168] on div "fourmi" at bounding box center [98, 174] width 25 height 54
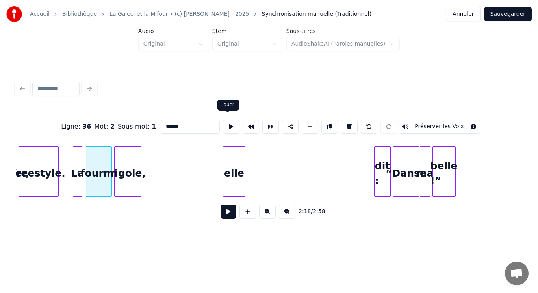
click at [224, 124] on button at bounding box center [231, 127] width 17 height 14
click at [104, 161] on div at bounding box center [103, 172] width 2 height 50
click at [118, 170] on div "rigole," at bounding box center [120, 174] width 26 height 54
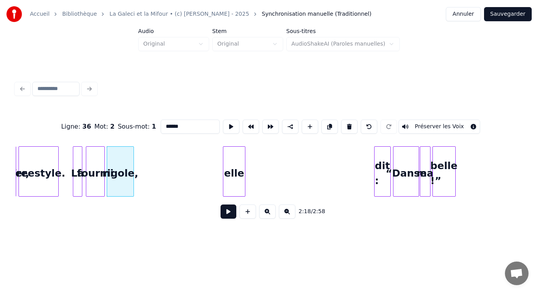
click at [125, 171] on div "rigole," at bounding box center [120, 174] width 26 height 54
click at [228, 122] on button at bounding box center [231, 127] width 17 height 14
click at [124, 156] on div at bounding box center [124, 172] width 2 height 50
click at [137, 176] on div "elle" at bounding box center [138, 174] width 22 height 54
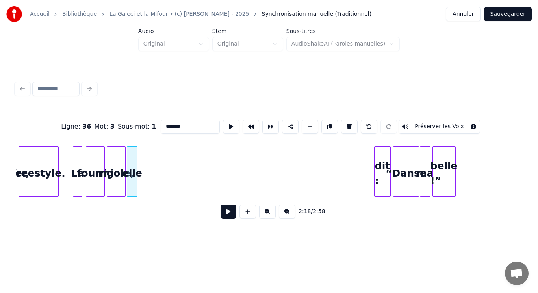
click at [136, 177] on div at bounding box center [136, 172] width 2 height 50
click at [381, 177] on div "dit :" at bounding box center [383, 174] width 16 height 54
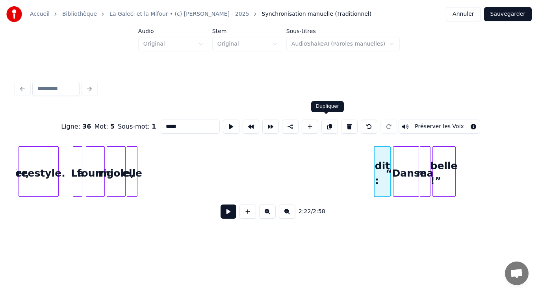
click at [324, 126] on button at bounding box center [329, 127] width 17 height 14
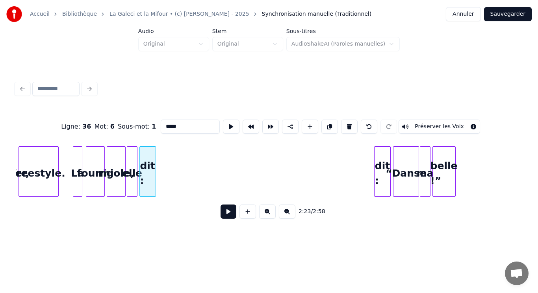
click at [149, 175] on div "dit :" at bounding box center [148, 174] width 16 height 54
click at [228, 122] on button at bounding box center [231, 127] width 17 height 14
click at [400, 177] on div "“Danse" at bounding box center [405, 174] width 25 height 54
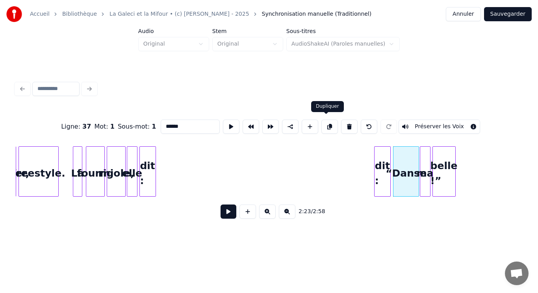
click at [327, 124] on button at bounding box center [329, 127] width 17 height 14
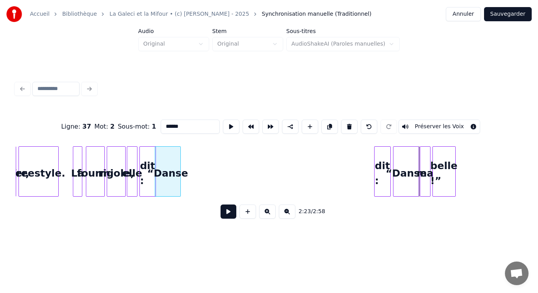
click at [161, 167] on div "“Danse" at bounding box center [167, 174] width 25 height 54
click at [173, 165] on div at bounding box center [172, 172] width 2 height 50
click at [167, 168] on div "“Danse" at bounding box center [166, 174] width 19 height 54
click at [171, 165] on div at bounding box center [170, 172] width 2 height 50
click at [326, 123] on button at bounding box center [329, 127] width 17 height 14
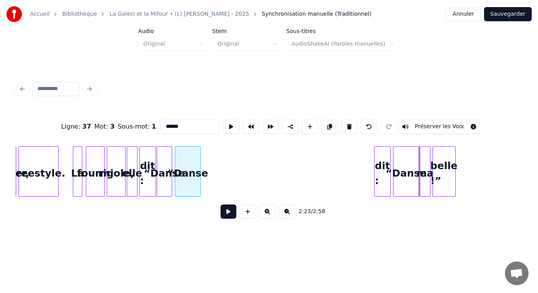
click at [193, 173] on div "“Danse" at bounding box center [187, 174] width 25 height 54
click at [189, 180] on div at bounding box center [188, 172] width 2 height 50
click at [184, 179] on div "“Danse" at bounding box center [182, 174] width 15 height 54
click at [230, 122] on button at bounding box center [231, 127] width 17 height 14
click at [324, 122] on button at bounding box center [329, 127] width 17 height 14
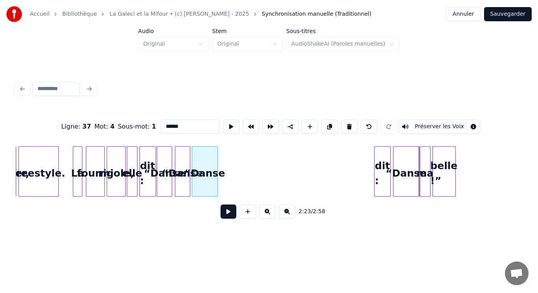
click at [209, 179] on div "“Danse" at bounding box center [204, 174] width 25 height 54
click at [203, 180] on div at bounding box center [203, 172] width 2 height 50
click at [269, 215] on button at bounding box center [267, 212] width 17 height 14
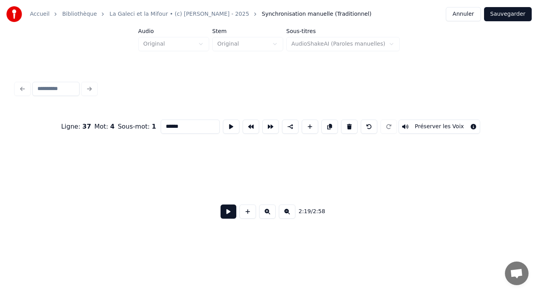
scroll to position [0, 10840]
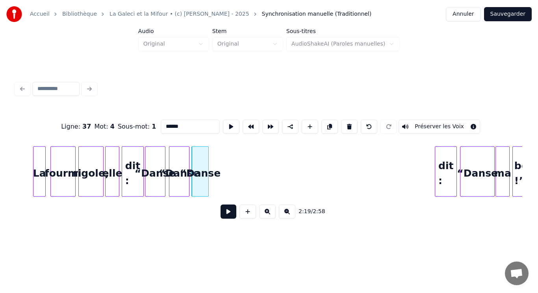
click at [505, 185] on div "ma" at bounding box center [502, 174] width 13 height 54
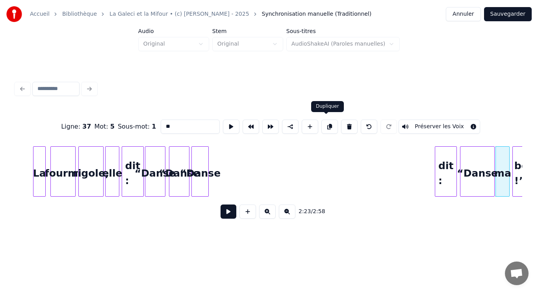
click at [328, 122] on button at bounding box center [329, 127] width 17 height 14
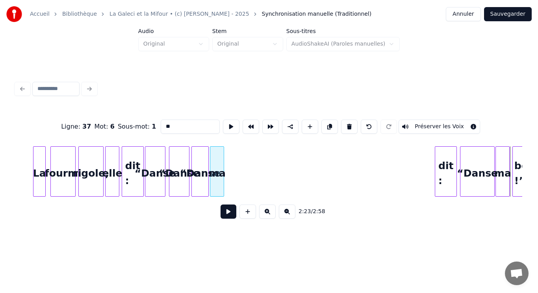
click at [217, 179] on div "ma" at bounding box center [216, 174] width 13 height 54
click at [518, 181] on div "belle !”" at bounding box center [528, 174] width 30 height 54
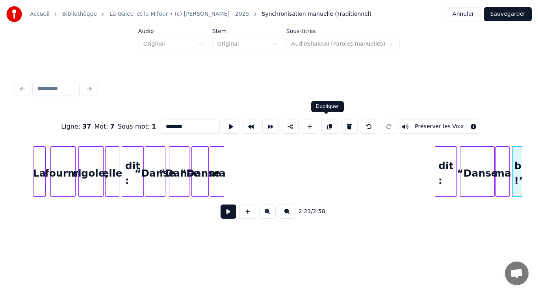
click at [324, 123] on button at bounding box center [329, 127] width 17 height 14
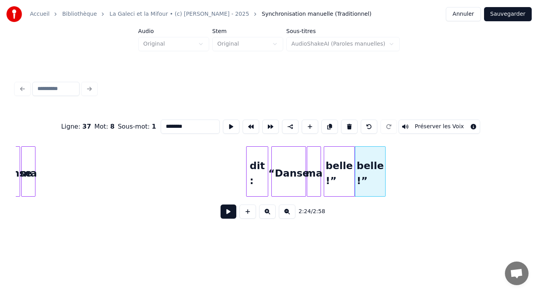
scroll to position [0, 10916]
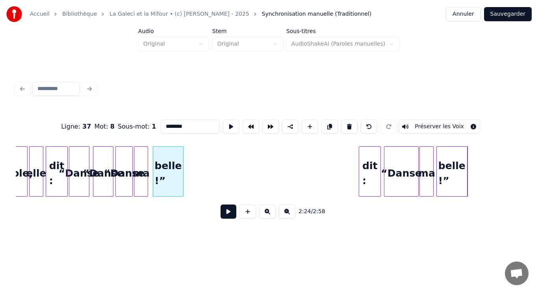
click at [167, 181] on div "belle !”" at bounding box center [168, 174] width 30 height 54
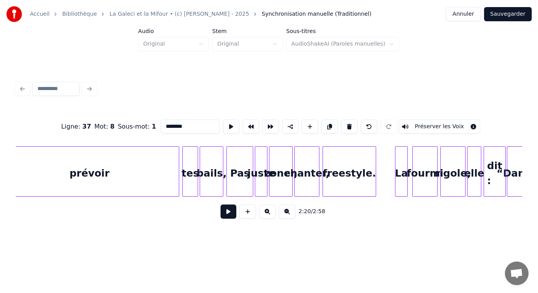
scroll to position [0, 10242]
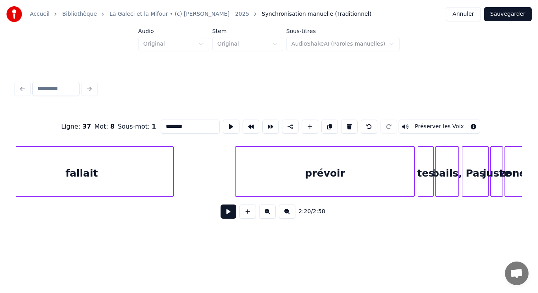
click at [344, 171] on div "prévoir" at bounding box center [325, 174] width 179 height 54
type input "*******"
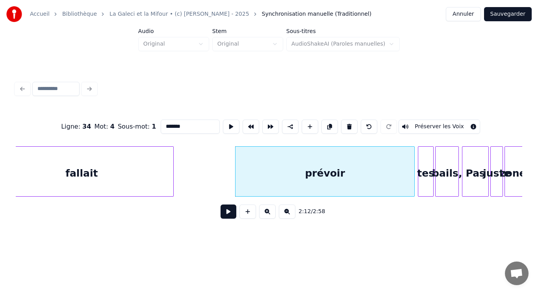
click at [228, 211] on button at bounding box center [229, 212] width 16 height 14
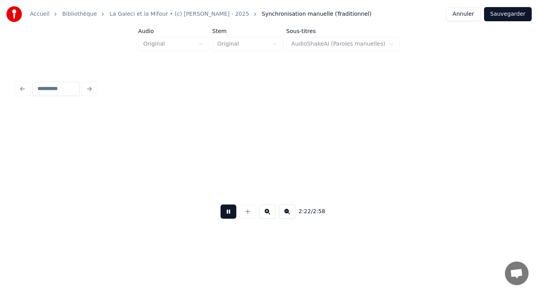
scroll to position [0, 11256]
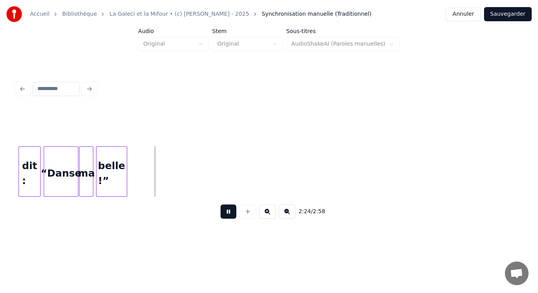
click at [233, 212] on button at bounding box center [229, 212] width 16 height 14
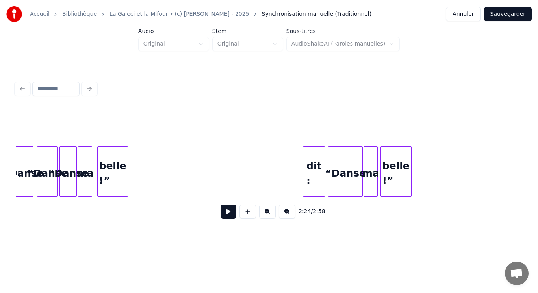
scroll to position [0, 10893]
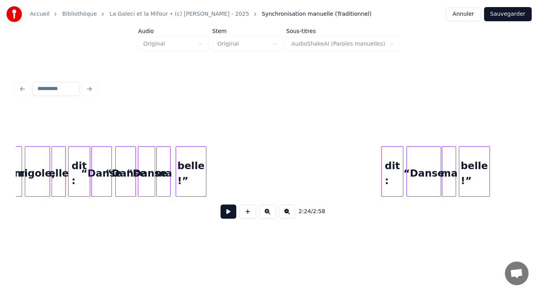
click at [395, 179] on div "dit :" at bounding box center [392, 174] width 21 height 54
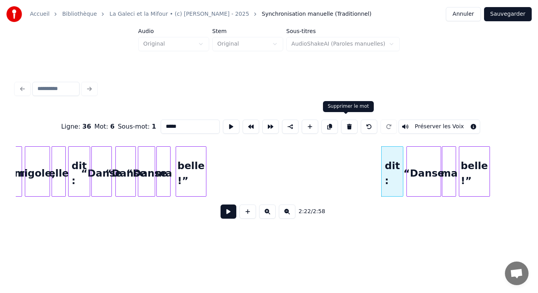
click at [345, 124] on button at bounding box center [349, 127] width 17 height 14
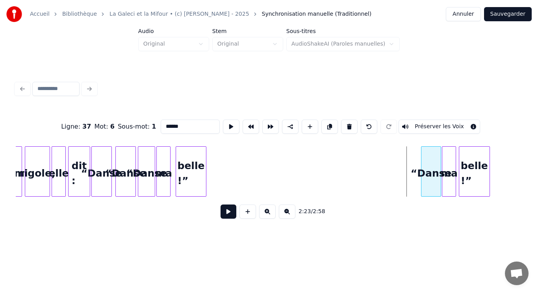
click at [423, 175] on div at bounding box center [422, 172] width 2 height 50
click at [432, 175] on div "“Danse" at bounding box center [430, 174] width 19 height 54
click at [325, 122] on button at bounding box center [329, 127] width 17 height 14
click at [412, 180] on div "“Danse" at bounding box center [412, 174] width 19 height 54
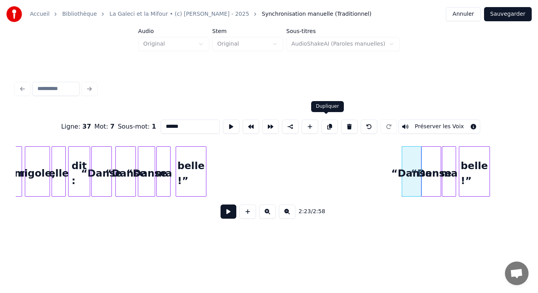
click at [325, 125] on button at bounding box center [329, 127] width 17 height 14
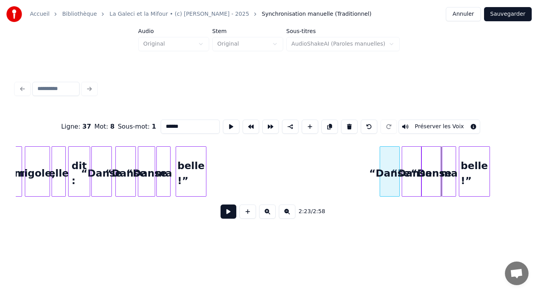
click at [388, 179] on div "“Danse" at bounding box center [389, 174] width 19 height 54
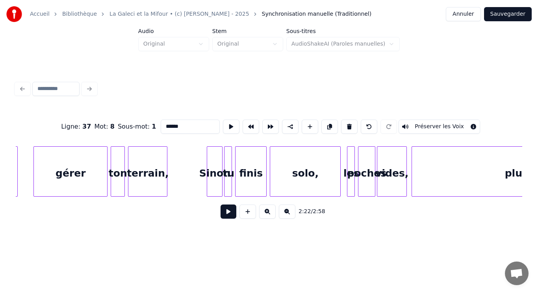
scroll to position [0, 9321]
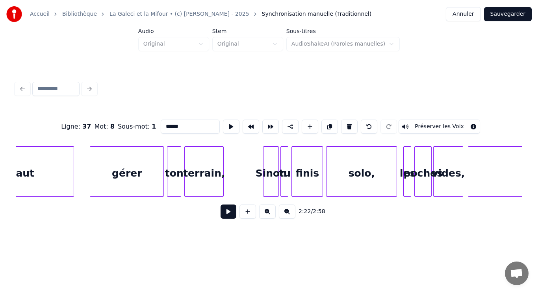
click at [355, 179] on div "solo," at bounding box center [361, 174] width 70 height 54
type input "*****"
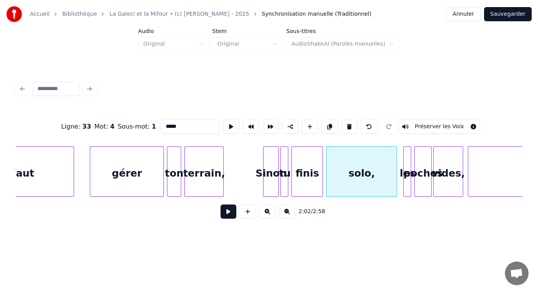
click at [230, 214] on button at bounding box center [229, 212] width 16 height 14
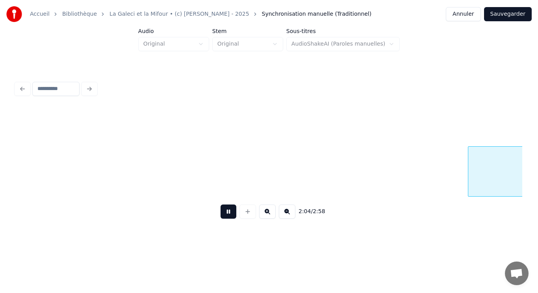
scroll to position [0, 9828]
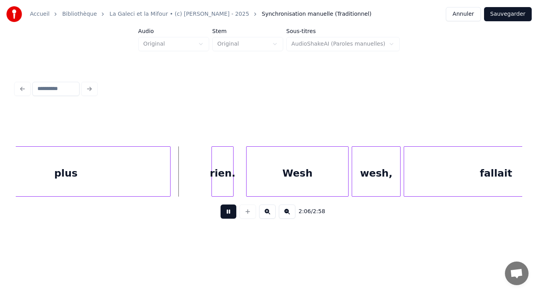
click at [234, 213] on button at bounding box center [229, 212] width 16 height 14
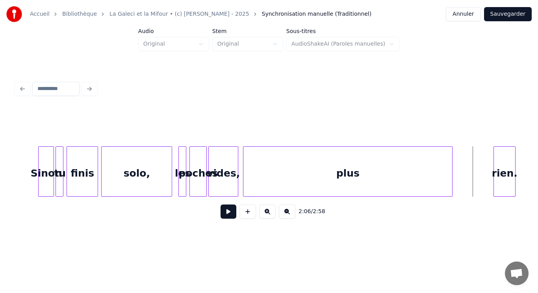
scroll to position [0, 9534]
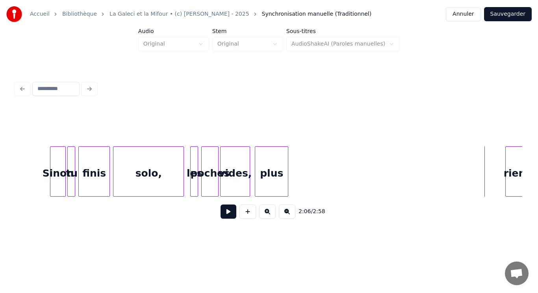
click at [286, 191] on div at bounding box center [287, 172] width 2 height 50
click at [275, 184] on div "plus" at bounding box center [271, 174] width 32 height 54
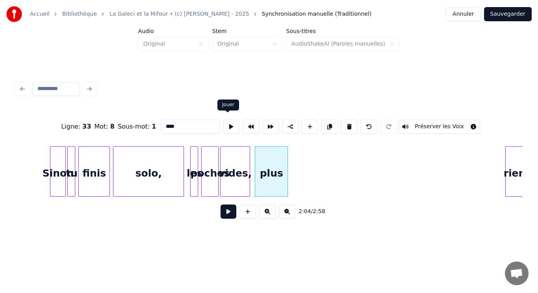
click at [229, 124] on button at bounding box center [231, 127] width 17 height 14
click at [267, 174] on div at bounding box center [266, 172] width 2 height 50
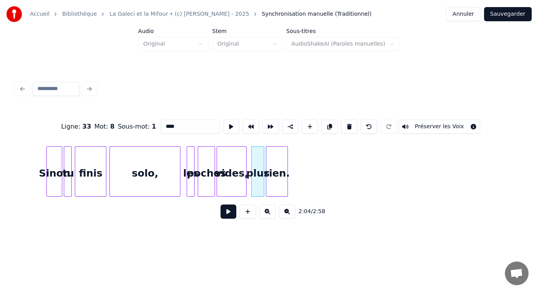
click at [275, 192] on div "rien." at bounding box center [276, 174] width 21 height 54
click at [283, 186] on div at bounding box center [282, 172] width 2 height 50
click at [276, 179] on div "rien." at bounding box center [274, 174] width 17 height 54
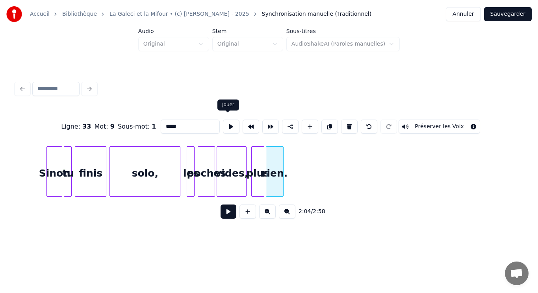
click at [226, 124] on button at bounding box center [231, 127] width 17 height 14
click at [80, 162] on div "finis" at bounding box center [90, 174] width 31 height 54
type input "*****"
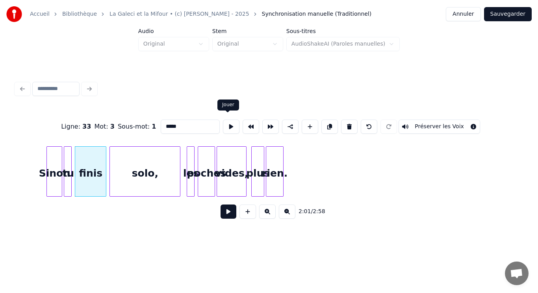
click at [223, 122] on button at bounding box center [231, 127] width 17 height 14
click at [227, 216] on button at bounding box center [229, 212] width 16 height 14
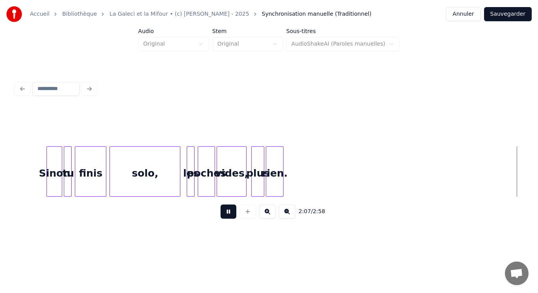
scroll to position [0, 10045]
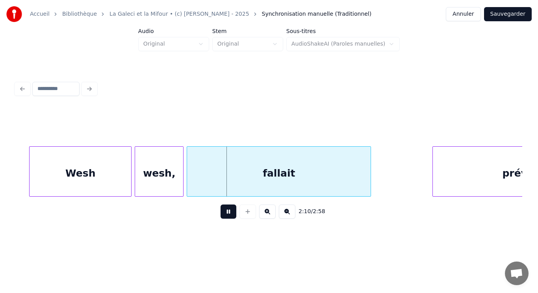
click at [230, 217] on button at bounding box center [229, 212] width 16 height 14
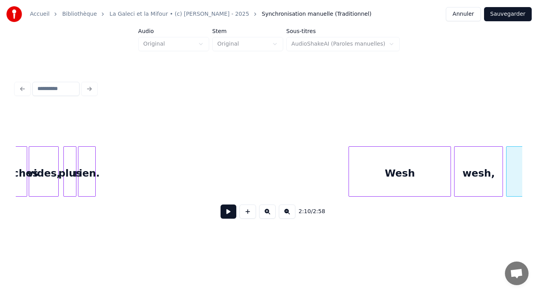
scroll to position [0, 9714]
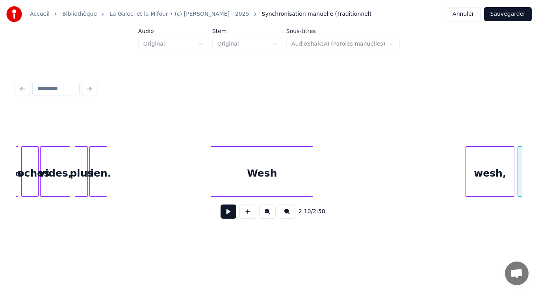
click at [262, 187] on div "Wesh" at bounding box center [262, 174] width 102 height 54
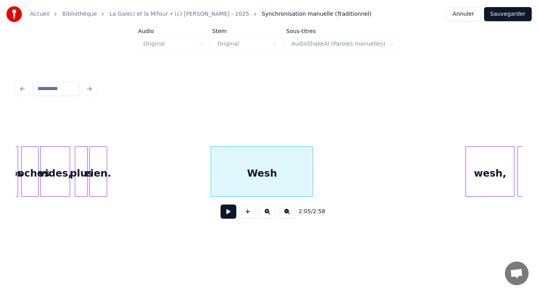
click at [260, 178] on div "Wesh" at bounding box center [262, 174] width 102 height 54
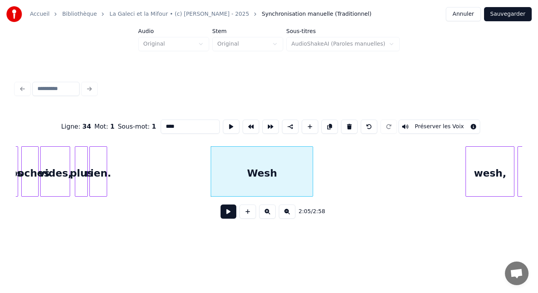
click at [224, 120] on button at bounding box center [231, 127] width 17 height 14
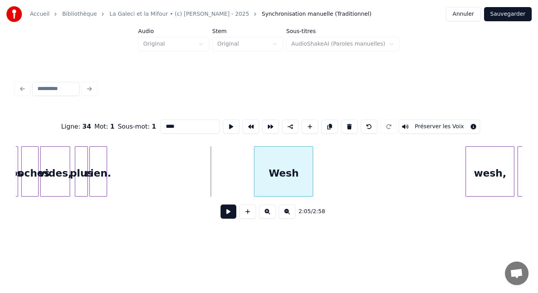
click at [256, 172] on div at bounding box center [255, 172] width 2 height 50
click at [285, 176] on div at bounding box center [284, 172] width 2 height 50
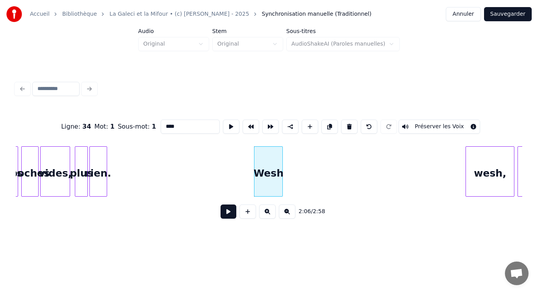
click at [282, 175] on div at bounding box center [281, 172] width 2 height 50
click at [266, 173] on div "Wesh" at bounding box center [268, 174] width 28 height 54
click at [327, 125] on button at bounding box center [329, 127] width 17 height 14
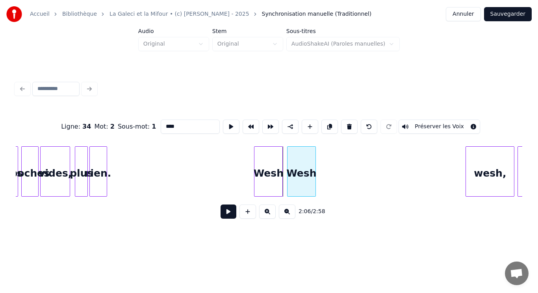
click at [304, 176] on div "Wesh" at bounding box center [302, 174] width 28 height 54
click at [486, 176] on div "wesh," at bounding box center [490, 174] width 48 height 54
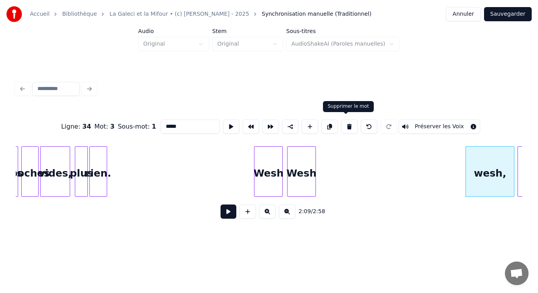
click at [344, 125] on button at bounding box center [349, 127] width 17 height 14
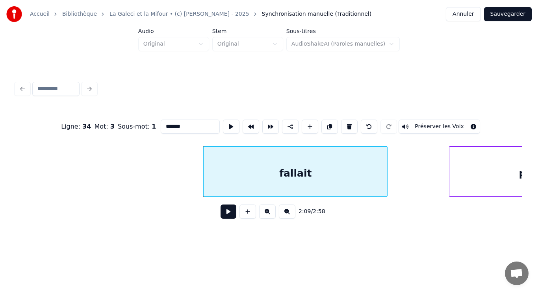
scroll to position [0, 9905]
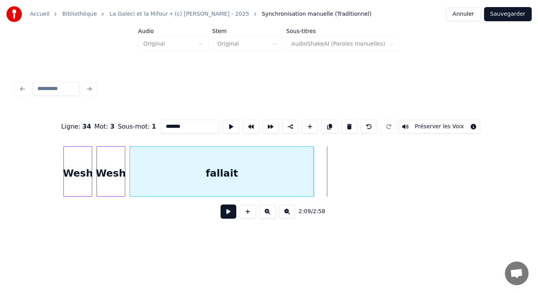
click at [206, 169] on div "fallait" at bounding box center [222, 174] width 184 height 54
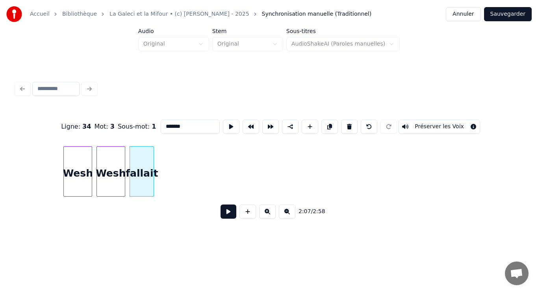
click at [152, 182] on div at bounding box center [152, 172] width 2 height 50
click at [147, 180] on div "fallait" at bounding box center [142, 174] width 24 height 54
click at [228, 124] on button at bounding box center [231, 127] width 17 height 14
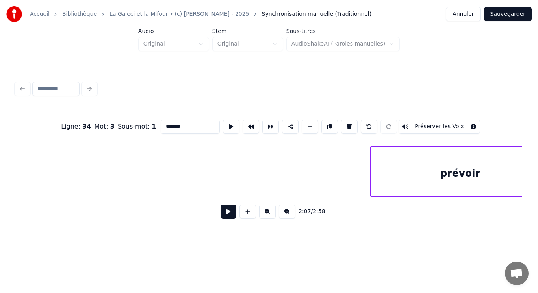
scroll to position [0, 10132]
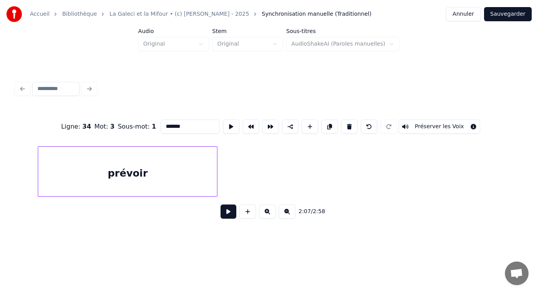
click at [116, 163] on div "prévoir" at bounding box center [127, 174] width 179 height 54
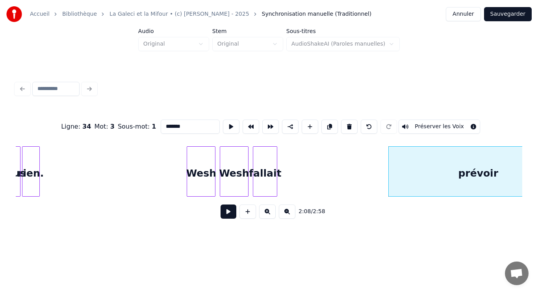
scroll to position [0, 9824]
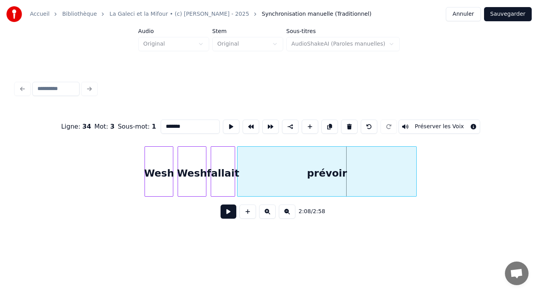
click at [334, 191] on div "prévoir" at bounding box center [326, 174] width 179 height 54
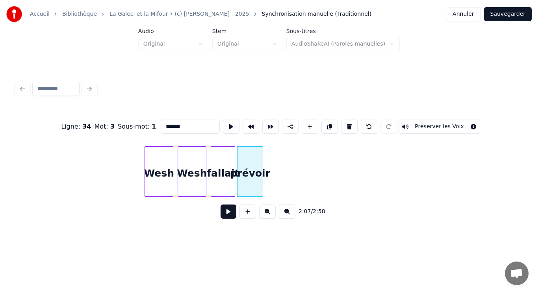
click at [262, 185] on div at bounding box center [261, 172] width 2 height 50
click at [250, 174] on div "prévoir" at bounding box center [249, 174] width 25 height 54
click at [227, 123] on button at bounding box center [231, 127] width 17 height 14
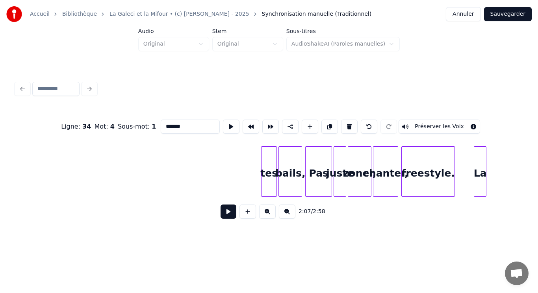
scroll to position [0, 10366]
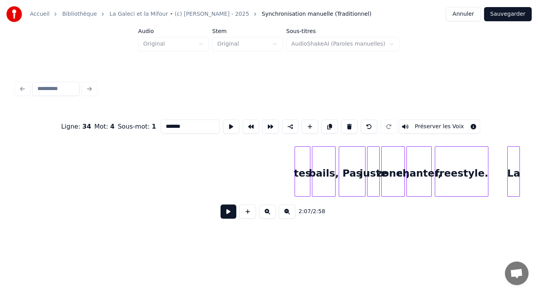
click at [304, 181] on div "tes" at bounding box center [302, 174] width 15 height 54
type input "***"
click at [227, 124] on button at bounding box center [231, 127] width 17 height 14
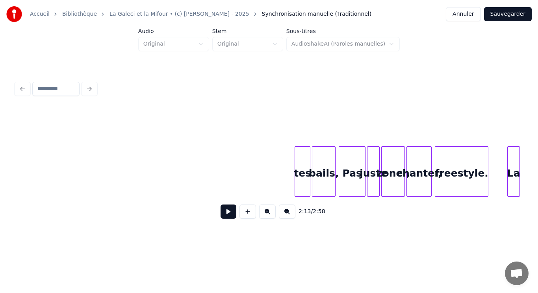
click at [225, 214] on button at bounding box center [229, 212] width 16 height 14
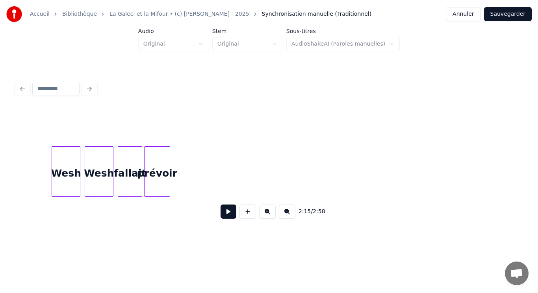
scroll to position [0, 9882]
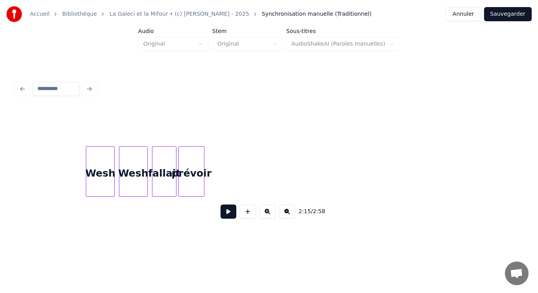
click at [192, 171] on div "prévoir" at bounding box center [191, 174] width 25 height 54
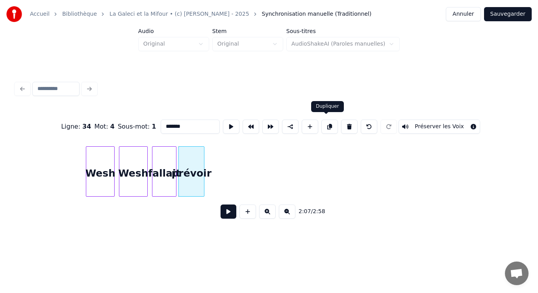
click at [324, 120] on button at bounding box center [329, 127] width 17 height 14
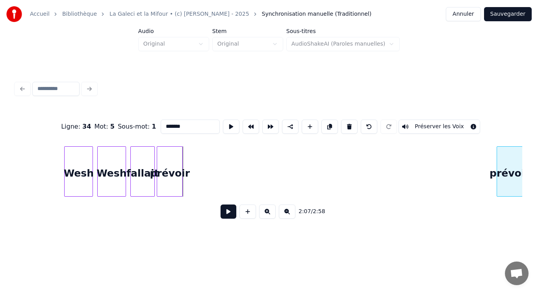
scroll to position [0, 9906]
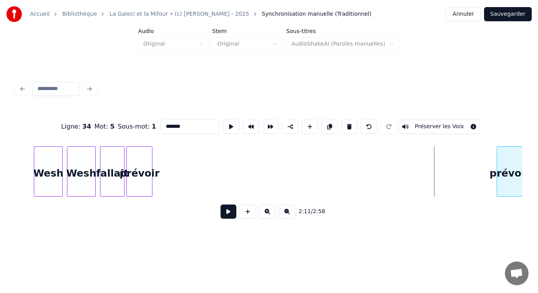
scroll to position [0, 9937]
click at [538, 184] on div "Accueil Bibliothèque La Galeci et la Mifour • (c) [PERSON_NAME] - 2025 Synchron…" at bounding box center [269, 120] width 538 height 240
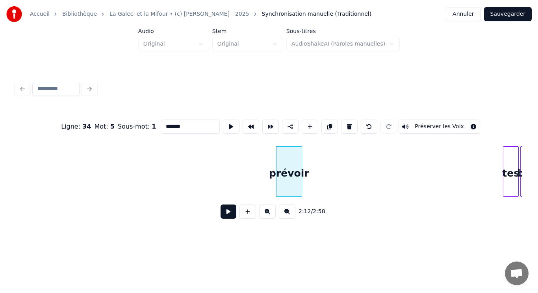
scroll to position [0, 10173]
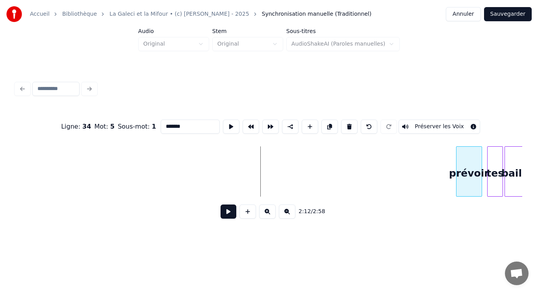
click at [469, 181] on div "prévoir" at bounding box center [468, 174] width 25 height 54
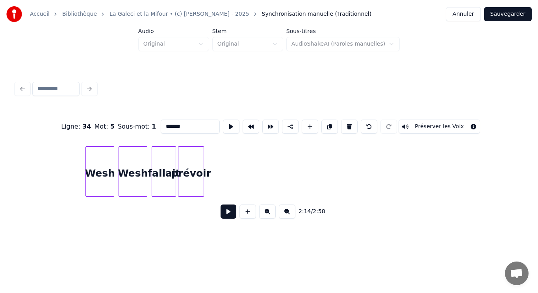
scroll to position [0, 9771]
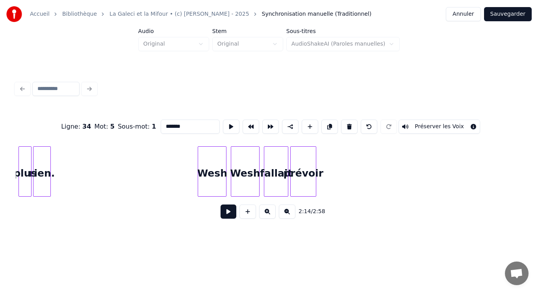
click at [275, 176] on div "fallait" at bounding box center [276, 174] width 24 height 54
click at [326, 123] on button at bounding box center [329, 127] width 17 height 14
click at [508, 197] on div "prévoir fallait [PERSON_NAME] rien. plus fallait" at bounding box center [269, 172] width 506 height 50
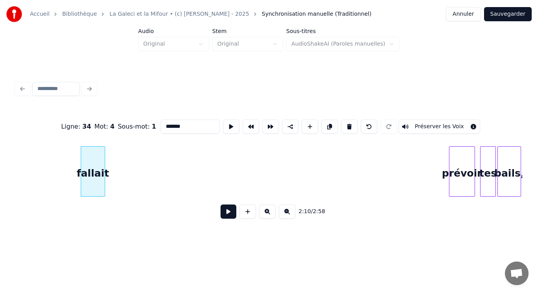
scroll to position [0, 10227]
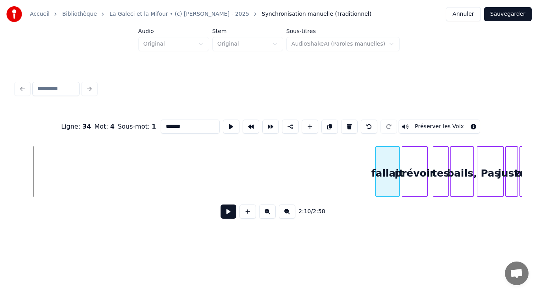
click at [388, 186] on div "fallait" at bounding box center [388, 174] width 24 height 54
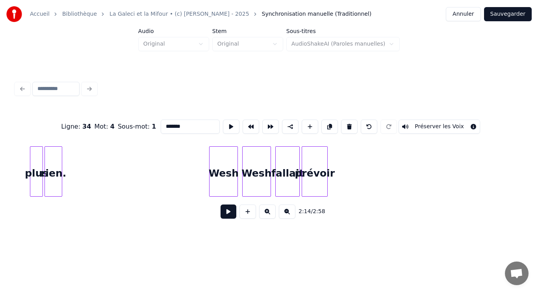
scroll to position [0, 9771]
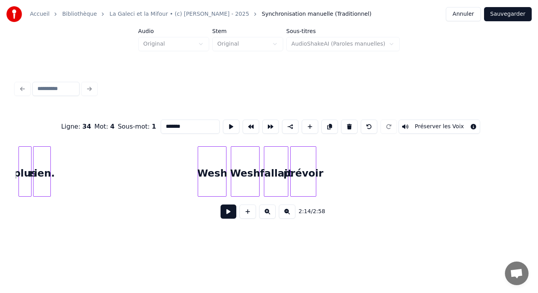
click at [247, 181] on div "Wesh" at bounding box center [245, 174] width 28 height 54
type input "****"
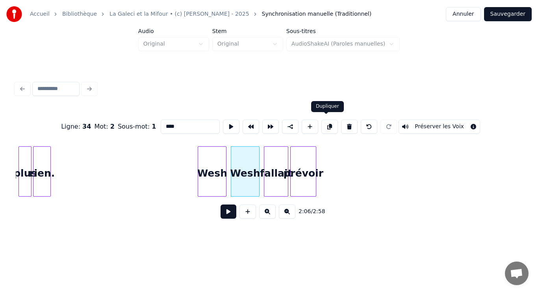
click at [325, 125] on button at bounding box center [329, 127] width 17 height 14
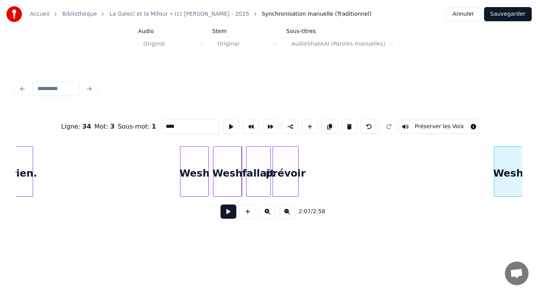
click at [523, 174] on div "Ligne : 34 Mot : 3 Sous-mot : 1 **** Préserver les Voix 2:07 / 2:58" at bounding box center [269, 152] width 513 height 156
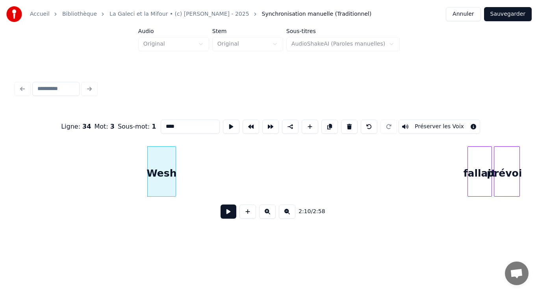
scroll to position [0, 10214]
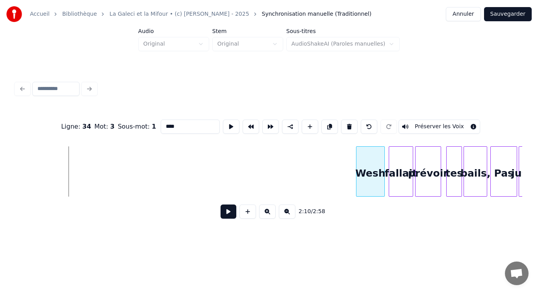
click at [379, 195] on div "[PERSON_NAME] fallait prévoir tes bails, Pas juste" at bounding box center [269, 172] width 506 height 50
click at [368, 188] on div "Wesh" at bounding box center [370, 174] width 28 height 54
click at [521, 16] on button "Sauvegarder" at bounding box center [508, 14] width 48 height 14
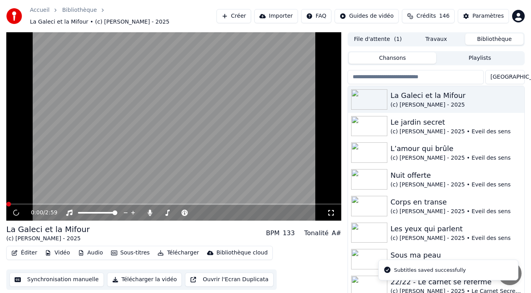
click at [29, 249] on button "Éditer" at bounding box center [24, 253] width 32 height 11
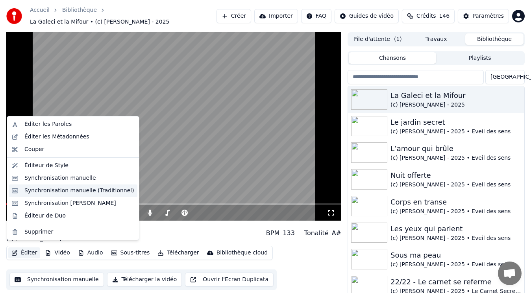
click at [50, 194] on div "Synchronisation manuelle (Traditionnel)" at bounding box center [79, 191] width 110 height 8
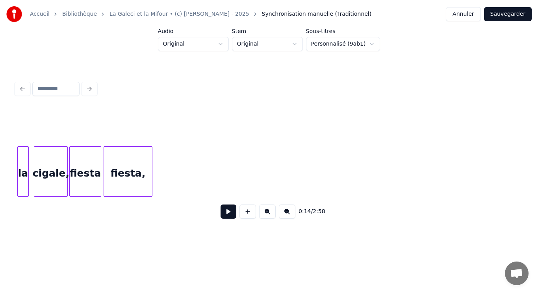
scroll to position [0, 1258]
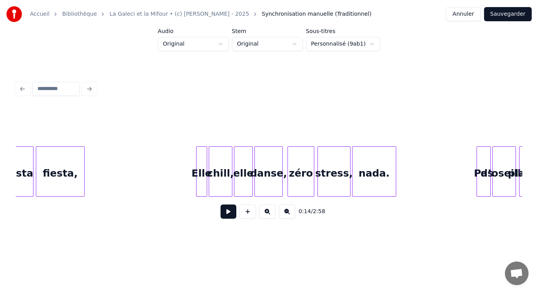
click at [224, 215] on button at bounding box center [229, 212] width 16 height 14
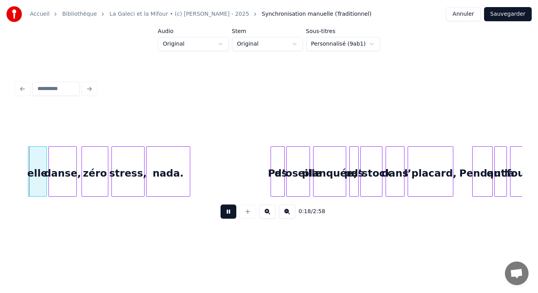
scroll to position [0, 1482]
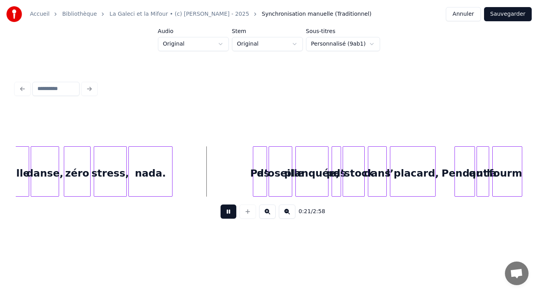
click at [232, 217] on button at bounding box center [229, 212] width 16 height 14
click at [476, 13] on button "Annuler" at bounding box center [463, 14] width 35 height 14
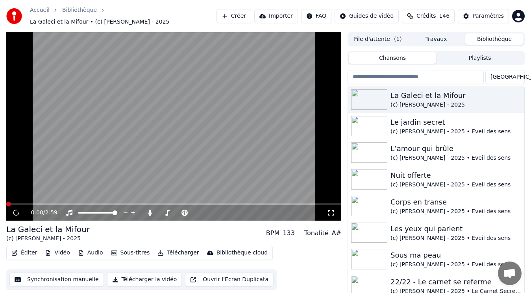
click at [39, 181] on video at bounding box center [173, 126] width 335 height 189
click at [19, 249] on button "Éditer" at bounding box center [24, 253] width 32 height 11
click at [196, 119] on video at bounding box center [173, 126] width 335 height 189
click at [18, 210] on icon at bounding box center [22, 213] width 18 height 6
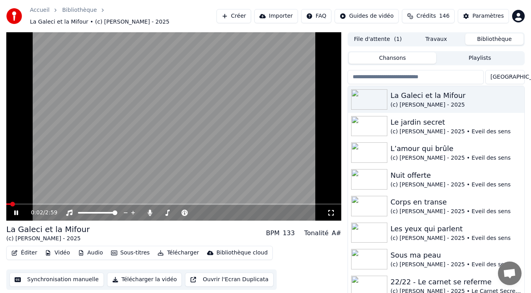
click at [18, 211] on icon at bounding box center [16, 213] width 4 height 5
click at [21, 248] on button "Éditer" at bounding box center [24, 253] width 32 height 11
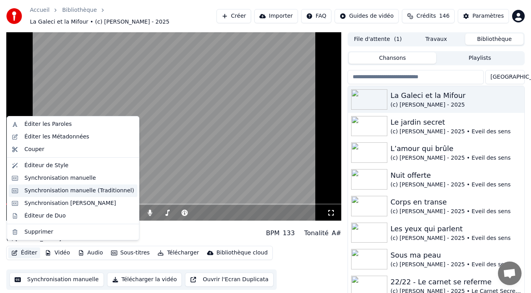
click at [50, 189] on div "Synchronisation manuelle (Traditionnel)" at bounding box center [79, 191] width 110 height 8
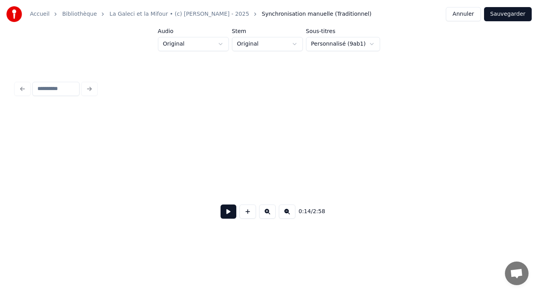
scroll to position [0, 1033]
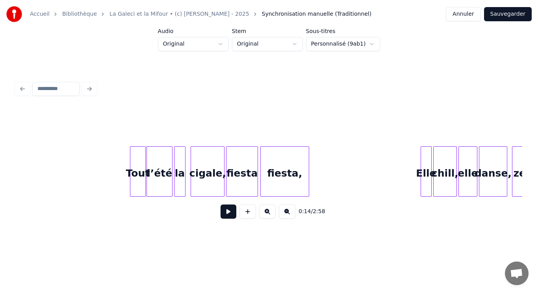
click at [225, 216] on button at bounding box center [229, 212] width 16 height 14
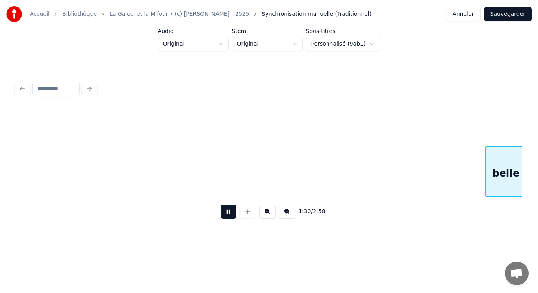
scroll to position [0, 7118]
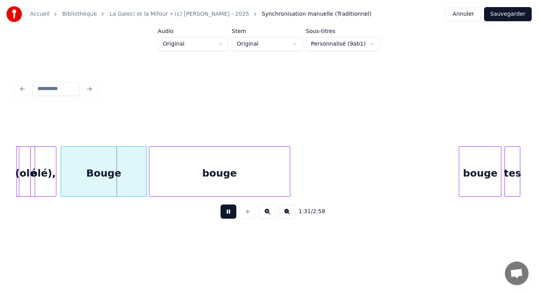
click at [228, 212] on button at bounding box center [229, 212] width 16 height 14
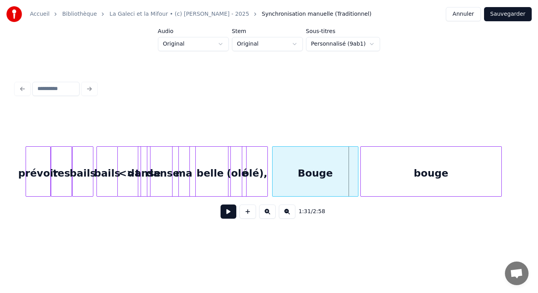
scroll to position [0, 6940]
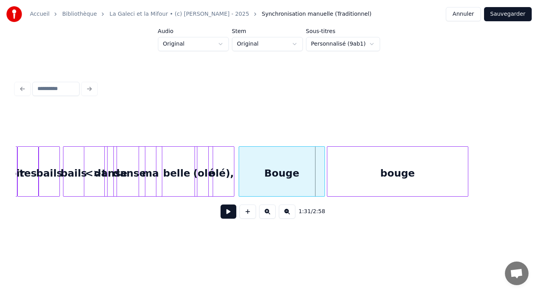
click at [230, 212] on button at bounding box center [229, 212] width 16 height 14
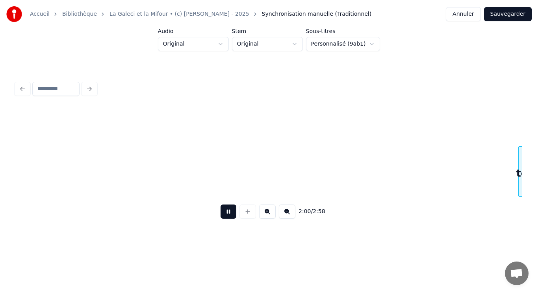
scroll to position [0, 9477]
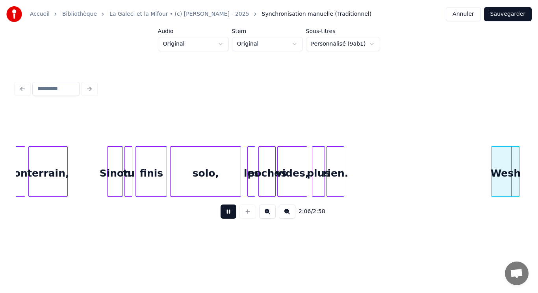
click at [231, 214] on button at bounding box center [229, 212] width 16 height 14
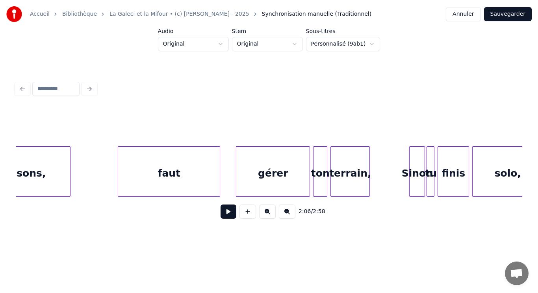
scroll to position [0, 9153]
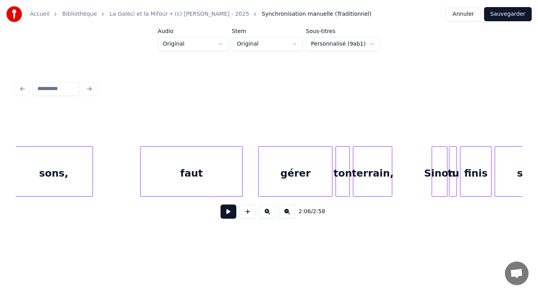
click at [208, 186] on div "faut" at bounding box center [192, 174] width 102 height 54
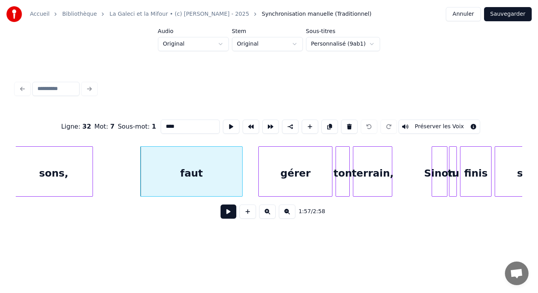
click at [227, 218] on button at bounding box center [229, 212] width 16 height 14
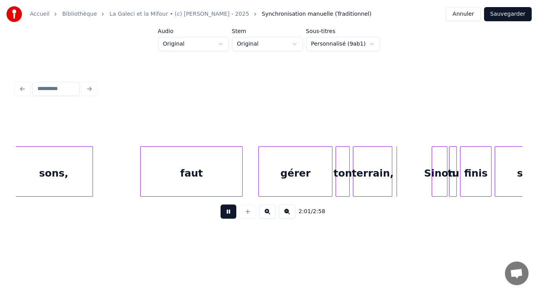
click at [227, 215] on button at bounding box center [229, 212] width 16 height 14
click at [298, 182] on div at bounding box center [299, 172] width 2 height 50
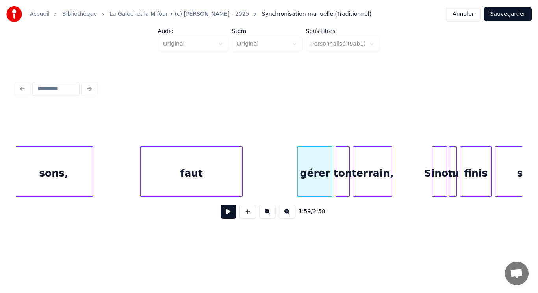
click at [314, 180] on div "gérer" at bounding box center [315, 174] width 34 height 54
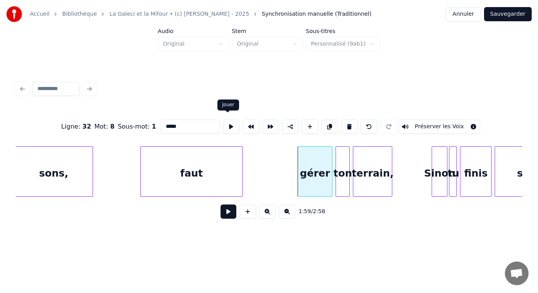
click at [229, 123] on button at bounding box center [231, 127] width 17 height 14
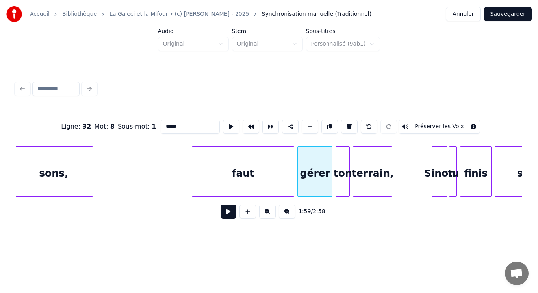
click at [244, 179] on div "faut" at bounding box center [243, 174] width 102 height 54
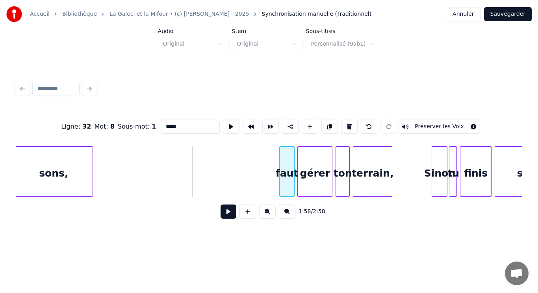
click at [281, 184] on div at bounding box center [281, 172] width 2 height 50
click at [288, 178] on div "faut" at bounding box center [287, 174] width 15 height 54
click at [230, 124] on button at bounding box center [231, 127] width 17 height 14
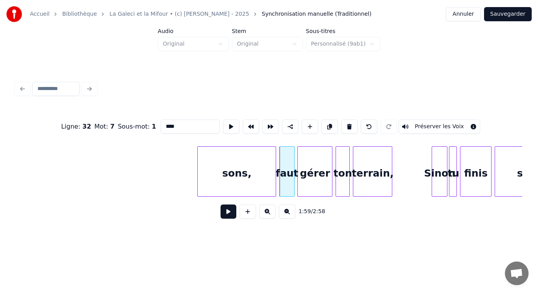
click at [253, 182] on div "sons," at bounding box center [237, 174] width 78 height 54
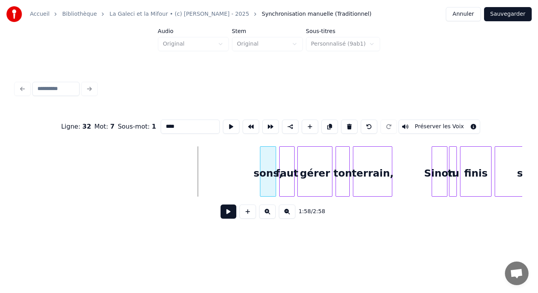
click at [261, 178] on div at bounding box center [261, 172] width 2 height 50
click at [267, 176] on div "sons," at bounding box center [267, 174] width 15 height 54
type input "*****"
click at [228, 122] on button at bounding box center [231, 127] width 17 height 14
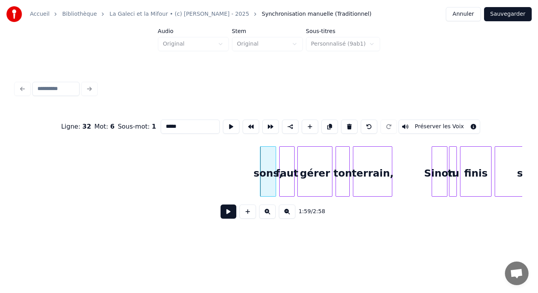
click at [228, 122] on button at bounding box center [231, 127] width 17 height 14
click at [227, 211] on button at bounding box center [229, 212] width 16 height 14
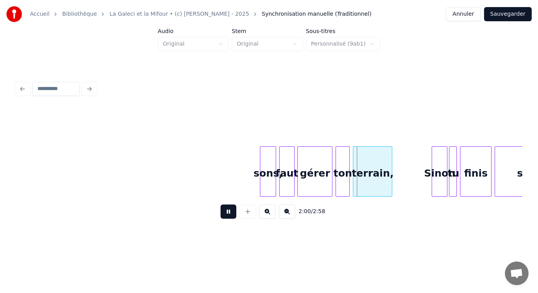
click at [226, 213] on button at bounding box center [229, 212] width 16 height 14
click at [308, 173] on div at bounding box center [309, 172] width 2 height 50
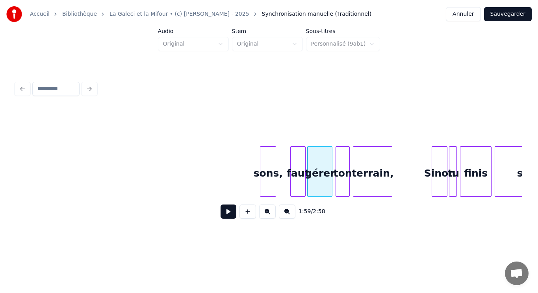
click at [299, 172] on div "faut" at bounding box center [298, 174] width 15 height 54
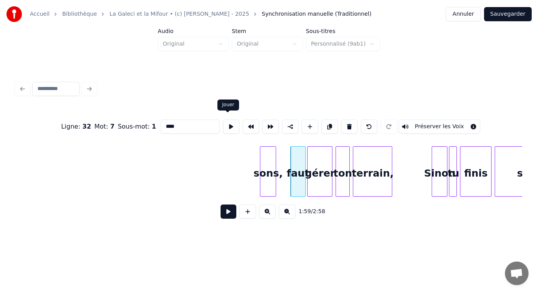
click at [228, 124] on button at bounding box center [231, 127] width 17 height 14
click at [228, 125] on button at bounding box center [231, 127] width 17 height 14
click at [280, 173] on div "sons," at bounding box center [282, 174] width 15 height 54
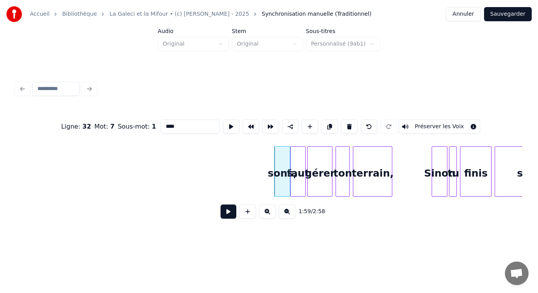
click at [281, 165] on div "sons," at bounding box center [282, 174] width 15 height 54
click at [228, 122] on button at bounding box center [231, 127] width 17 height 14
click at [280, 176] on div at bounding box center [280, 172] width 2 height 50
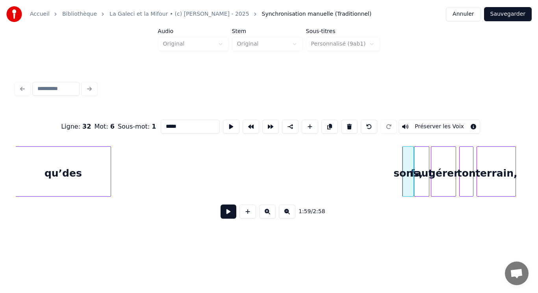
scroll to position [0, 9007]
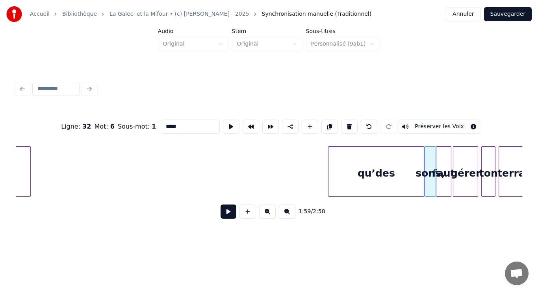
click at [397, 184] on div "qu’des" at bounding box center [375, 174] width 95 height 54
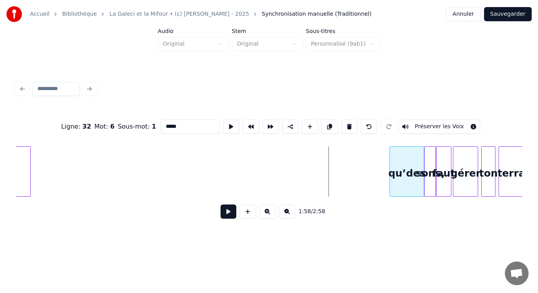
click at [390, 185] on div at bounding box center [391, 172] width 2 height 50
click at [403, 184] on div "qu’des" at bounding box center [407, 174] width 34 height 54
click at [229, 124] on button at bounding box center [231, 127] width 17 height 14
click at [410, 171] on div at bounding box center [411, 172] width 2 height 50
click at [417, 173] on div "qu’des" at bounding box center [417, 174] width 14 height 54
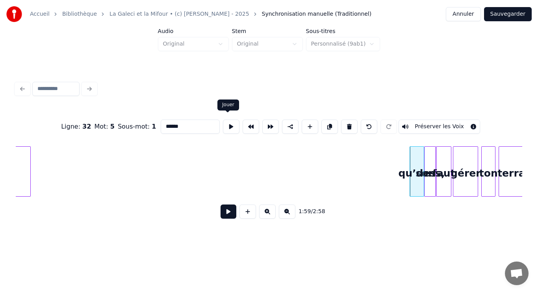
click at [226, 123] on button at bounding box center [231, 127] width 17 height 14
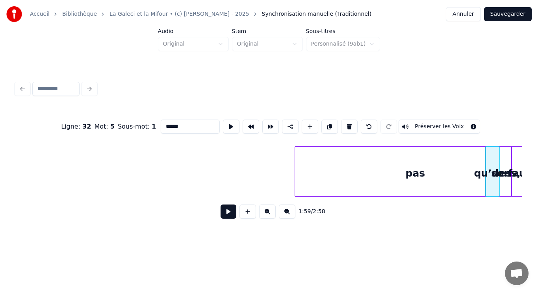
scroll to position [0, 8945]
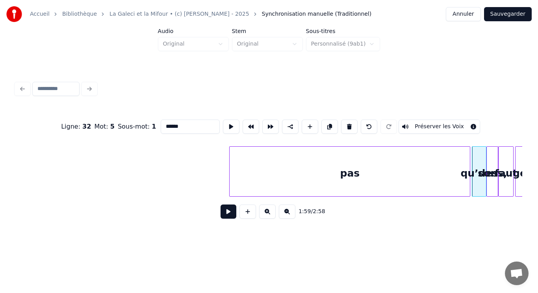
click at [469, 195] on div "pas qu’des sons, faut gérer" at bounding box center [269, 172] width 506 height 50
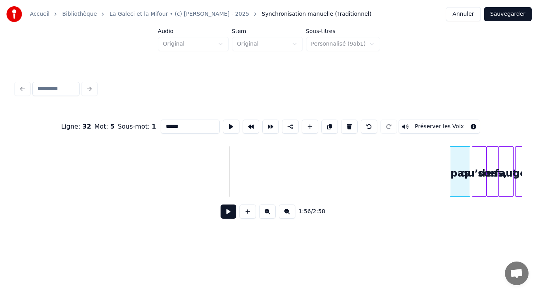
click at [453, 187] on div at bounding box center [451, 172] width 2 height 50
click at [463, 181] on div "pas" at bounding box center [460, 174] width 20 height 54
click at [223, 122] on button at bounding box center [231, 127] width 17 height 14
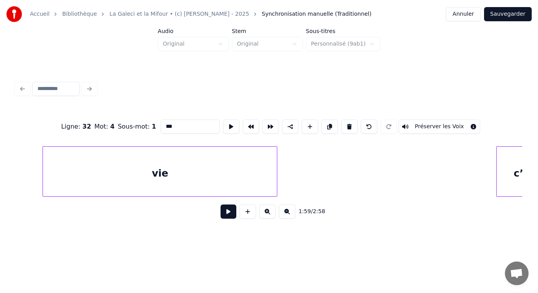
scroll to position [0, 8489]
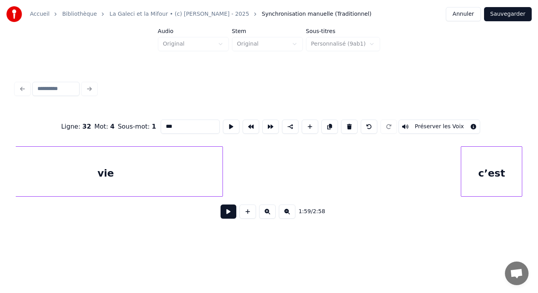
click at [538, 197] on div "Accueil Bibliothèque La Galeci et la Mifour • (c) [PERSON_NAME] - 2025 Synchron…" at bounding box center [269, 120] width 538 height 240
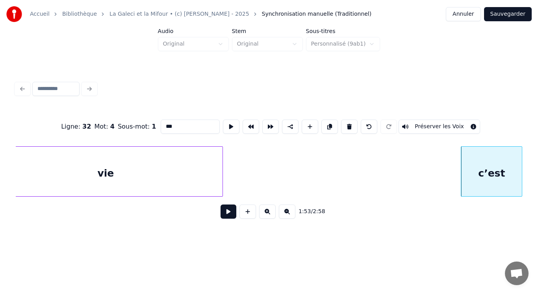
scroll to position [0, 8463]
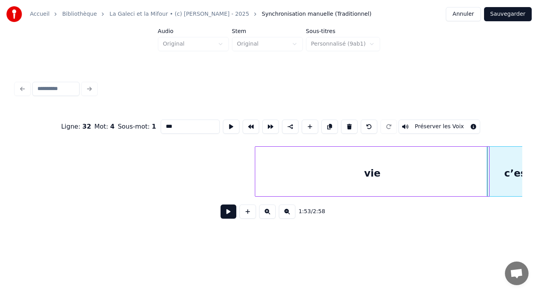
click at [407, 194] on div "c’est vie" at bounding box center [269, 172] width 506 height 50
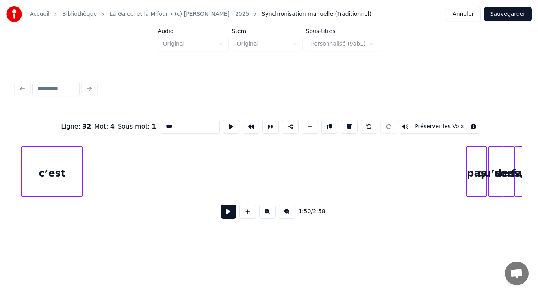
scroll to position [0, 8906]
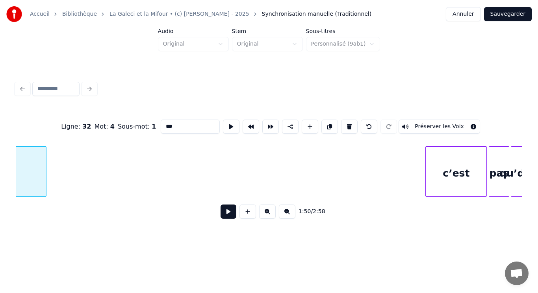
click at [464, 197] on div "pas qu’des c’est vie" at bounding box center [269, 172] width 506 height 50
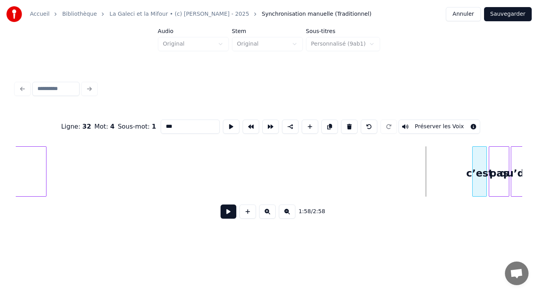
click at [474, 189] on div at bounding box center [474, 172] width 2 height 50
click at [480, 188] on div "c’est" at bounding box center [480, 174] width 14 height 54
click at [227, 125] on button at bounding box center [231, 127] width 17 height 14
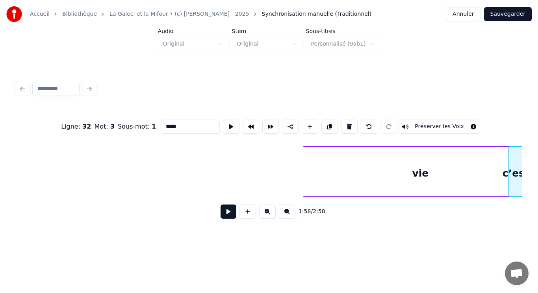
scroll to position [0, 8892]
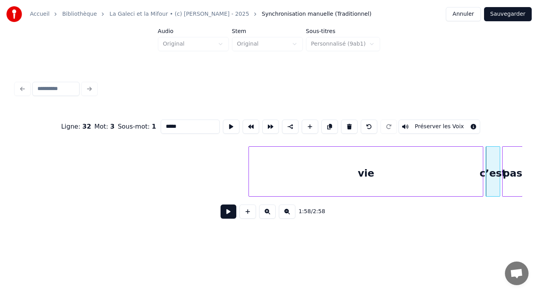
click at [465, 191] on div "vie" at bounding box center [366, 174] width 234 height 54
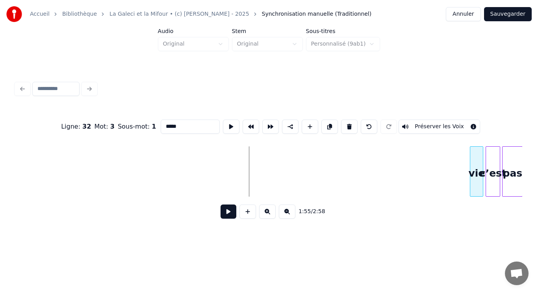
click at [471, 192] on div at bounding box center [471, 172] width 2 height 50
click at [478, 184] on div "vie" at bounding box center [476, 174] width 13 height 54
click at [228, 127] on button at bounding box center [231, 127] width 17 height 14
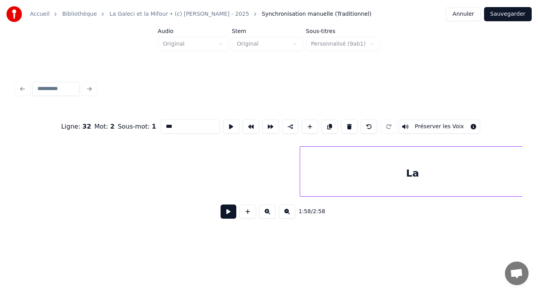
scroll to position [0, 8236]
click at [538, 203] on div "Accueil Bibliothèque La Galeci et la Mifour • (c) [PERSON_NAME] - 2025 Synchron…" at bounding box center [269, 120] width 538 height 240
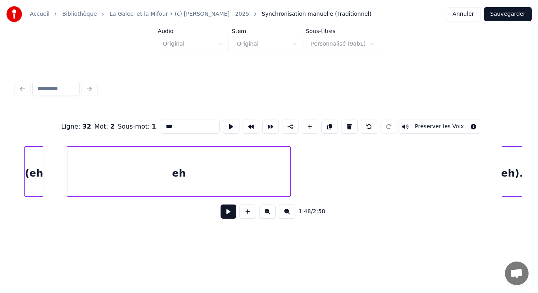
scroll to position [0, 7879]
click at [538, 193] on div "Accueil Bibliothèque La Galeci et la Mifour • (c) [PERSON_NAME] - 2025 Synchron…" at bounding box center [269, 120] width 538 height 240
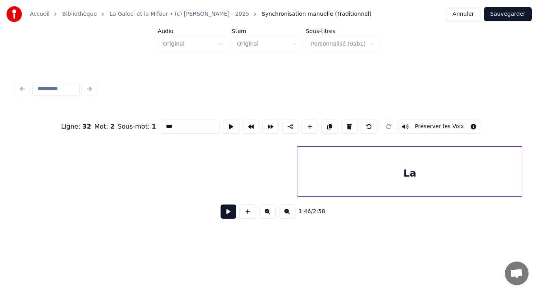
scroll to position [0, 8598]
click at [429, 191] on div "La" at bounding box center [408, 174] width 224 height 54
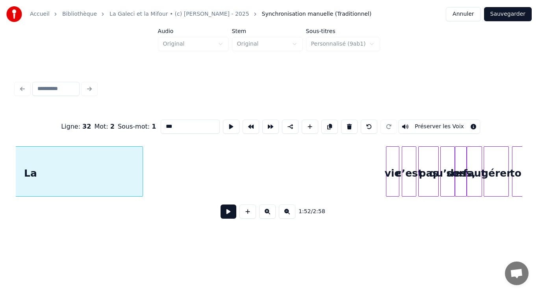
scroll to position [0, 8880]
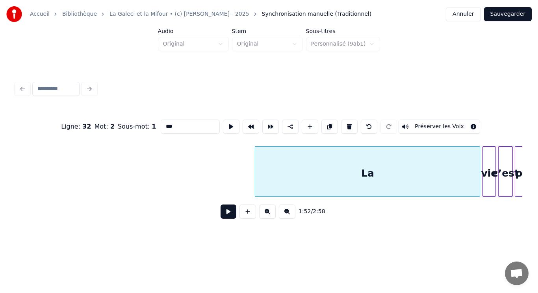
click at [313, 170] on div "La" at bounding box center [367, 174] width 224 height 54
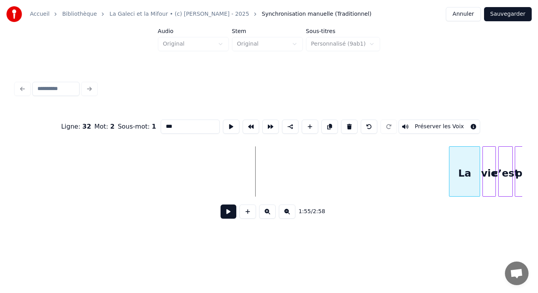
click at [478, 188] on div "La" at bounding box center [464, 172] width 31 height 50
click at [471, 184] on div at bounding box center [472, 172] width 2 height 50
click at [477, 177] on div "La" at bounding box center [475, 174] width 9 height 54
type input "**"
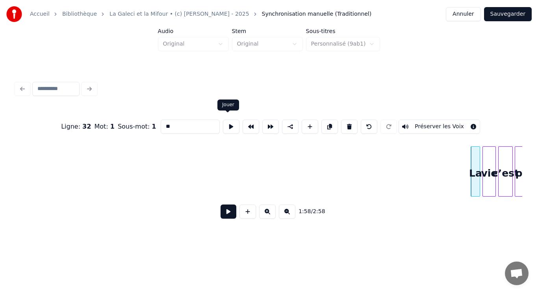
click at [226, 124] on button at bounding box center [231, 127] width 17 height 14
click at [235, 129] on button at bounding box center [231, 127] width 17 height 14
click at [236, 129] on button at bounding box center [231, 127] width 17 height 14
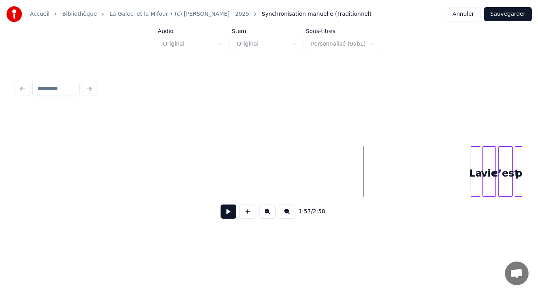
click at [230, 219] on button at bounding box center [229, 212] width 16 height 14
click at [230, 218] on button at bounding box center [229, 212] width 16 height 14
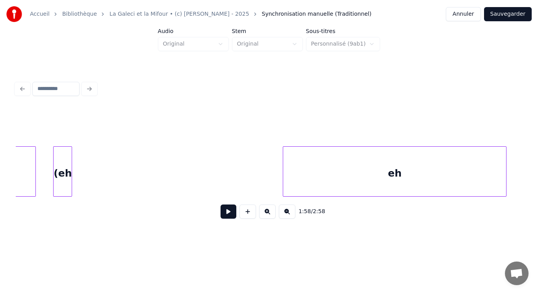
scroll to position [0, 7854]
click at [400, 175] on div "eh" at bounding box center [410, 174] width 223 height 54
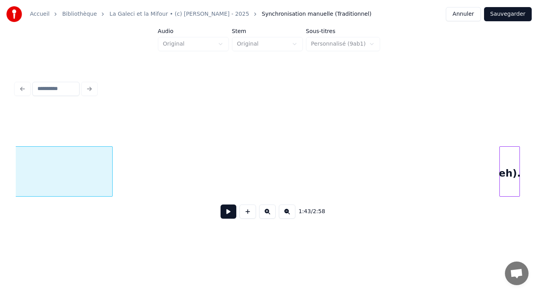
scroll to position [0, 8272]
click at [522, 179] on div "eh)." at bounding box center [512, 172] width 20 height 50
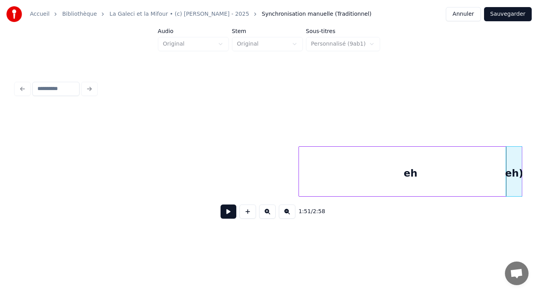
scroll to position [0, 8278]
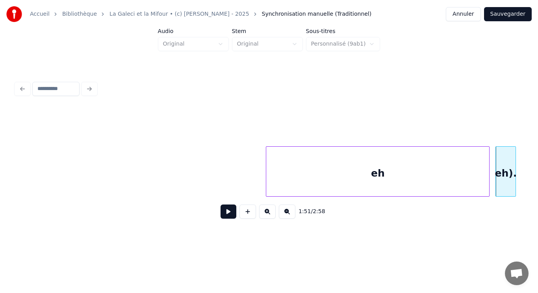
click at [443, 187] on div "eh" at bounding box center [377, 174] width 223 height 54
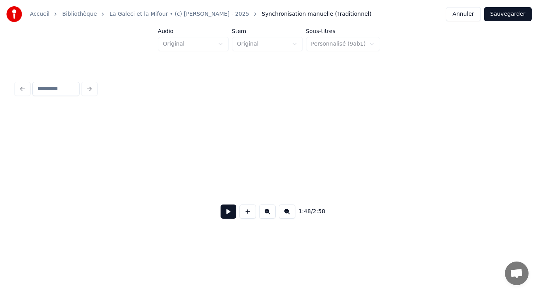
scroll to position [0, 8760]
click at [538, 193] on div "Accueil Bibliothèque La Galeci et la Mifour • (c) [PERSON_NAME] - 2025 Synchron…" at bounding box center [269, 120] width 538 height 240
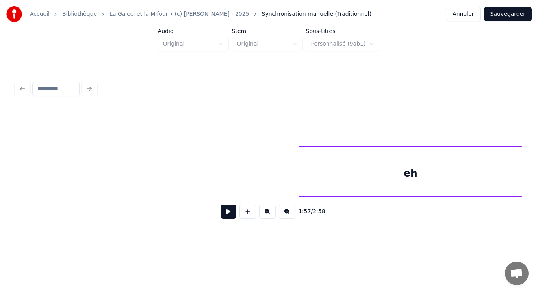
scroll to position [0, 8574]
click at [345, 186] on div "eh" at bounding box center [400, 174] width 223 height 54
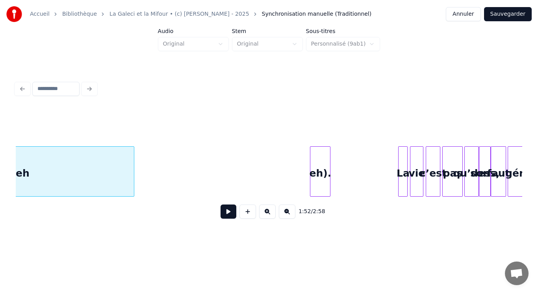
scroll to position [0, 8968]
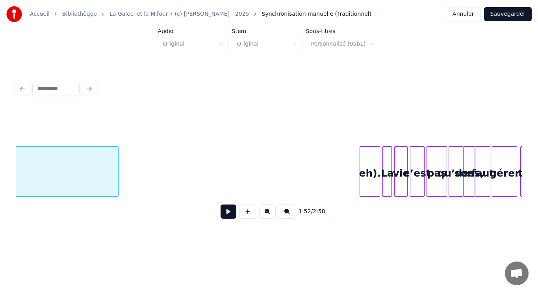
click at [370, 176] on div "eh)." at bounding box center [370, 174] width 20 height 54
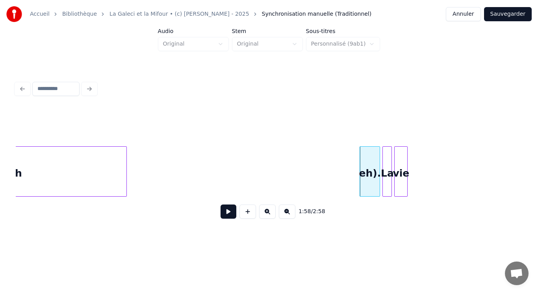
scroll to position [0, 8851]
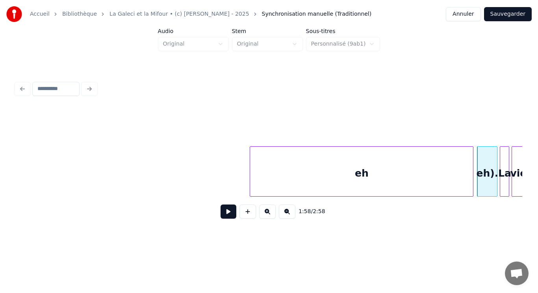
click at [296, 176] on div "eh" at bounding box center [361, 174] width 223 height 54
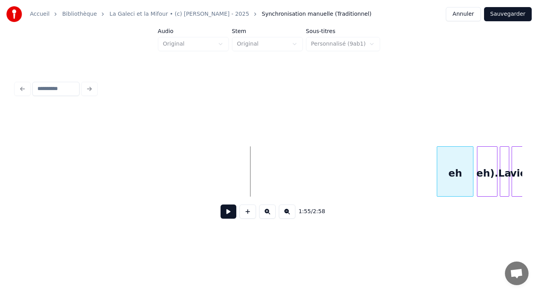
click at [438, 191] on div at bounding box center [438, 172] width 2 height 50
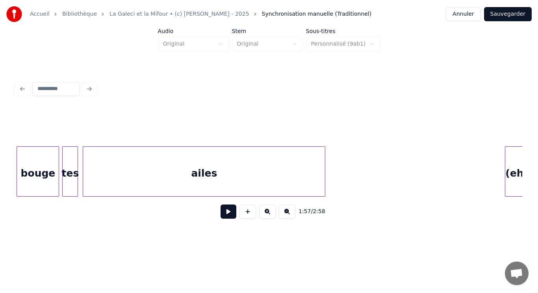
scroll to position [0, 7562]
click at [538, 193] on div "Accueil Bibliothèque La Galeci et la Mifour • (c) [PERSON_NAME] - 2025 Synchron…" at bounding box center [269, 120] width 538 height 240
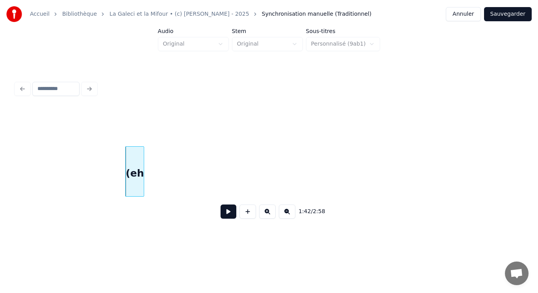
scroll to position [0, 7988]
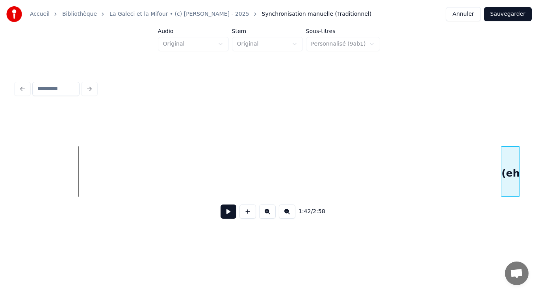
click at [509, 236] on div "1:42 / 2:58" at bounding box center [269, 152] width 513 height 176
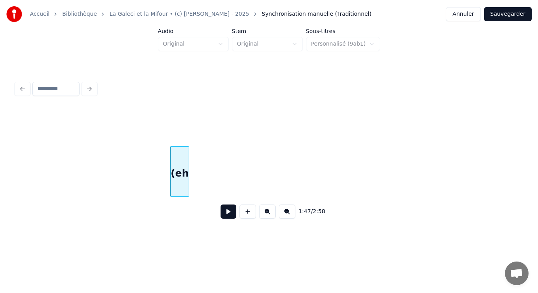
scroll to position [0, 8350]
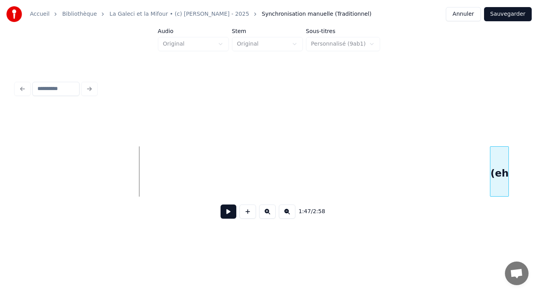
click at [499, 168] on div "(eh" at bounding box center [499, 174] width 18 height 54
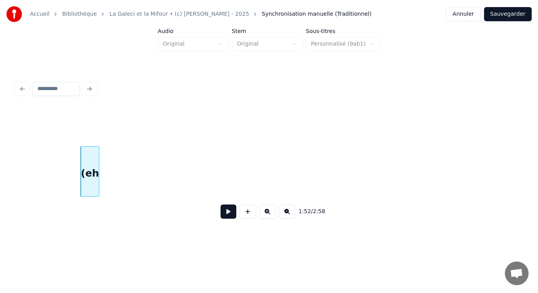
scroll to position [0, 8791]
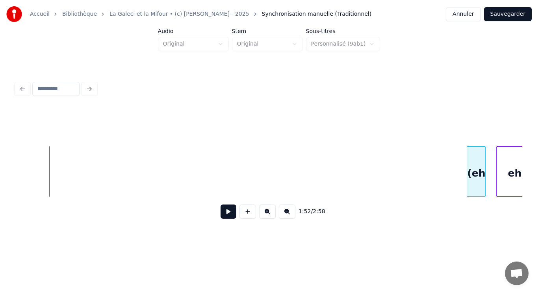
click at [477, 165] on div "(eh" at bounding box center [476, 174] width 18 height 54
click at [488, 172] on div at bounding box center [487, 172] width 2 height 50
click at [464, 176] on div at bounding box center [465, 172] width 2 height 50
click at [473, 177] on div "(eh" at bounding box center [476, 174] width 25 height 54
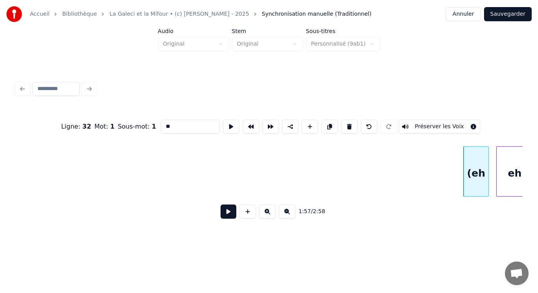
type input "***"
click at [225, 121] on button at bounding box center [231, 127] width 17 height 14
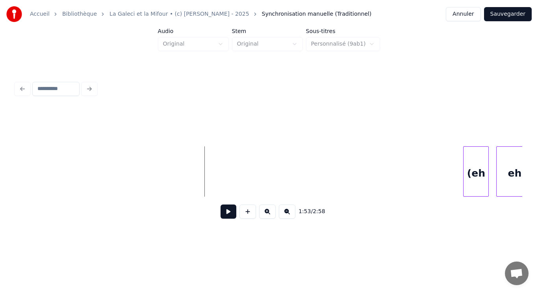
click at [230, 215] on button at bounding box center [229, 212] width 16 height 14
click at [230, 214] on button at bounding box center [229, 212] width 16 height 14
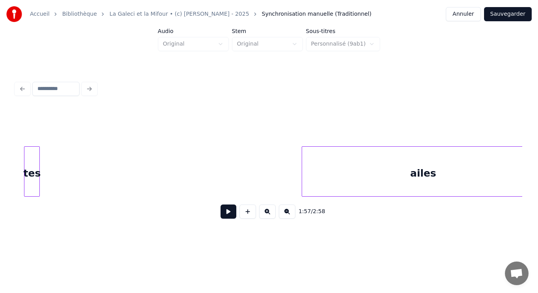
scroll to position [0, 7621]
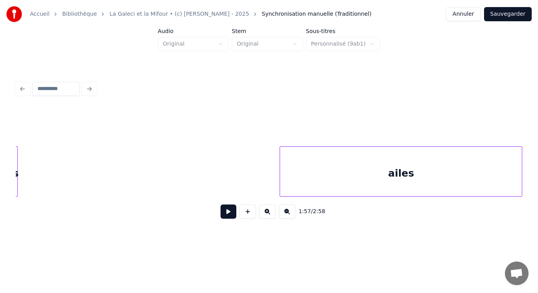
click at [538, 177] on div "Accueil Bibliothèque La Galeci et la Mifour • (c) [PERSON_NAME] - 2025 Synchron…" at bounding box center [269, 120] width 538 height 240
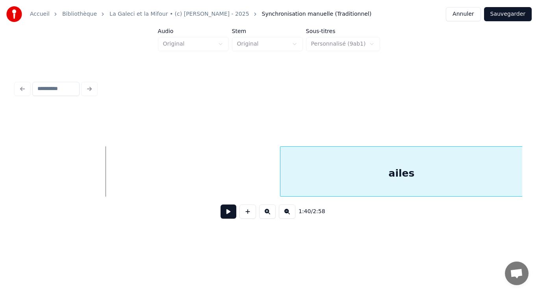
scroll to position [0, 7821]
click at [534, 167] on div "Accueil Bibliothèque La Galeci et la Mifour • (c) [PERSON_NAME] - 2025 Synchron…" at bounding box center [269, 120] width 538 height 240
click at [474, 175] on div "ailes" at bounding box center [401, 174] width 242 height 54
click at [464, 169] on div "ailes" at bounding box center [394, 174] width 242 height 54
click at [479, 173] on div "ailes" at bounding box center [399, 174] width 242 height 54
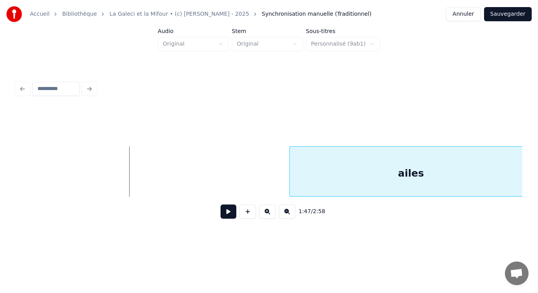
scroll to position [0, 8400]
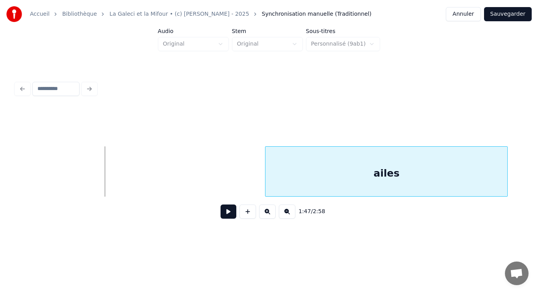
click at [525, 173] on div "1:47 / 2:58" at bounding box center [269, 152] width 513 height 156
click at [532, 171] on div "Accueil Bibliothèque La Galeci et la Mifour • (c) [PERSON_NAME] - 2025 Synchron…" at bounding box center [269, 120] width 538 height 240
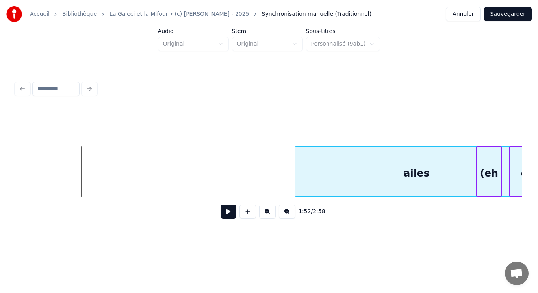
scroll to position [0, 8793]
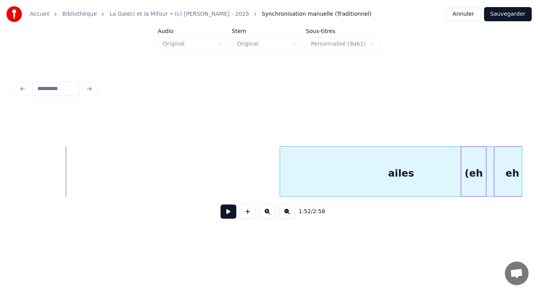
click at [534, 174] on div "Accueil Bibliothèque La Galeci et la Mifour • (c) [PERSON_NAME] - 2025 Synchron…" at bounding box center [269, 120] width 538 height 240
drag, startPoint x: 213, startPoint y: 168, endPoint x: 291, endPoint y: 165, distance: 77.6
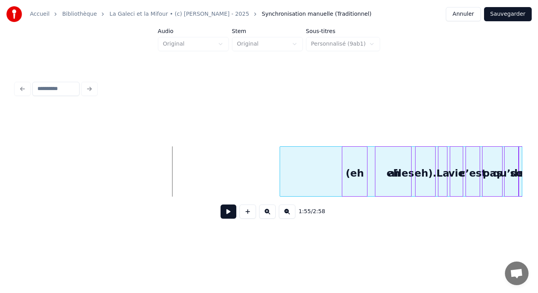
scroll to position [0, 8913]
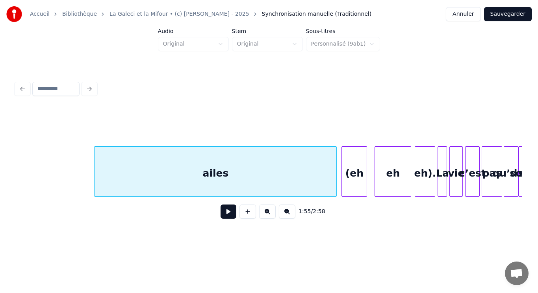
click at [225, 167] on div "ailes" at bounding box center [216, 174] width 242 height 54
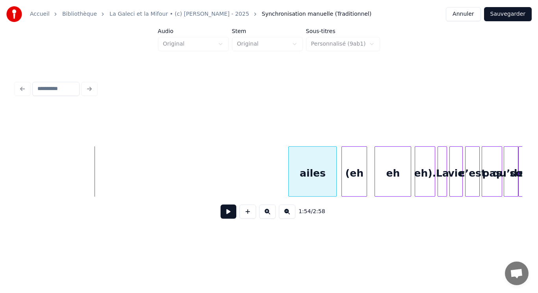
click at [289, 172] on div at bounding box center [290, 172] width 2 height 50
click at [304, 174] on div "ailes" at bounding box center [312, 174] width 49 height 54
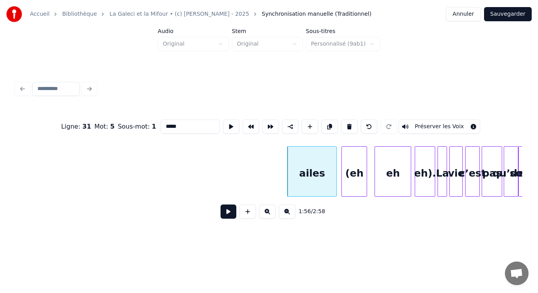
click at [223, 123] on button at bounding box center [231, 127] width 17 height 14
click at [305, 171] on div at bounding box center [306, 172] width 2 height 50
click at [320, 173] on div "ailes" at bounding box center [321, 174] width 32 height 54
click at [223, 123] on button at bounding box center [231, 127] width 17 height 14
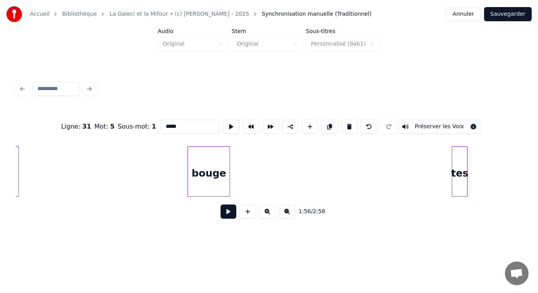
scroll to position [0, 7415]
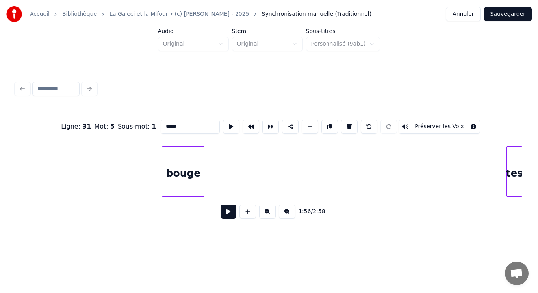
click at [538, 183] on div "Accueil Bibliothèque La Galeci et la Mifour • (c) [PERSON_NAME] - 2025 Synchron…" at bounding box center [269, 120] width 538 height 240
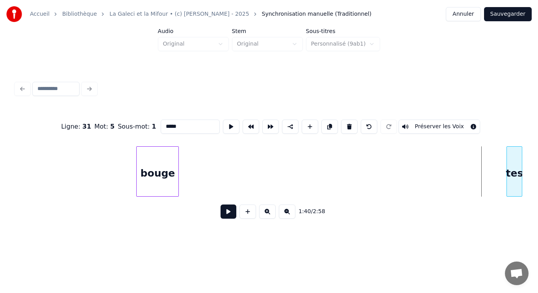
click at [538, 180] on div "Accueil Bibliothèque La Galeci et la Mifour • (c) [PERSON_NAME] - 2025 Synchron…" at bounding box center [269, 120] width 538 height 240
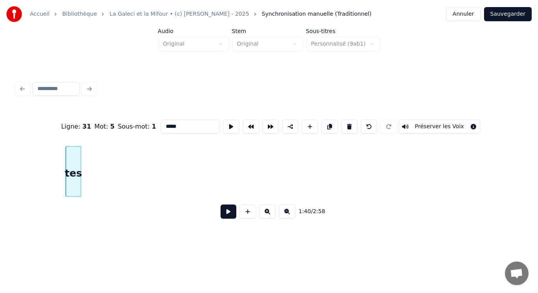
scroll to position [0, 7914]
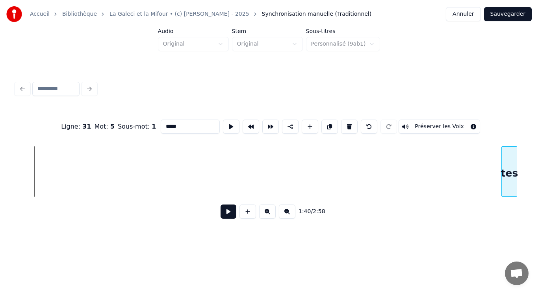
click at [511, 192] on div "tes" at bounding box center [509, 174] width 15 height 54
click at [287, 215] on button at bounding box center [287, 212] width 17 height 14
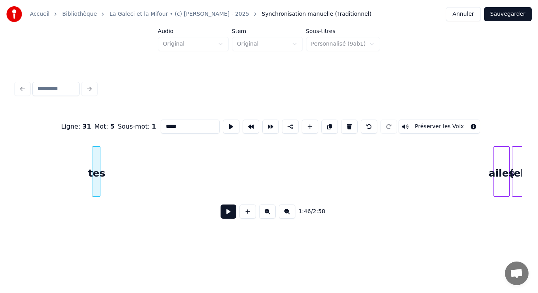
scroll to position [0, 4170]
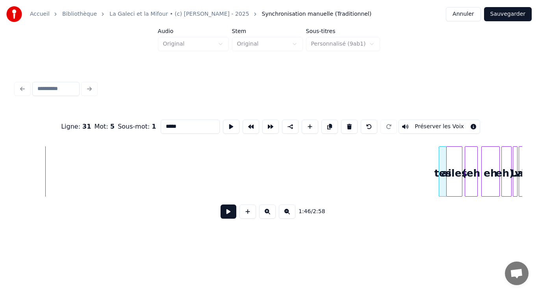
click at [442, 180] on div "tes" at bounding box center [443, 174] width 8 height 54
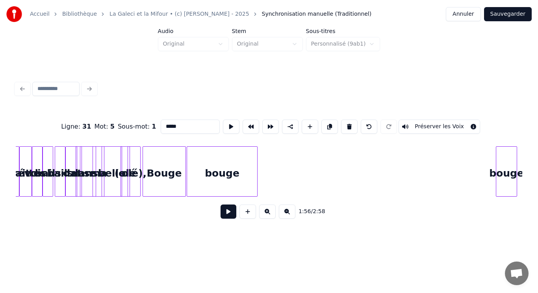
scroll to position [0, 3458]
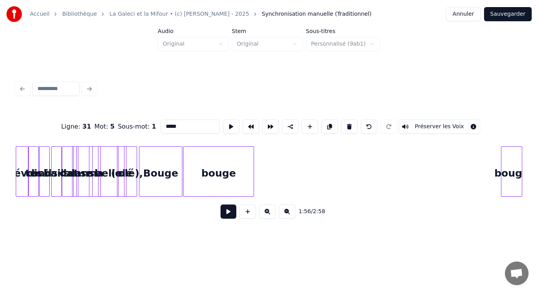
click at [538, 183] on div "Accueil Bibliothèque La Galeci et la Mifour • (c) [PERSON_NAME] - 2025 Synchron…" at bounding box center [269, 120] width 538 height 240
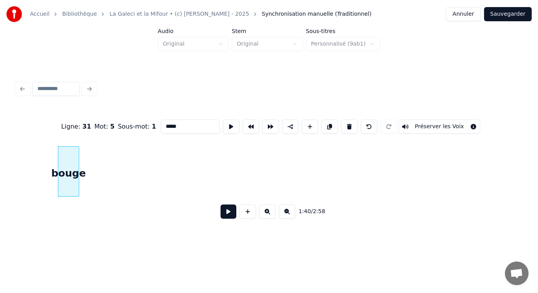
click at [224, 212] on button at bounding box center [229, 212] width 16 height 14
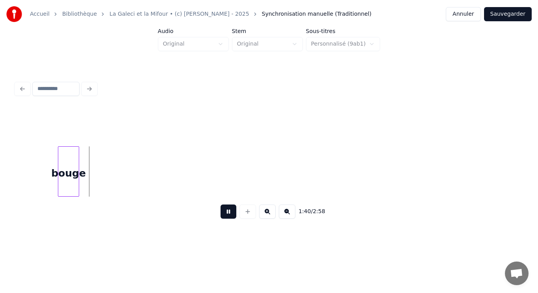
click at [220, 211] on div "1:40 / 2:58" at bounding box center [269, 211] width 494 height 17
click at [225, 213] on button at bounding box center [229, 212] width 16 height 14
click at [538, 209] on div "Accueil Bibliothèque La Galeci et la Mifour • (c) [PERSON_NAME] - 2025 Synchron…" at bounding box center [269, 120] width 538 height 240
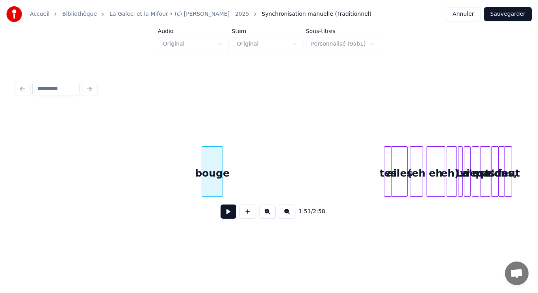
scroll to position [0, 4257]
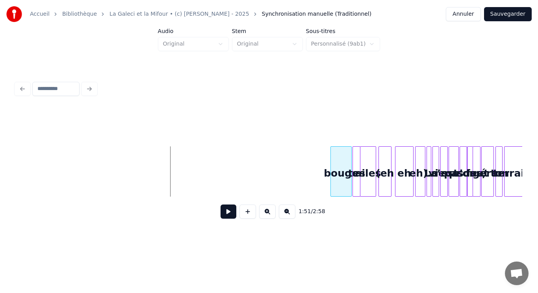
click at [339, 178] on div "bouge" at bounding box center [341, 174] width 20 height 54
click at [342, 182] on div at bounding box center [343, 172] width 2 height 50
click at [345, 184] on div "bouge" at bounding box center [345, 174] width 9 height 54
click at [343, 179] on div at bounding box center [342, 172] width 2 height 50
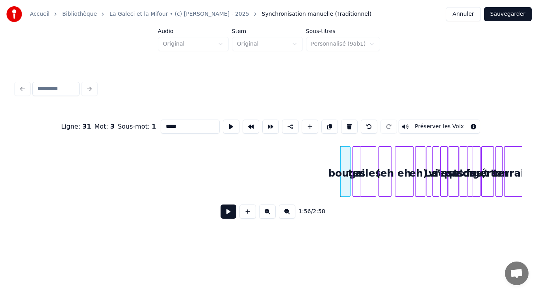
type input "*****"
click at [225, 120] on button at bounding box center [231, 127] width 17 height 14
click at [326, 124] on button at bounding box center [329, 127] width 17 height 14
click at [334, 166] on div "bouge" at bounding box center [332, 174] width 9 height 54
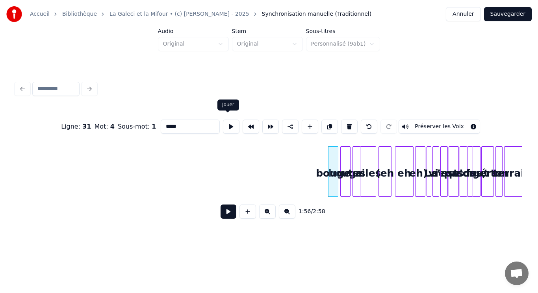
click at [228, 124] on button at bounding box center [231, 127] width 17 height 14
click at [325, 124] on button at bounding box center [329, 127] width 17 height 14
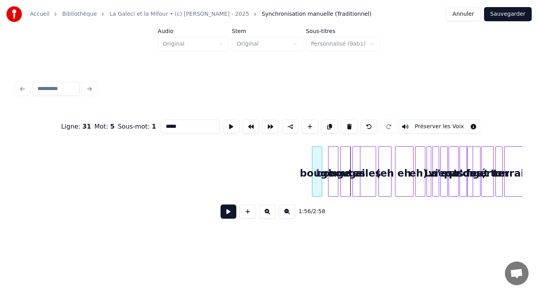
click at [317, 168] on div "bouge" at bounding box center [316, 174] width 9 height 54
click at [230, 126] on button at bounding box center [231, 127] width 17 height 14
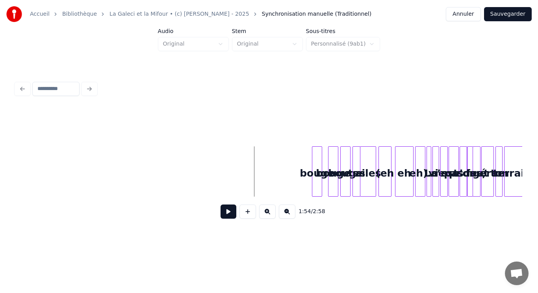
click at [230, 213] on button at bounding box center [229, 212] width 16 height 14
click at [318, 174] on div "bouge" at bounding box center [316, 174] width 9 height 54
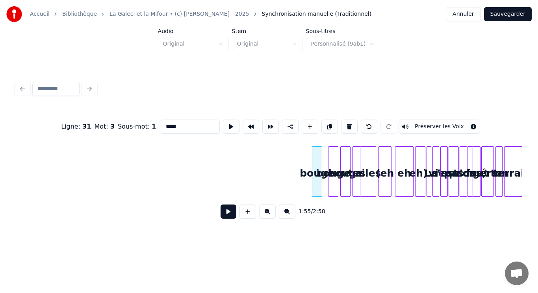
drag, startPoint x: 164, startPoint y: 125, endPoint x: 158, endPoint y: 126, distance: 6.0
click at [161, 126] on input "*****" at bounding box center [190, 127] width 59 height 14
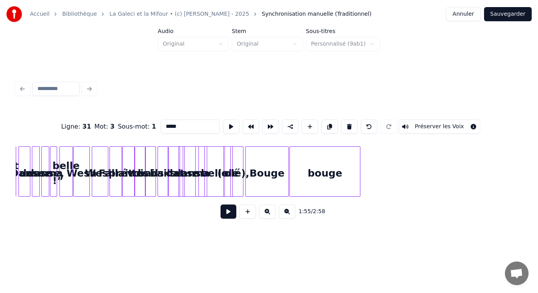
scroll to position [0, 3369]
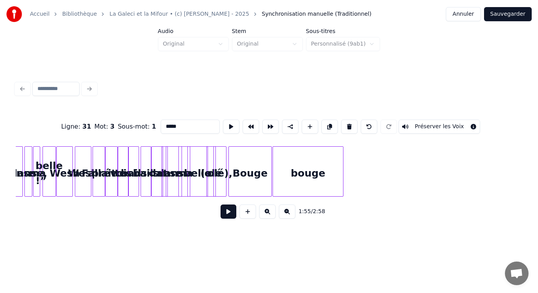
click at [255, 182] on div "Bouge" at bounding box center [250, 174] width 43 height 54
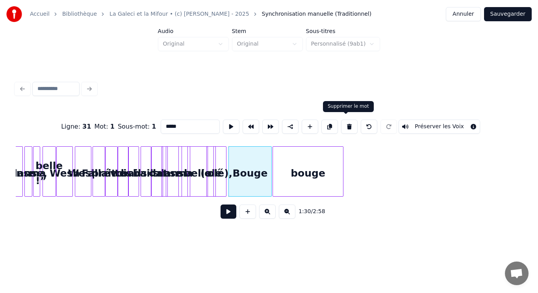
click at [345, 123] on button at bounding box center [349, 127] width 17 height 14
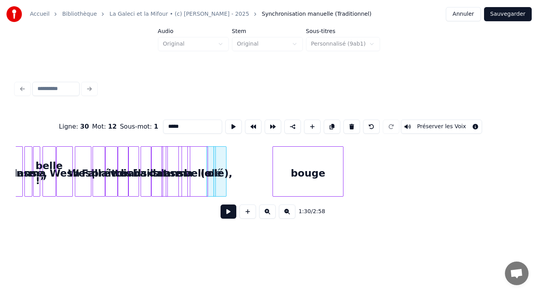
click at [312, 165] on div "bouge" at bounding box center [308, 174] width 70 height 54
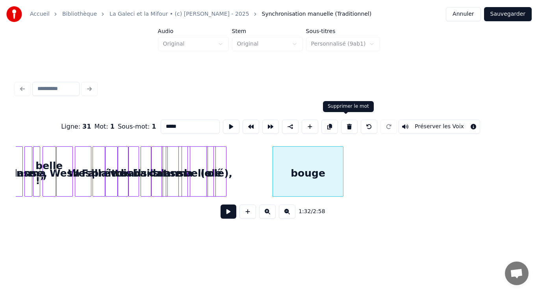
click at [346, 125] on button at bounding box center [349, 127] width 17 height 14
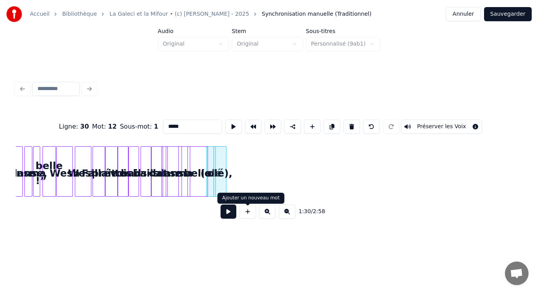
click at [252, 217] on button at bounding box center [247, 212] width 17 height 14
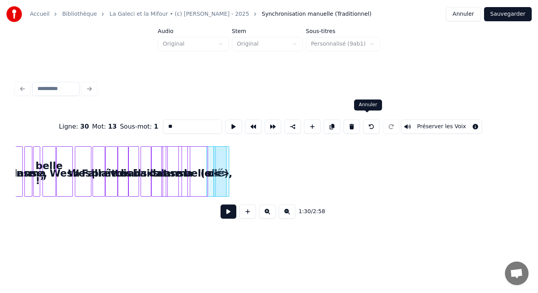
click at [370, 124] on button at bounding box center [371, 127] width 17 height 14
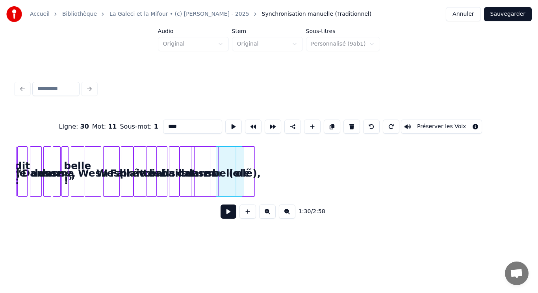
scroll to position [0, 3307]
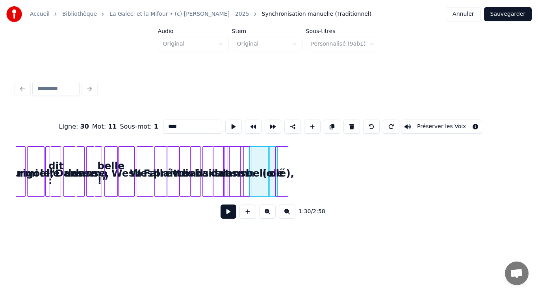
click at [270, 217] on button at bounding box center [267, 212] width 17 height 14
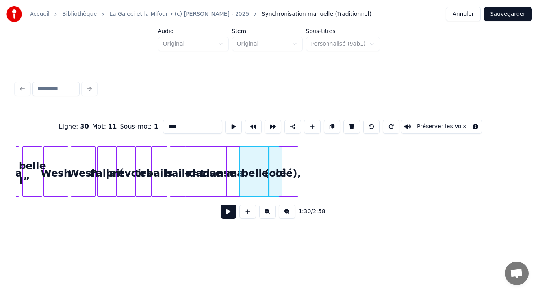
click at [270, 217] on button at bounding box center [267, 212] width 17 height 14
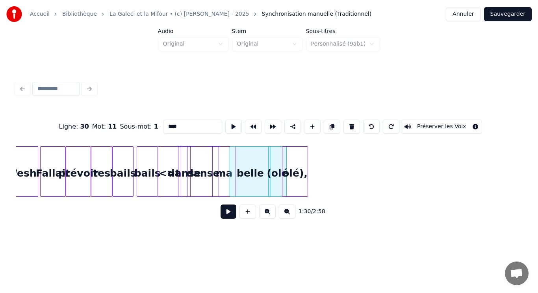
click at [270, 217] on button at bounding box center [267, 212] width 17 height 14
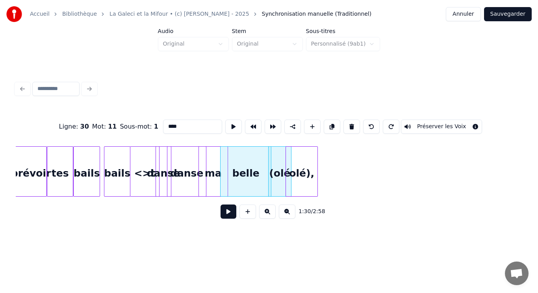
click at [270, 217] on button at bounding box center [267, 212] width 17 height 14
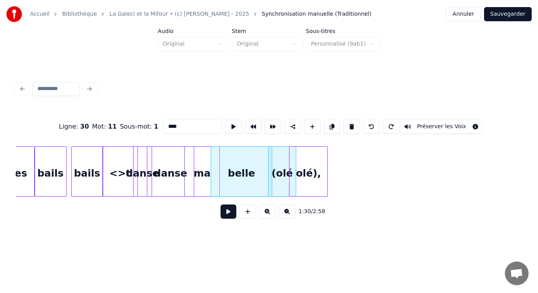
click at [270, 217] on button at bounding box center [267, 212] width 17 height 14
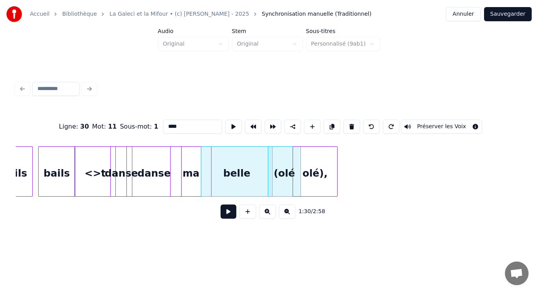
click at [270, 217] on button at bounding box center [267, 212] width 17 height 14
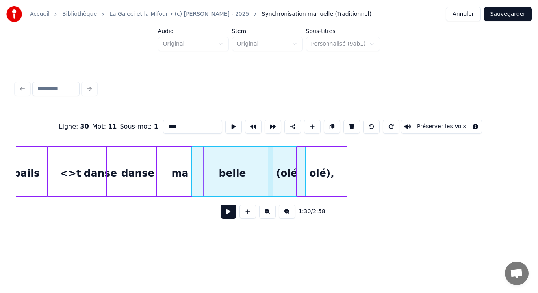
click at [270, 217] on button at bounding box center [267, 212] width 17 height 14
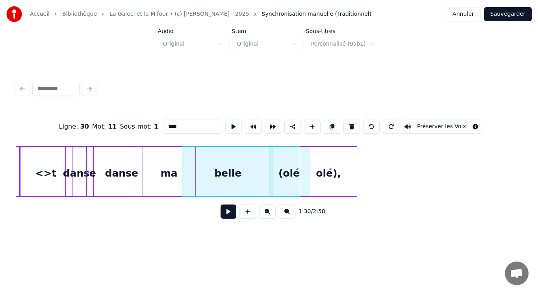
click at [270, 217] on button at bounding box center [267, 212] width 17 height 14
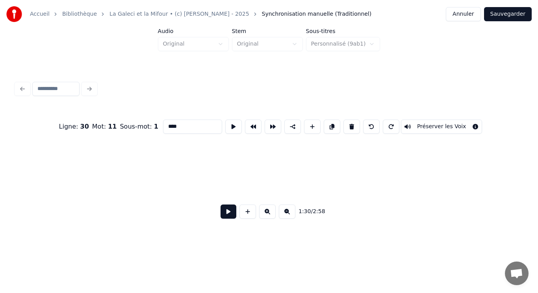
scroll to position [0, 17545]
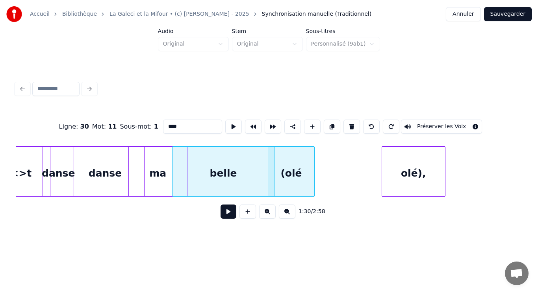
click at [445, 185] on div "olé)," at bounding box center [413, 174] width 63 height 54
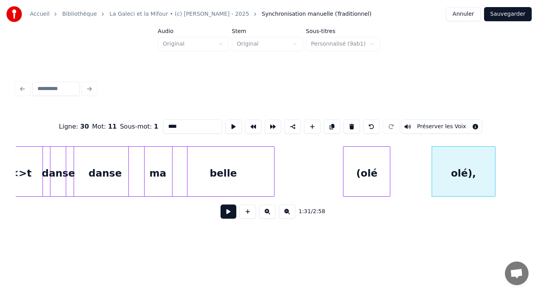
click at [377, 180] on div "(olé" at bounding box center [366, 174] width 46 height 54
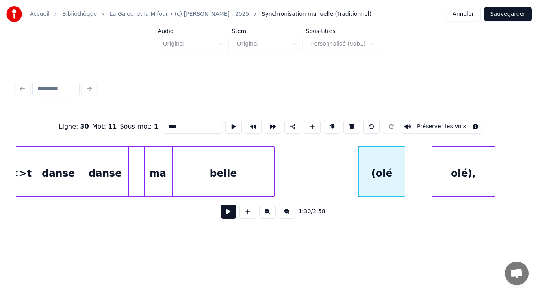
click at [215, 173] on div "belle" at bounding box center [224, 174] width 102 height 54
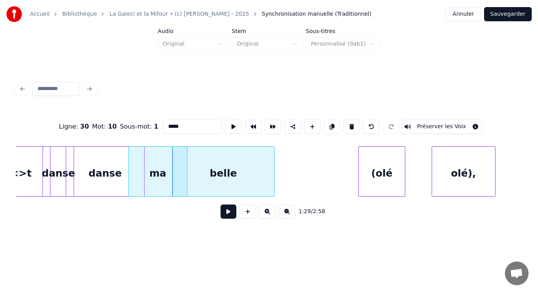
click at [90, 179] on div "danse" at bounding box center [105, 174] width 78 height 54
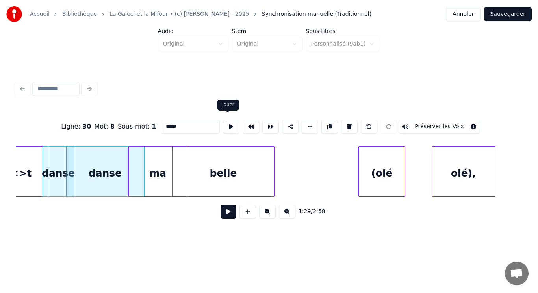
click at [232, 123] on button at bounding box center [231, 127] width 17 height 14
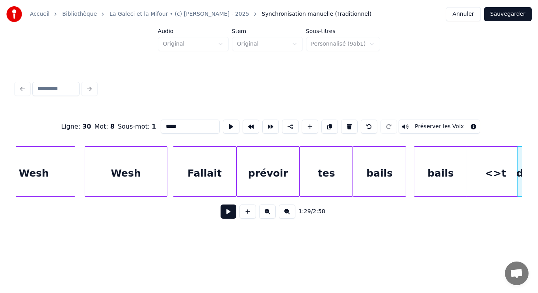
scroll to position [0, 16846]
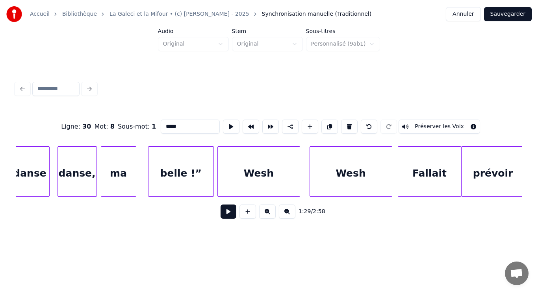
click at [256, 178] on div "Wesh" at bounding box center [259, 174] width 82 height 54
type input "****"
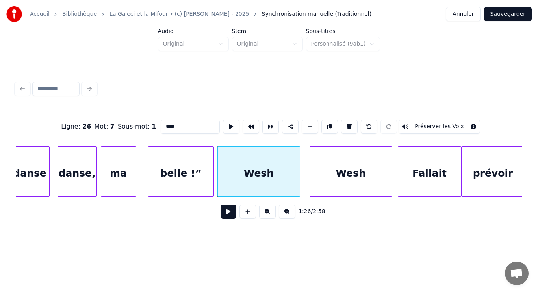
click at [232, 213] on button at bounding box center [229, 212] width 16 height 14
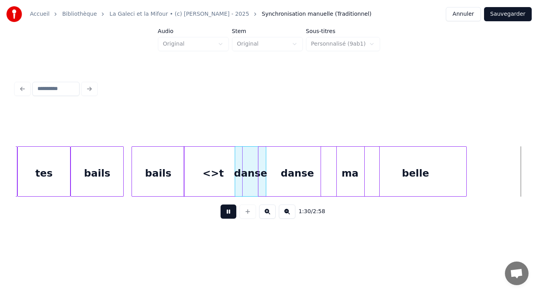
scroll to position [0, 17861]
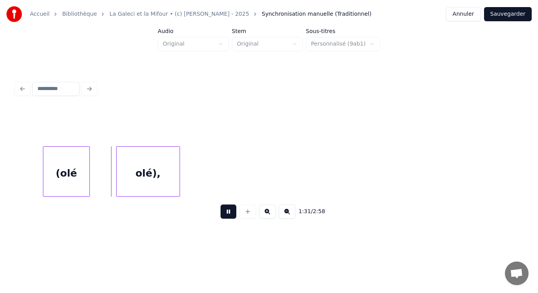
click at [232, 213] on button at bounding box center [229, 212] width 16 height 14
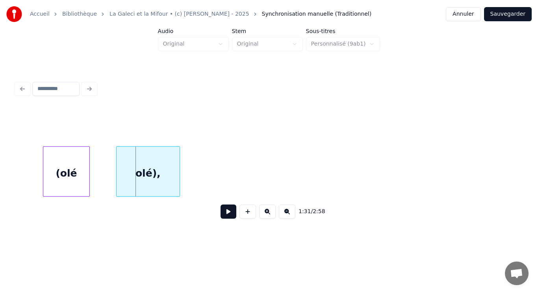
click at [232, 213] on button at bounding box center [229, 212] width 16 height 14
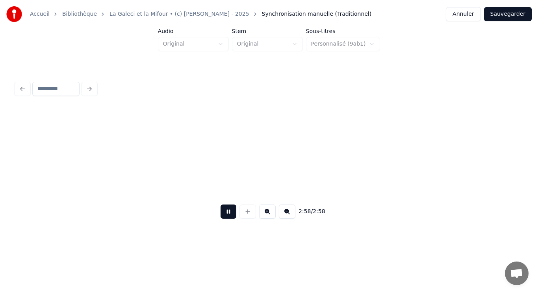
scroll to position [0, 34647]
click at [231, 218] on button at bounding box center [229, 212] width 16 height 14
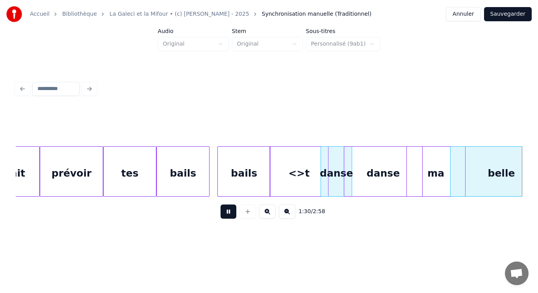
scroll to position [0, 17776]
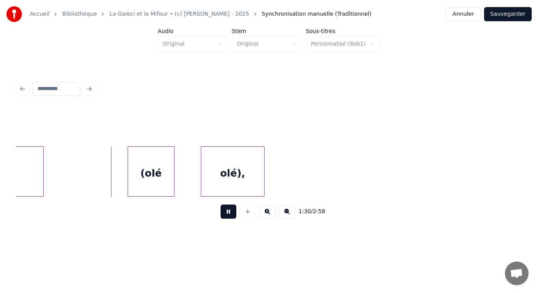
click at [227, 217] on button at bounding box center [229, 212] width 16 height 14
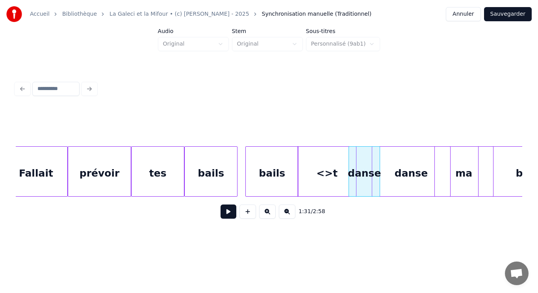
scroll to position [0, 17211]
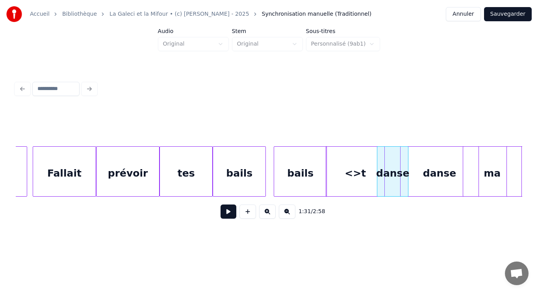
click at [338, 180] on div "<>t" at bounding box center [355, 174] width 58 height 54
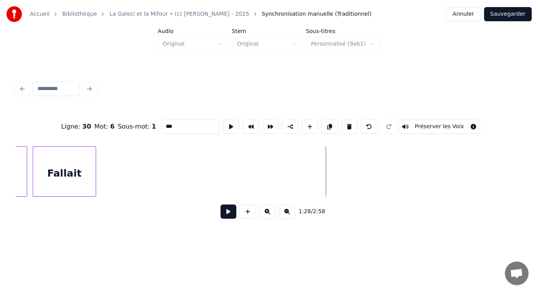
scroll to position [0, 16768]
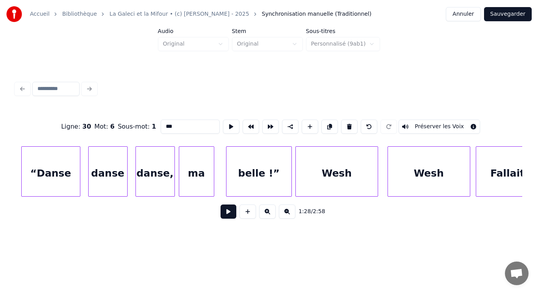
click at [236, 182] on div "belle !”" at bounding box center [258, 174] width 65 height 54
type input "********"
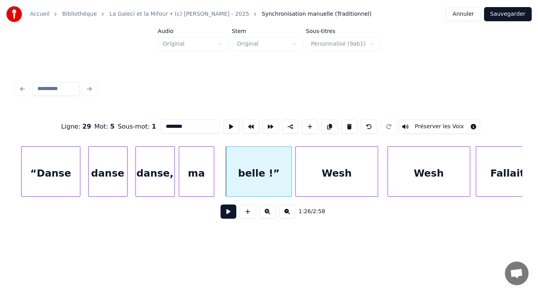
click at [230, 213] on button at bounding box center [229, 212] width 16 height 14
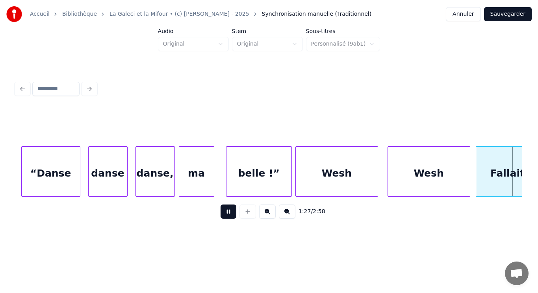
scroll to position [0, 17274]
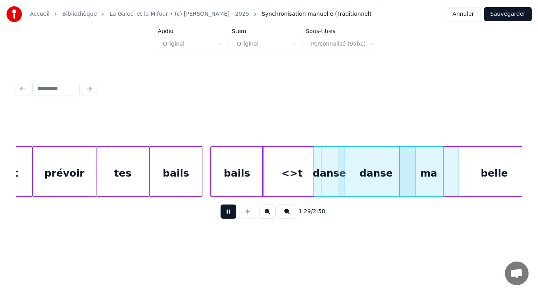
click at [228, 215] on button at bounding box center [229, 212] width 16 height 14
click at [243, 186] on div "bails" at bounding box center [237, 174] width 52 height 54
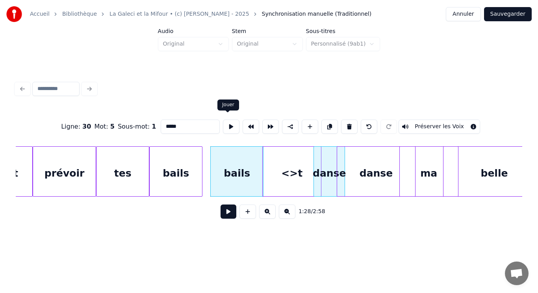
click at [225, 121] on button at bounding box center [231, 127] width 17 height 14
click at [182, 163] on div "bails" at bounding box center [176, 174] width 52 height 54
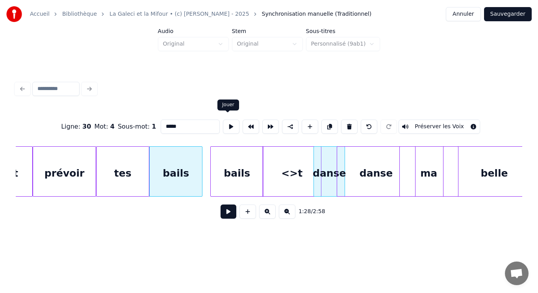
click at [229, 124] on button at bounding box center [231, 127] width 17 height 14
click at [280, 172] on div "<>t" at bounding box center [292, 174] width 58 height 54
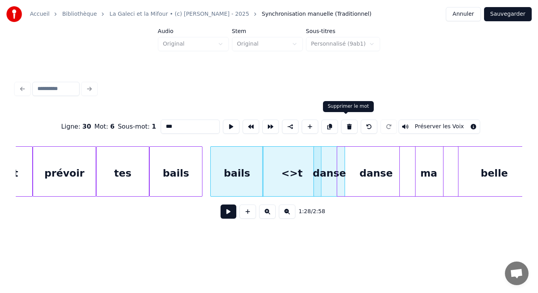
click at [345, 124] on button at bounding box center [349, 127] width 17 height 14
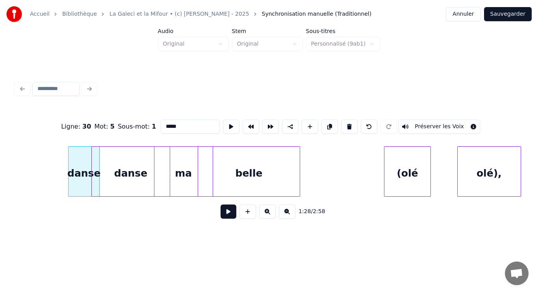
scroll to position [0, 17548]
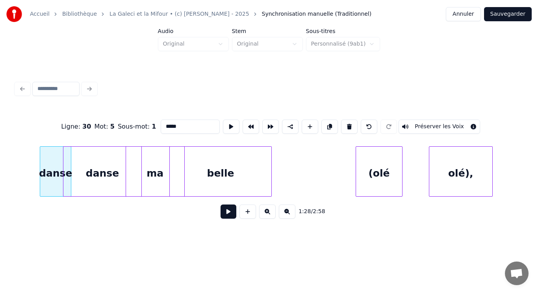
click at [256, 183] on div "belle" at bounding box center [221, 174] width 102 height 54
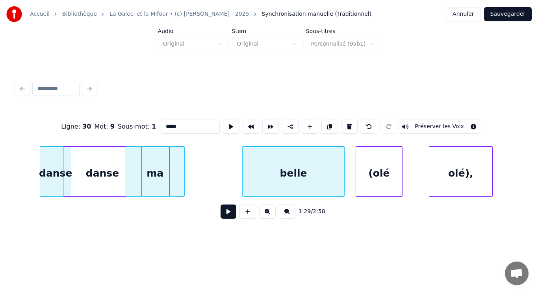
click at [315, 168] on div "belle" at bounding box center [294, 174] width 102 height 54
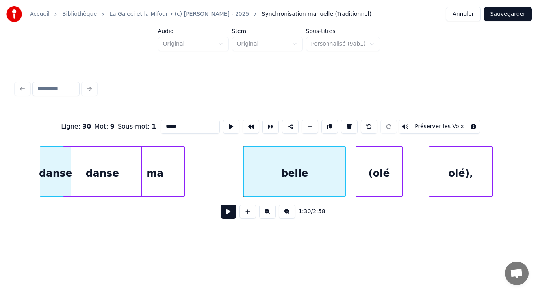
click at [58, 163] on div "danse" at bounding box center [55, 174] width 31 height 54
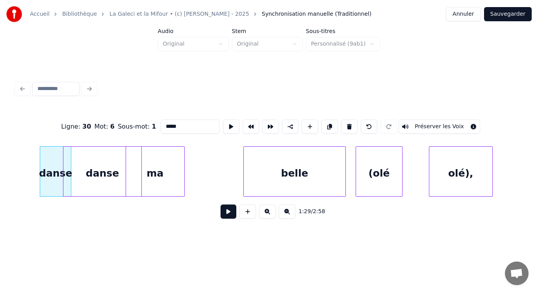
click at [103, 165] on div "danse" at bounding box center [102, 174] width 78 height 54
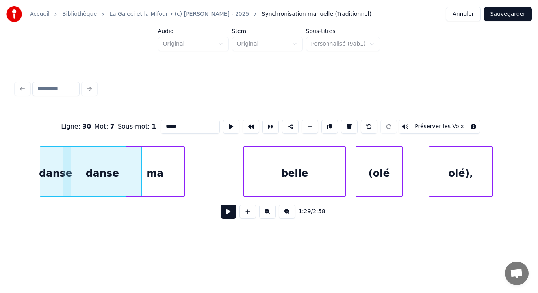
click at [154, 167] on div "ma" at bounding box center [155, 174] width 58 height 54
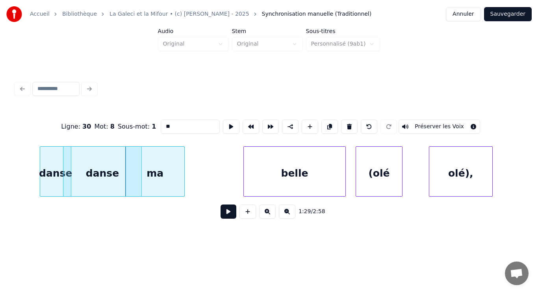
click at [166, 170] on div "ma" at bounding box center [155, 174] width 58 height 54
click at [113, 169] on div "danse" at bounding box center [102, 174] width 78 height 54
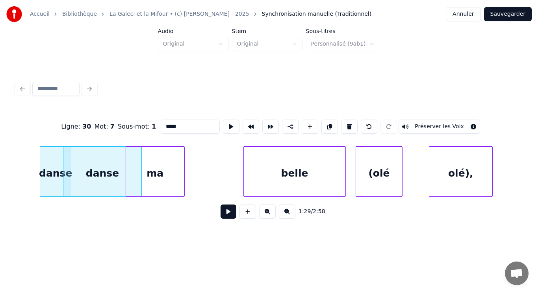
click at [95, 169] on div "danse" at bounding box center [102, 174] width 78 height 54
click at [54, 169] on div "danse" at bounding box center [55, 174] width 31 height 54
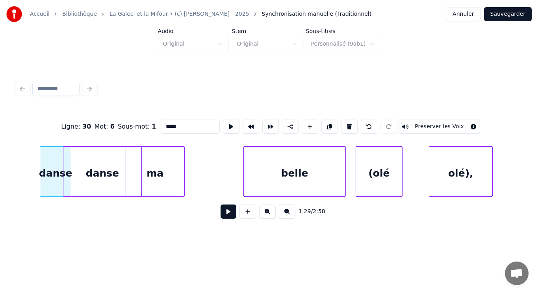
click at [267, 172] on div "belle" at bounding box center [295, 174] width 102 height 54
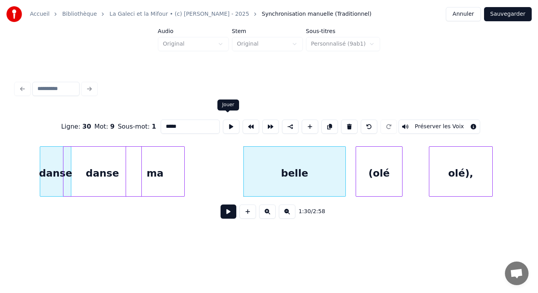
click at [223, 123] on button at bounding box center [231, 127] width 17 height 14
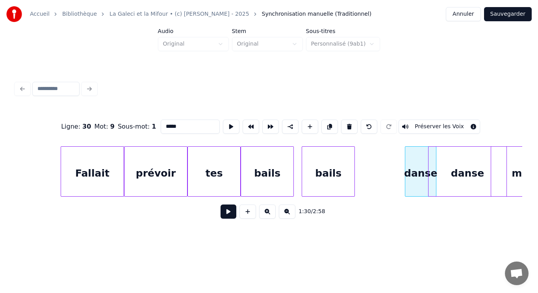
scroll to position [0, 17099]
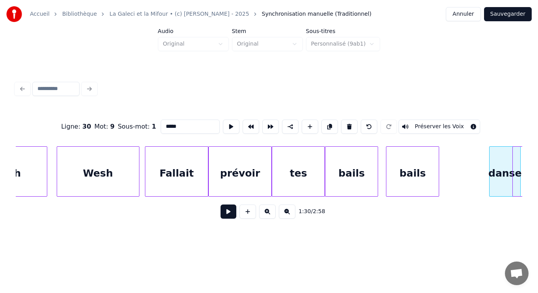
click at [290, 174] on div "tes" at bounding box center [298, 174] width 52 height 54
type input "***"
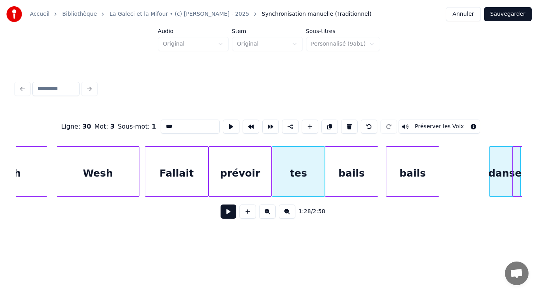
click at [225, 215] on button at bounding box center [229, 212] width 16 height 14
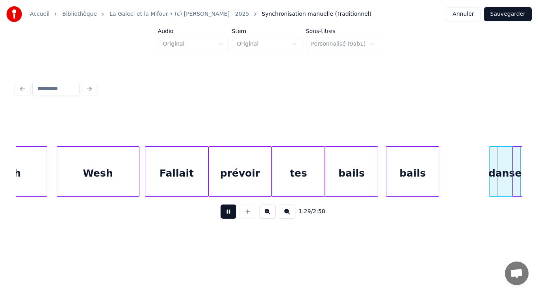
scroll to position [0, 17606]
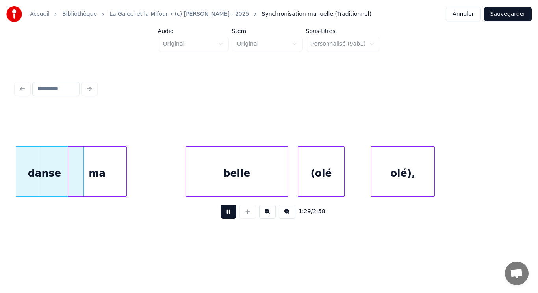
click at [225, 215] on button at bounding box center [229, 212] width 16 height 14
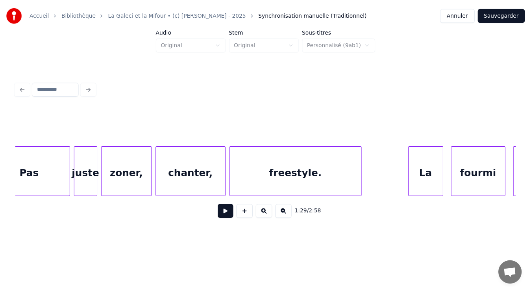
scroll to position [0, 16004]
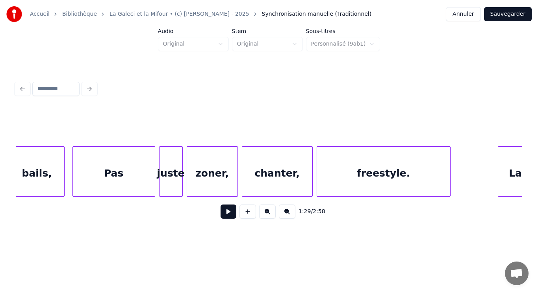
drag, startPoint x: 132, startPoint y: 124, endPoint x: 384, endPoint y: 197, distance: 263.1
click at [384, 197] on div "1:29 / 2:58" at bounding box center [269, 167] width 506 height 120
click at [499, 15] on button "Sauvegarder" at bounding box center [508, 14] width 48 height 14
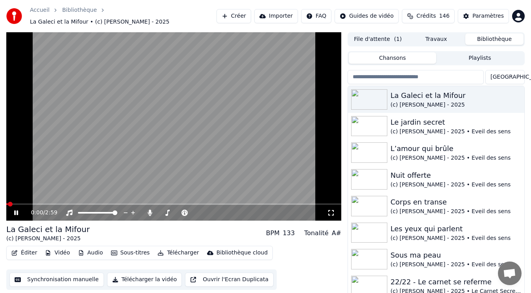
click at [54, 160] on video at bounding box center [173, 126] width 335 height 189
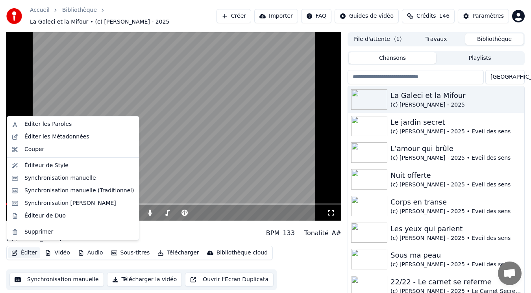
click at [20, 251] on button "Éditer" at bounding box center [24, 253] width 32 height 11
click at [40, 204] on div "Synchronisation [PERSON_NAME]" at bounding box center [70, 204] width 92 height 8
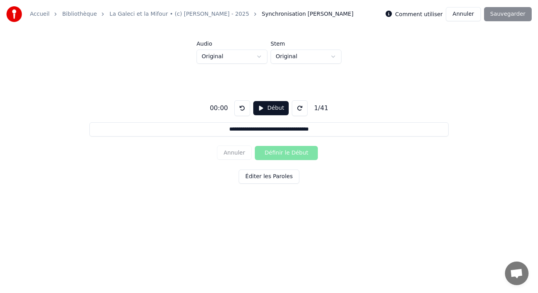
click at [261, 178] on button "Éditer les Paroles" at bounding box center [269, 177] width 61 height 14
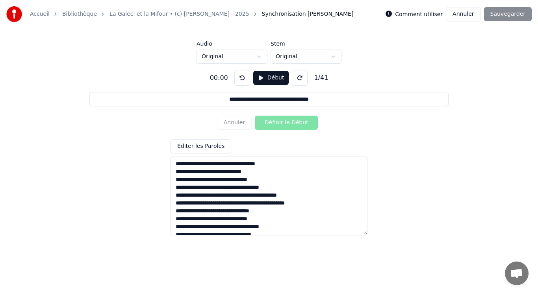
click at [277, 81] on button "Début" at bounding box center [271, 78] width 36 height 14
click at [467, 17] on button "Annuler" at bounding box center [463, 14] width 35 height 14
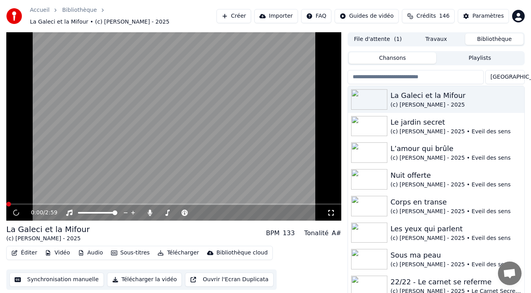
click at [30, 248] on button "Éditer" at bounding box center [24, 253] width 32 height 11
click at [148, 145] on video at bounding box center [173, 126] width 335 height 189
click at [21, 249] on button "Éditer" at bounding box center [24, 253] width 32 height 11
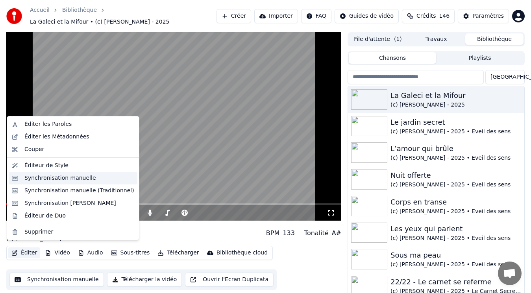
click at [45, 179] on div "Synchronisation manuelle" at bounding box center [60, 178] width 72 height 8
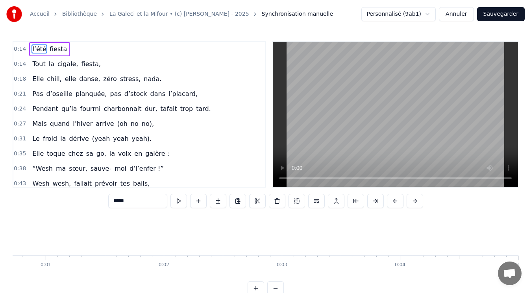
scroll to position [0, 34]
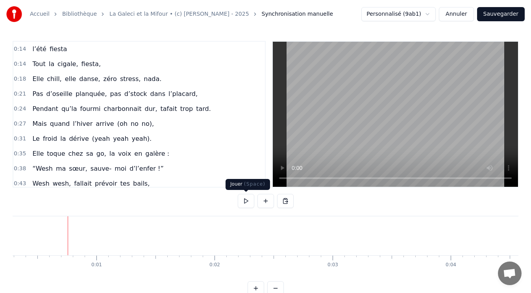
click at [245, 204] on button at bounding box center [246, 201] width 17 height 14
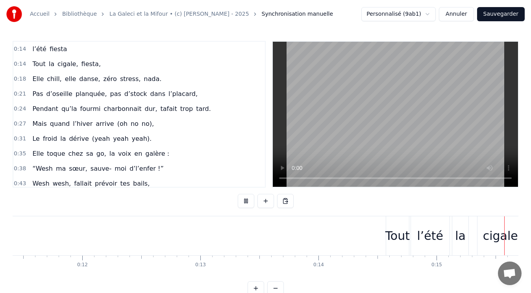
scroll to position [0, 1786]
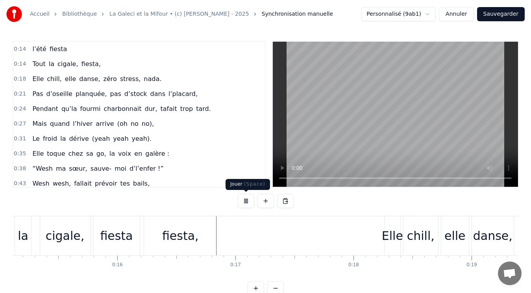
click at [245, 206] on button at bounding box center [246, 201] width 17 height 14
click at [35, 50] on span "l’été" at bounding box center [40, 49] width 16 height 9
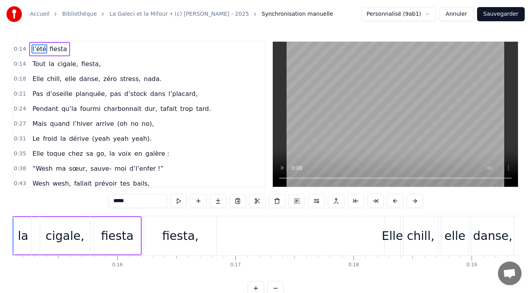
scroll to position [0, 1707]
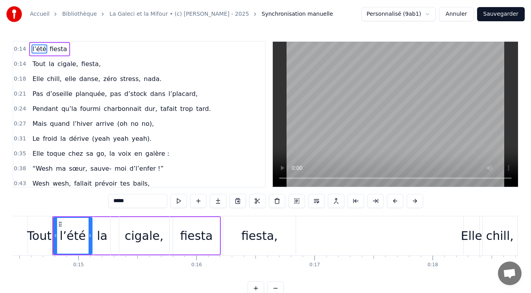
drag, startPoint x: 39, startPoint y: 46, endPoint x: 46, endPoint y: 63, distance: 18.5
click at [46, 63] on div "0:14 l’été fiesta 0:14 Tout la cigale, fiesta, 0:18 Elle chill, elle danse, zér…" at bounding box center [139, 114] width 253 height 147
click at [88, 65] on span "fiesta," at bounding box center [91, 63] width 21 height 9
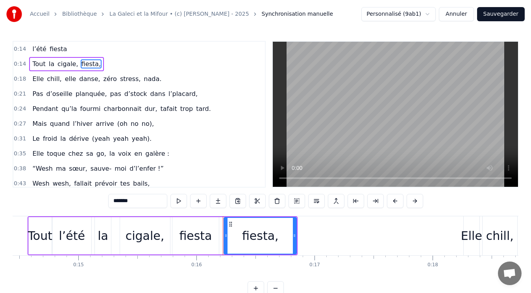
click at [67, 67] on span "cigale," at bounding box center [68, 63] width 22 height 9
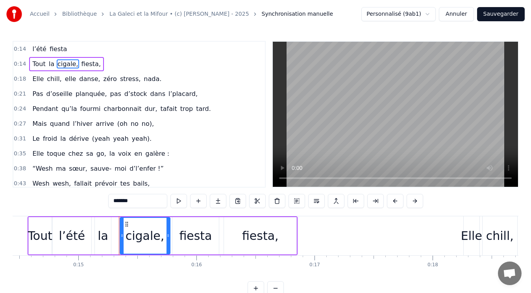
click at [81, 67] on span "fiesta," at bounding box center [91, 63] width 21 height 9
type input "*******"
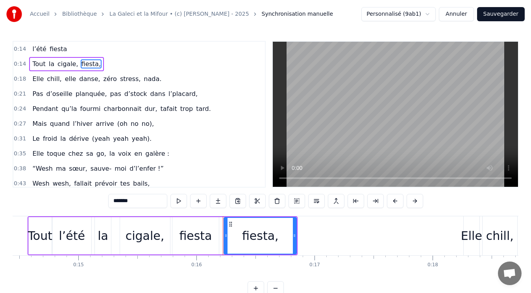
click at [189, 238] on div "Tout la cigale, fiesta," at bounding box center [163, 236] width 270 height 39
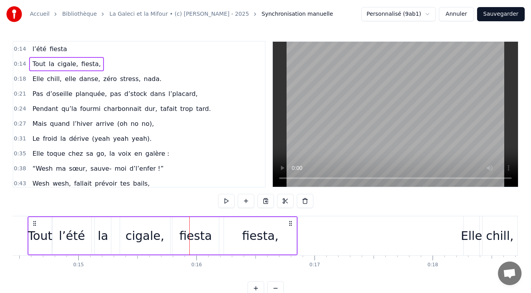
click at [193, 237] on div "Tout la cigale, fiesta," at bounding box center [163, 236] width 270 height 39
click at [456, 16] on button "Annuler" at bounding box center [456, 14] width 35 height 14
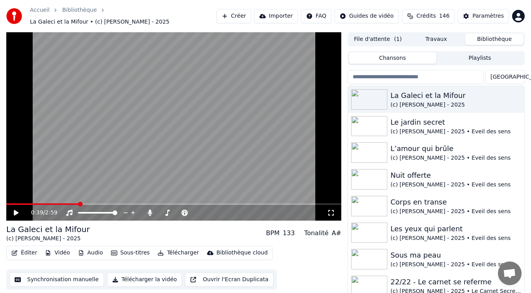
scroll to position [9, 0]
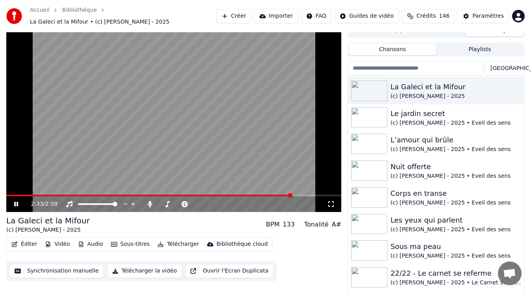
click at [172, 170] on video at bounding box center [173, 118] width 335 height 189
